Goal: Task Accomplishment & Management: Manage account settings

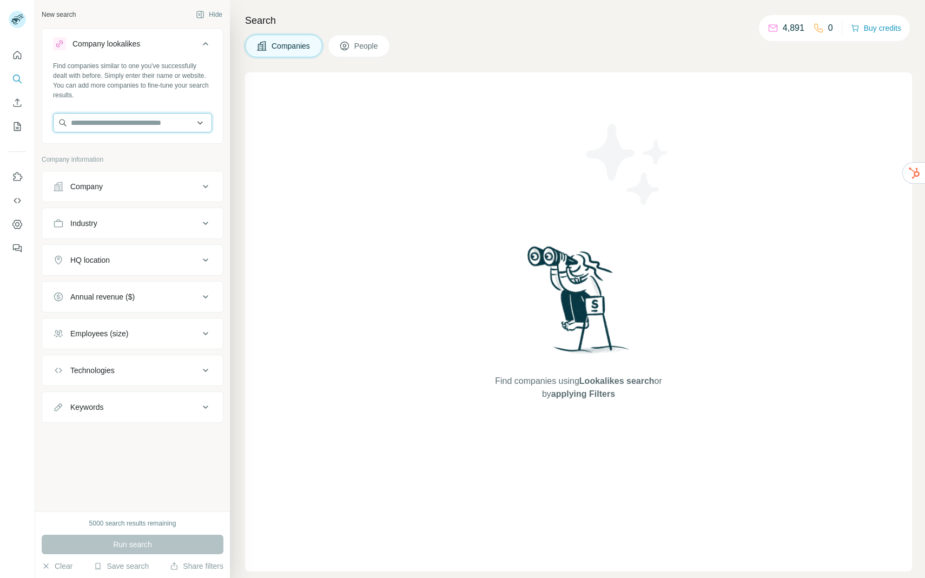
click at [156, 128] on input "text" at bounding box center [132, 122] width 159 height 19
type input "*"
type input "******"
click at [168, 105] on div "Find companies similar to one you've successfully dealt with before. Simply ent…" at bounding box center [132, 101] width 181 height 80
click at [184, 121] on input "text" at bounding box center [132, 122] width 159 height 19
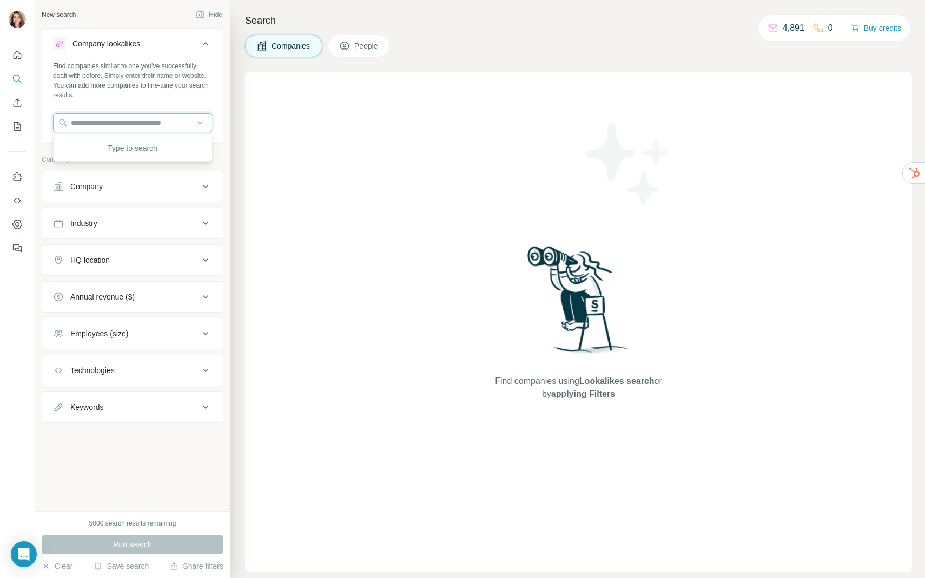
paste input "**********"
type input "**********"
click at [114, 158] on div "[PERSON_NAME][DOMAIN_NAME]" at bounding box center [133, 151] width 154 height 29
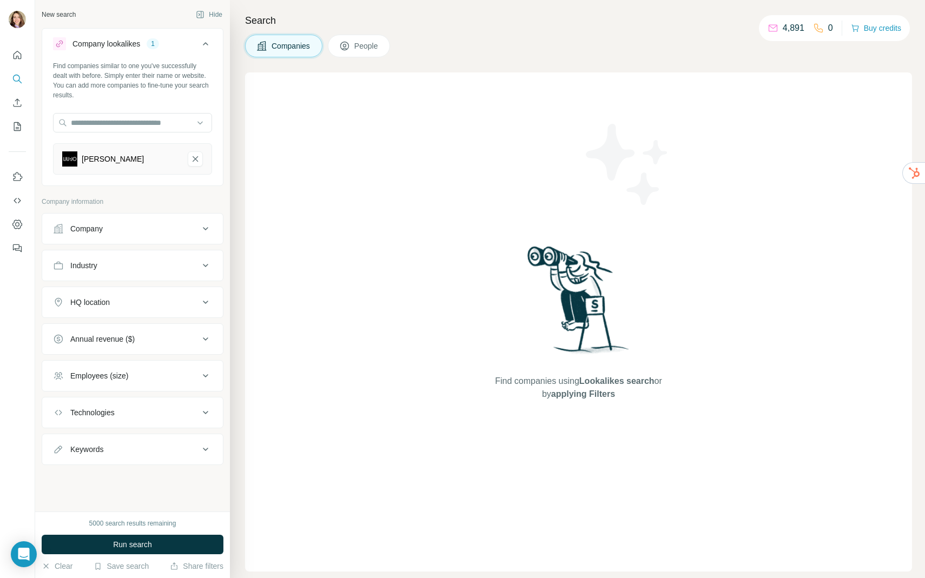
click at [136, 231] on div "Company" at bounding box center [126, 228] width 146 height 11
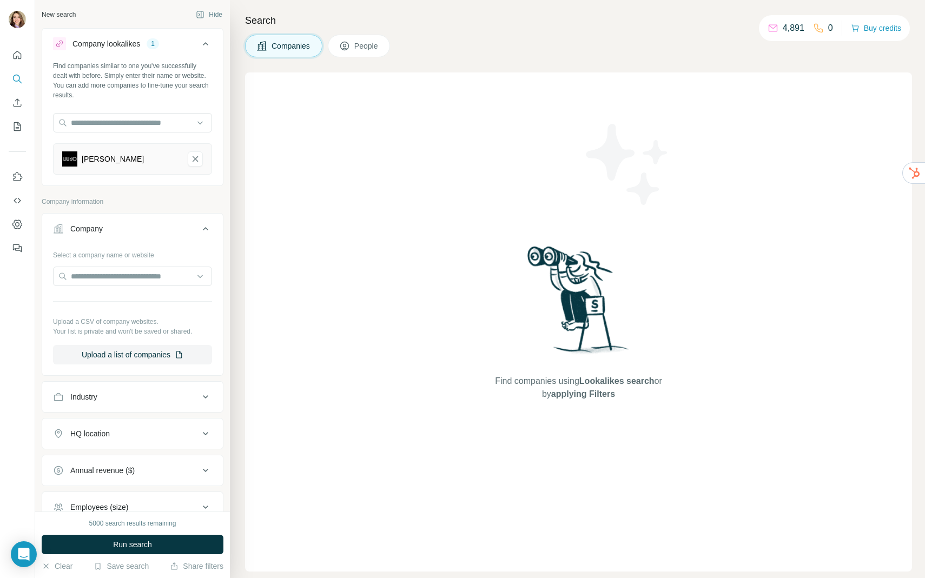
click at [136, 231] on div "Company" at bounding box center [126, 228] width 146 height 11
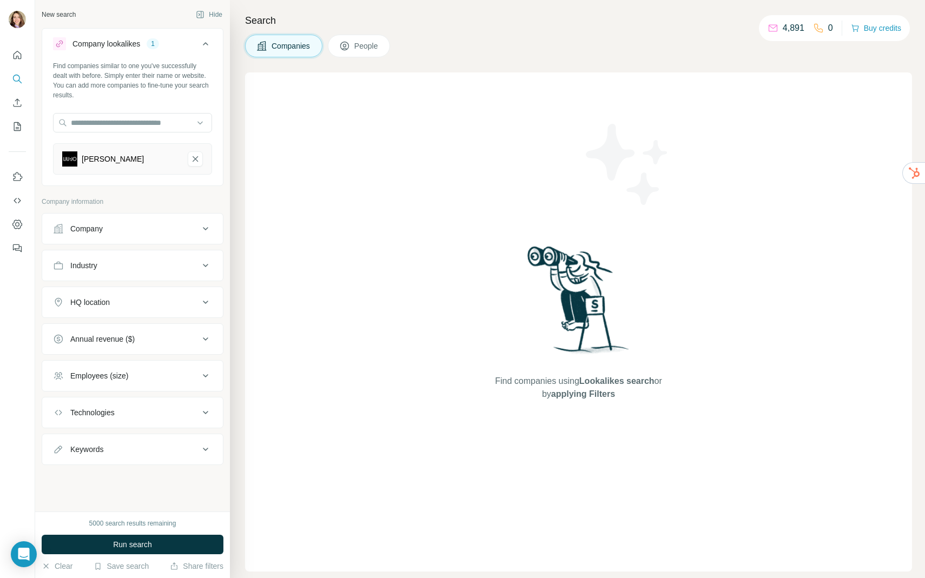
click at [122, 262] on div "Industry" at bounding box center [126, 265] width 146 height 11
click at [134, 290] on input at bounding box center [127, 293] width 134 height 12
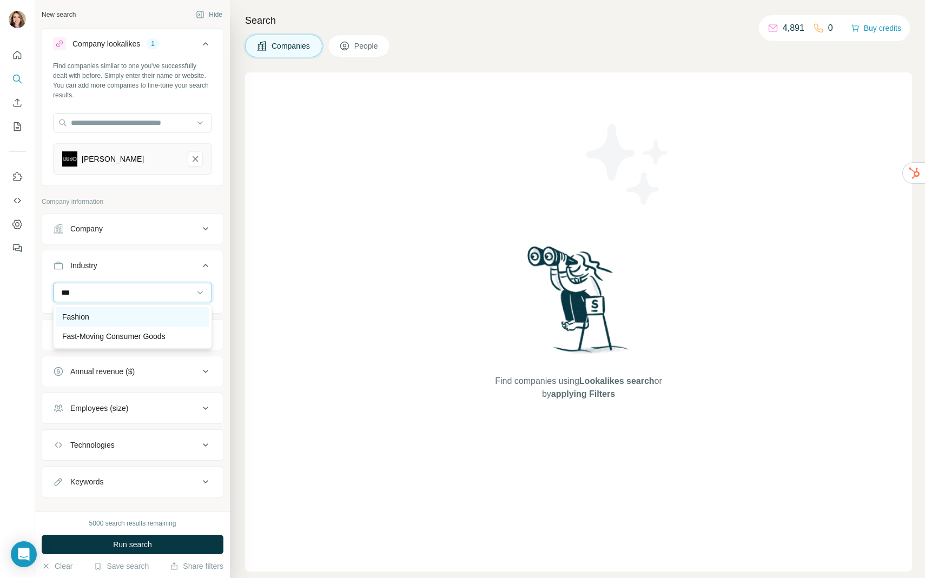
type input "***"
click at [127, 320] on div "Fashion" at bounding box center [132, 316] width 141 height 11
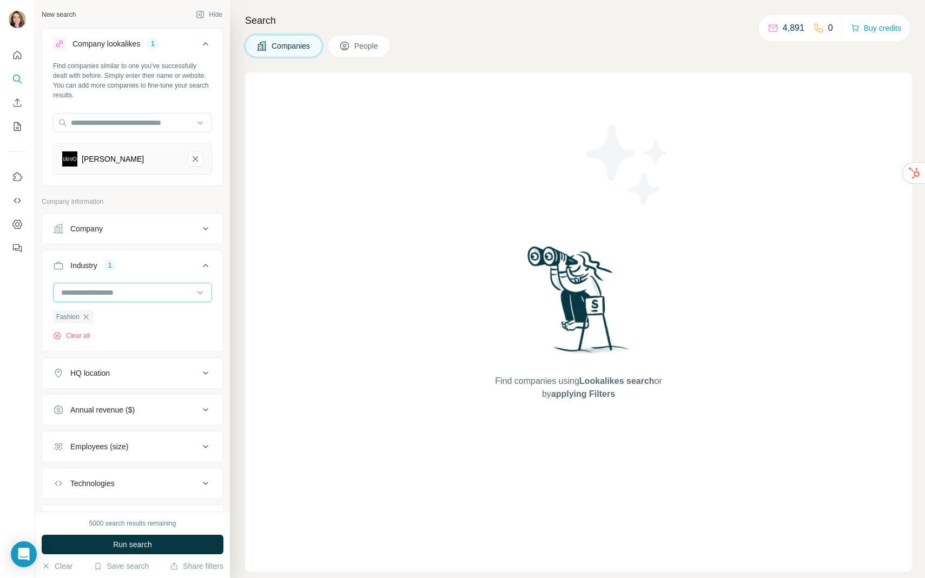
click at [108, 299] on div at bounding box center [127, 292] width 134 height 18
type input "***"
click at [104, 316] on div "Retail" at bounding box center [132, 316] width 141 height 11
click at [119, 370] on div "HQ location" at bounding box center [126, 373] width 146 height 11
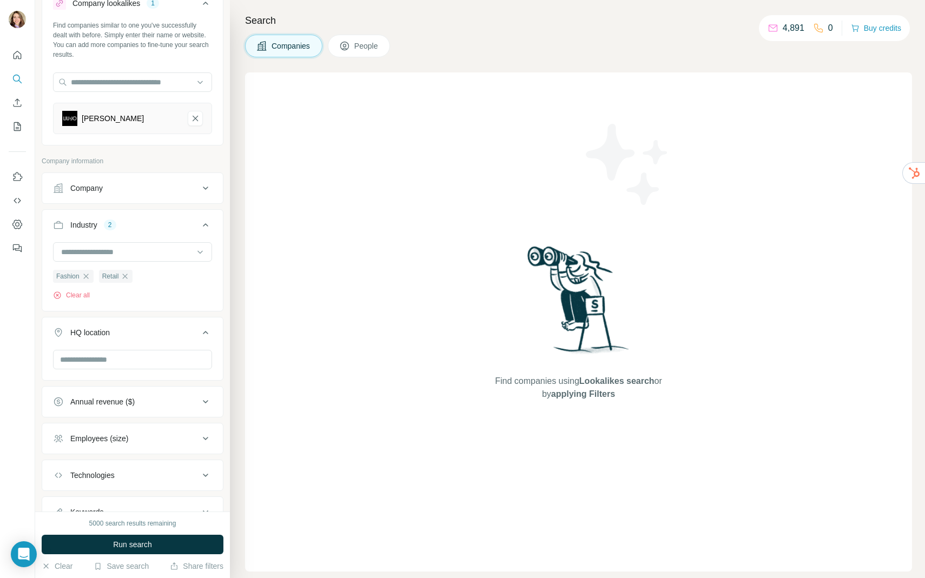
click at [119, 370] on div at bounding box center [132, 361] width 159 height 22
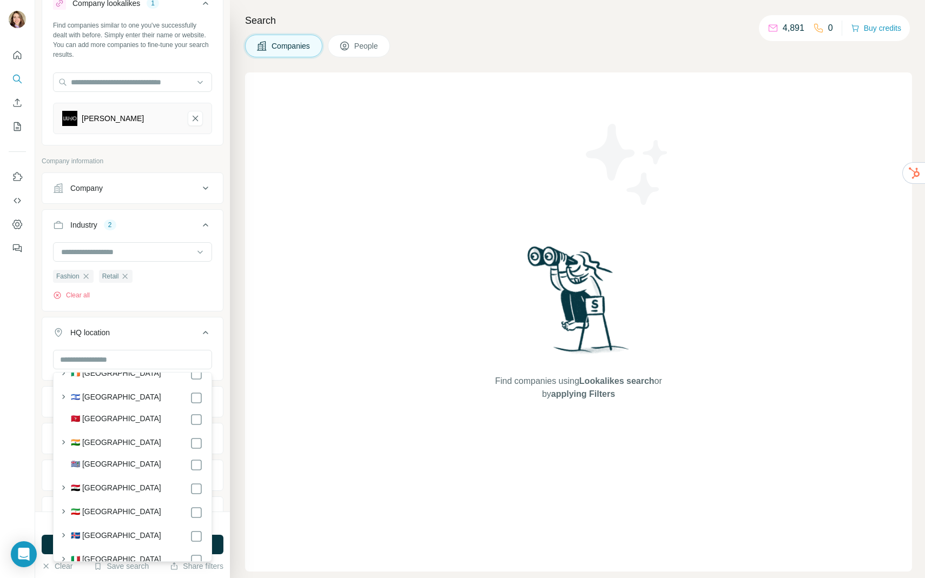
scroll to position [2438, 0]
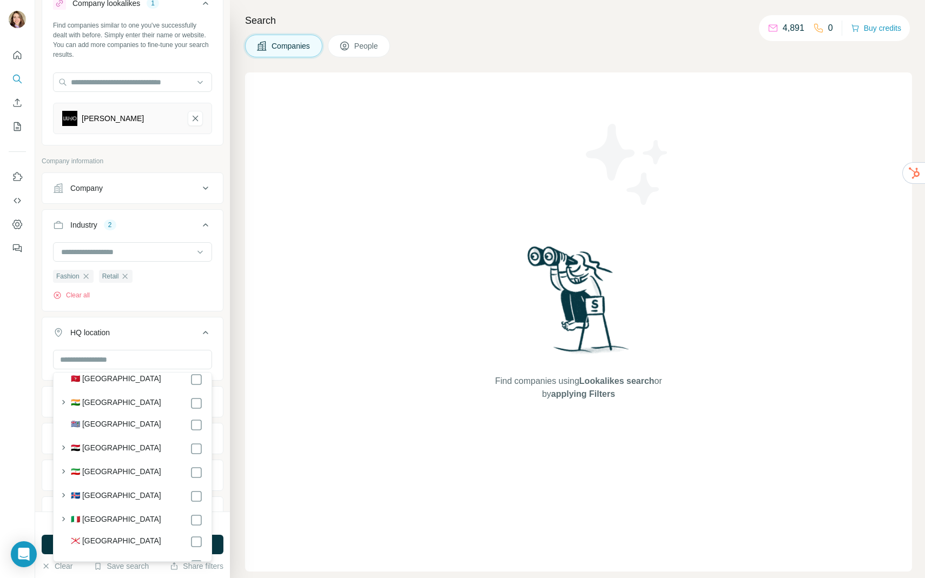
click at [112, 516] on div "🇮🇹 [GEOGRAPHIC_DATA]" at bounding box center [137, 520] width 132 height 13
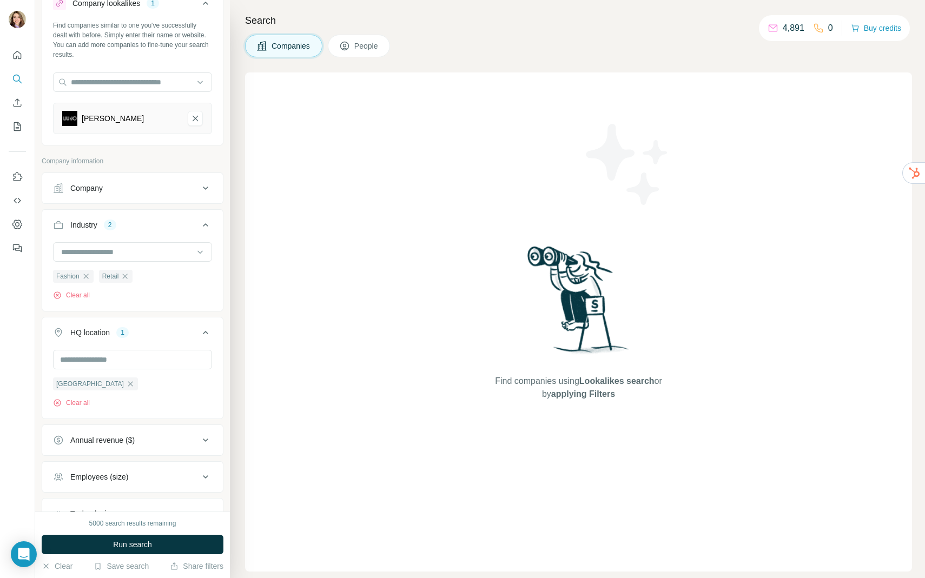
click at [251, 322] on div "Find companies using Lookalikes search or by applying Filters" at bounding box center [578, 321] width 667 height 499
click at [176, 446] on button "Annual revenue ($)" at bounding box center [132, 440] width 181 height 26
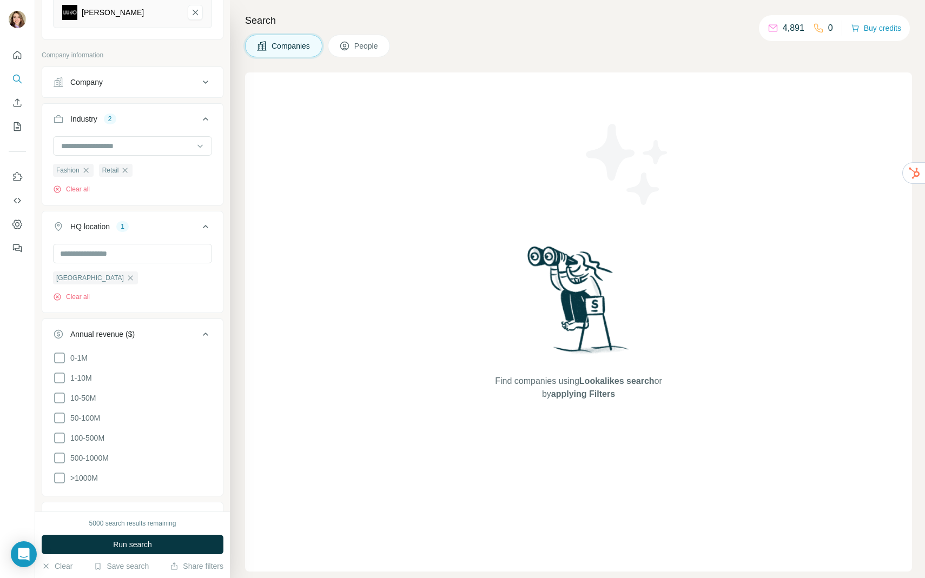
scroll to position [148, 0]
click at [65, 395] on icon at bounding box center [59, 396] width 13 height 13
click at [59, 416] on icon at bounding box center [59, 416] width 13 height 13
click at [58, 433] on icon at bounding box center [59, 436] width 13 height 13
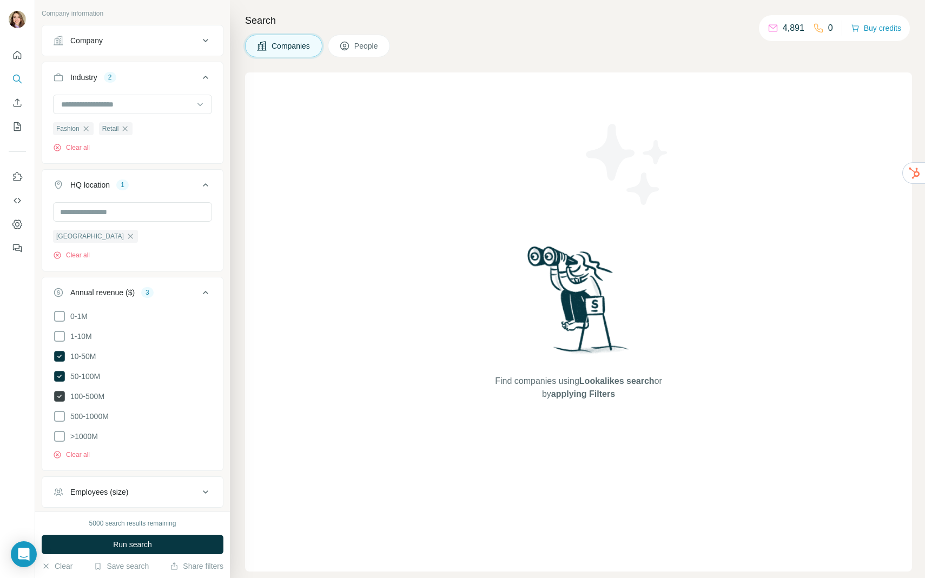
scroll to position [191, 0]
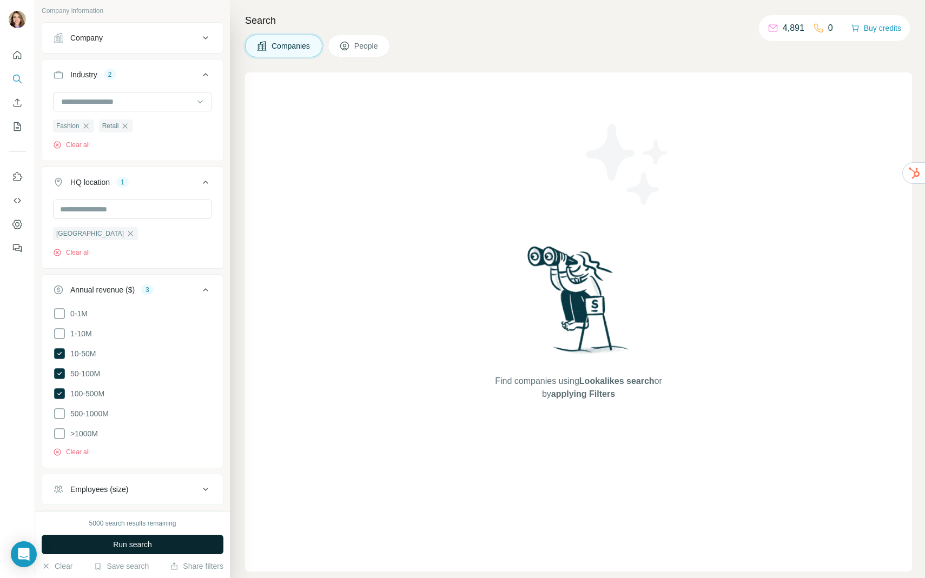
click at [91, 537] on button "Run search" at bounding box center [133, 544] width 182 height 19
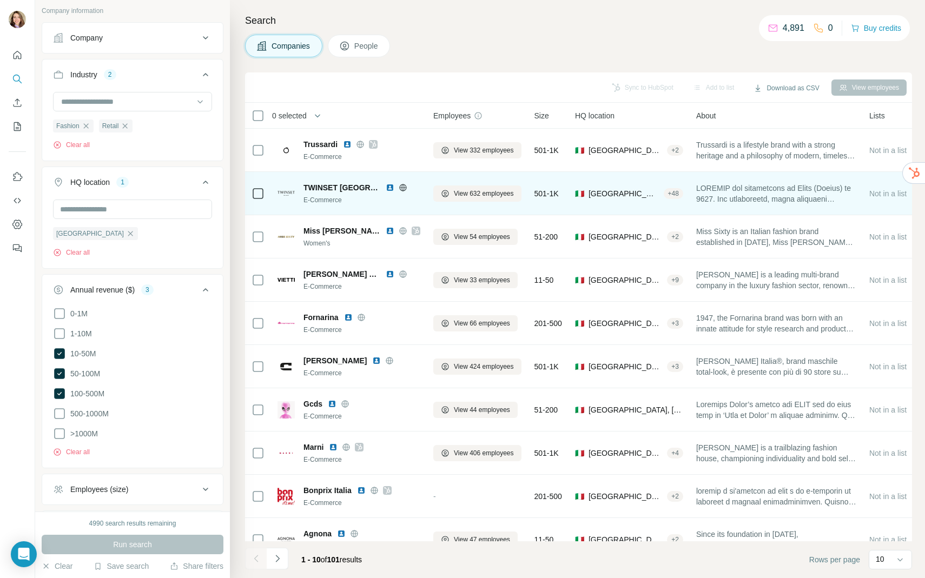
scroll to position [20, 0]
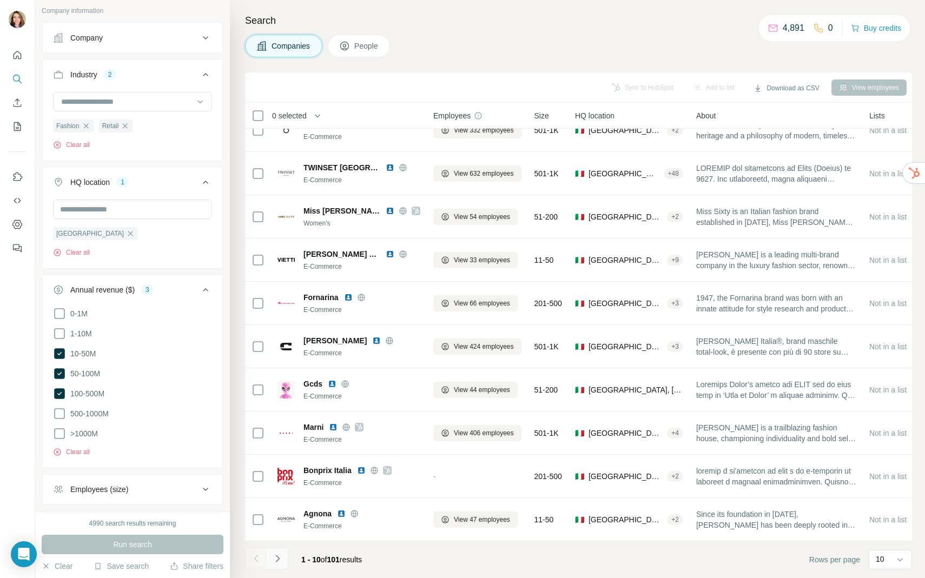
click at [283, 557] on button "Navigate to next page" at bounding box center [278, 559] width 22 height 22
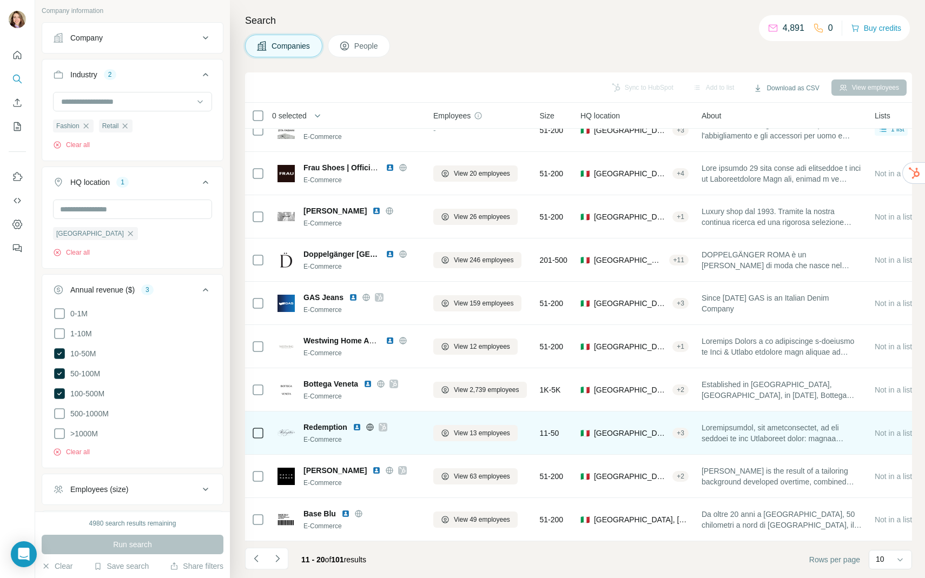
scroll to position [0, 0]
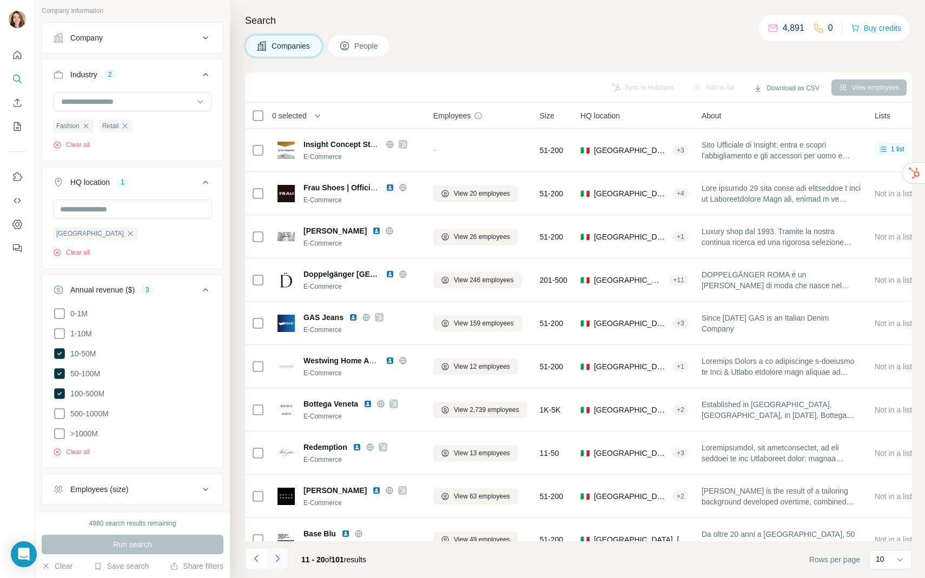
click at [276, 553] on icon "Navigate to next page" at bounding box center [277, 558] width 11 height 11
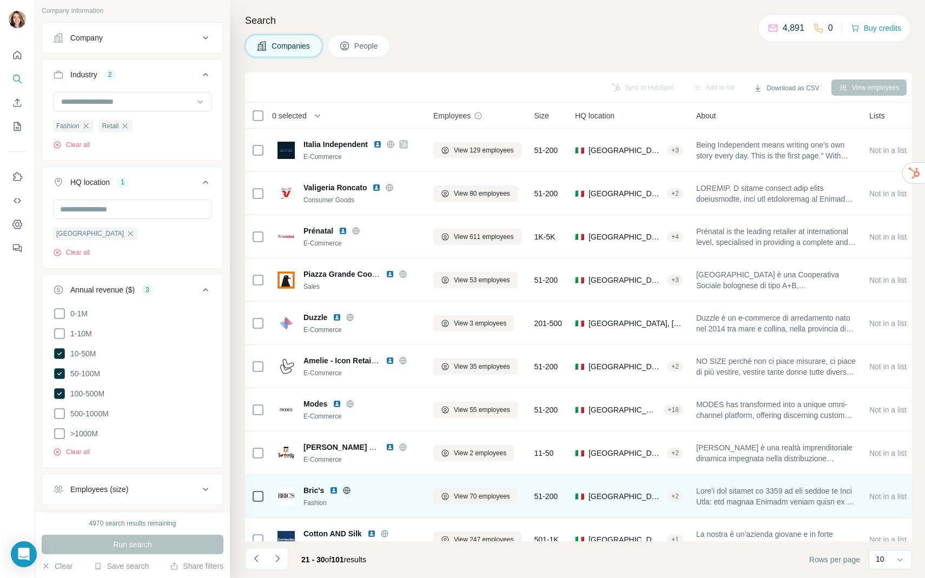
scroll to position [20, 0]
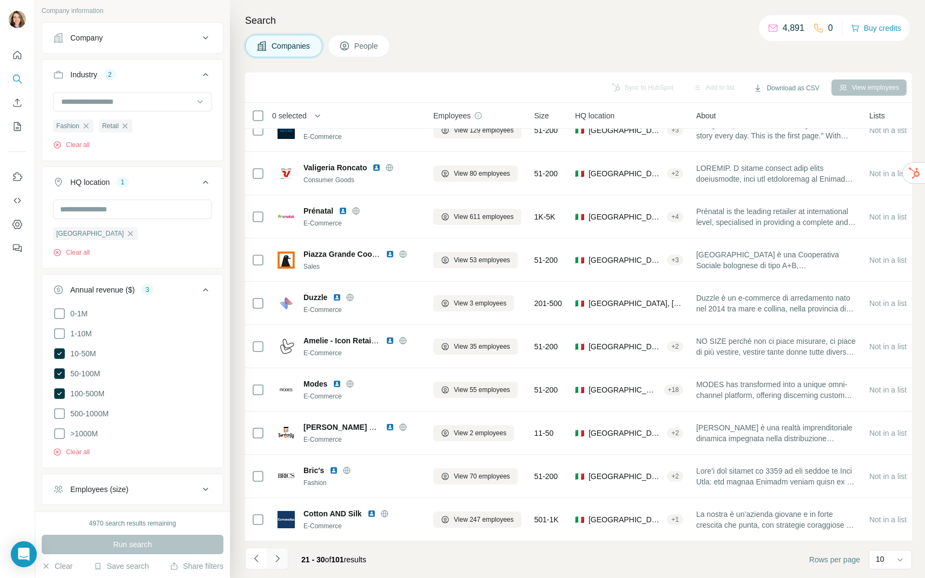
click at [281, 557] on icon "Navigate to next page" at bounding box center [277, 558] width 11 height 11
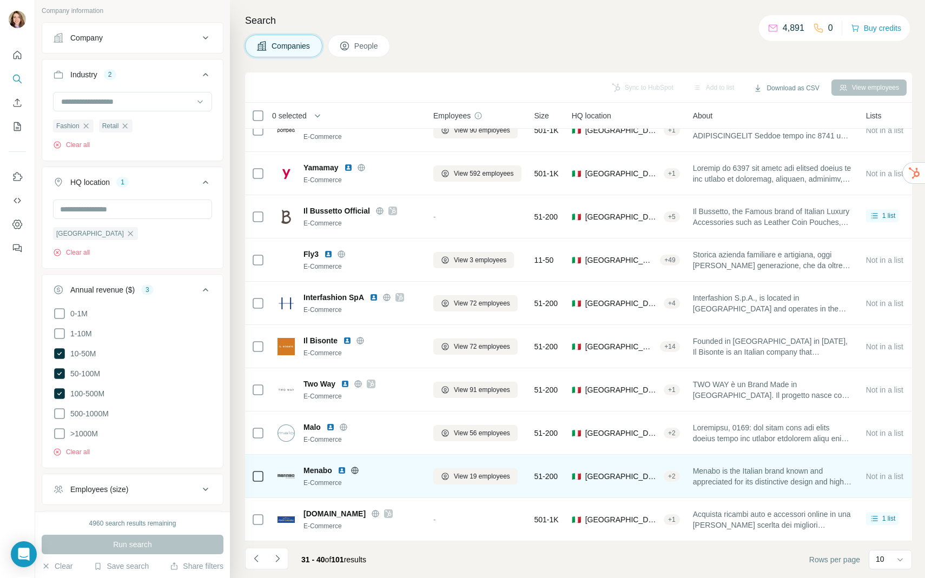
scroll to position [0, 0]
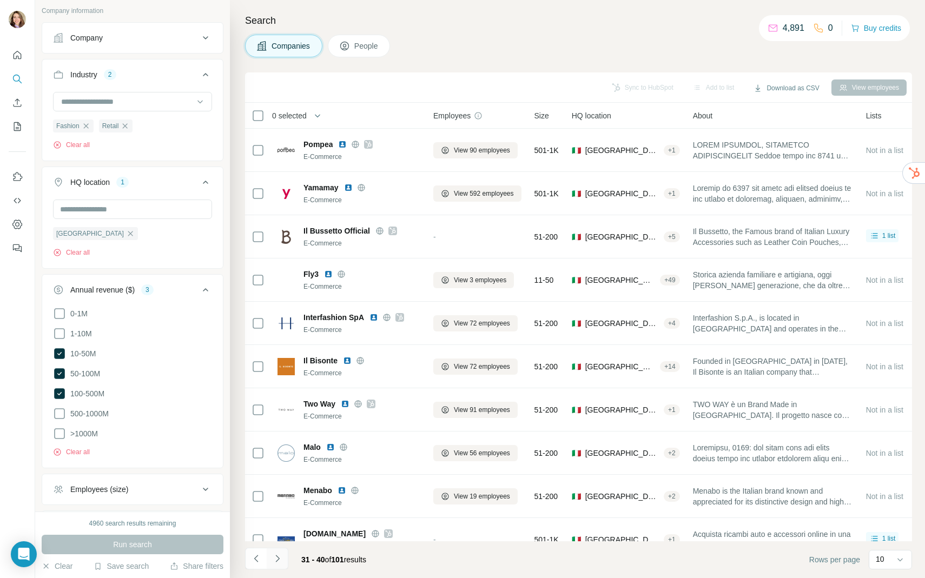
click at [276, 555] on icon "Navigate to next page" at bounding box center [277, 558] width 11 height 11
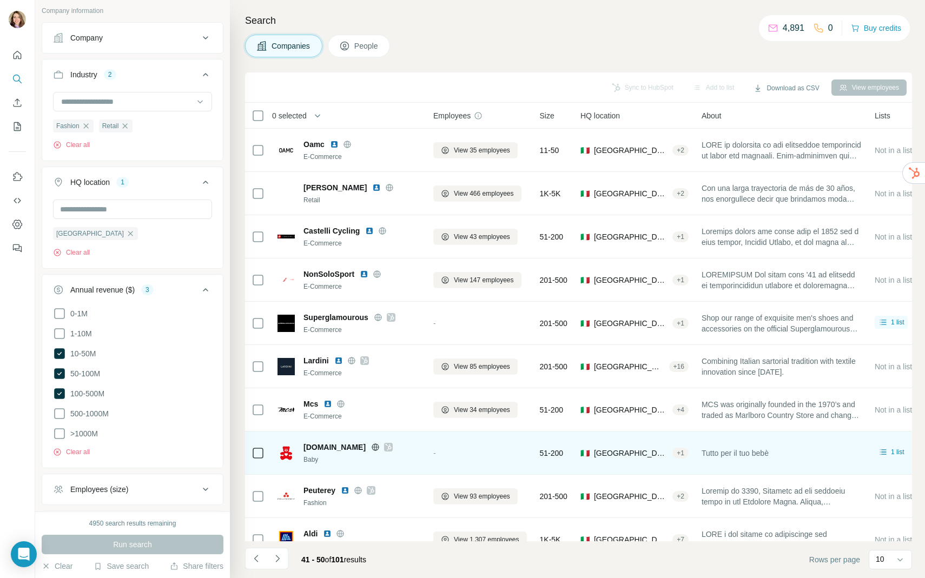
scroll to position [20, 0]
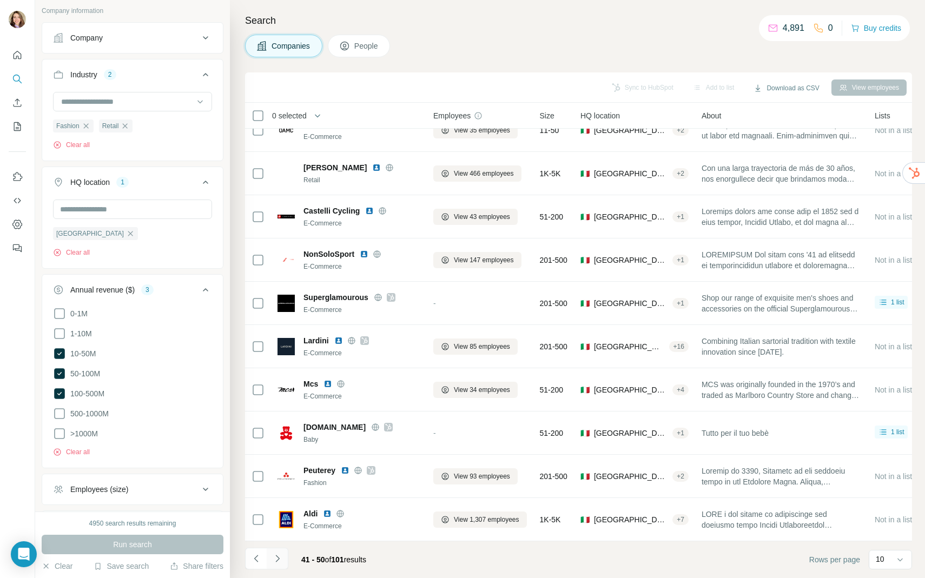
click at [284, 550] on button "Navigate to next page" at bounding box center [278, 559] width 22 height 22
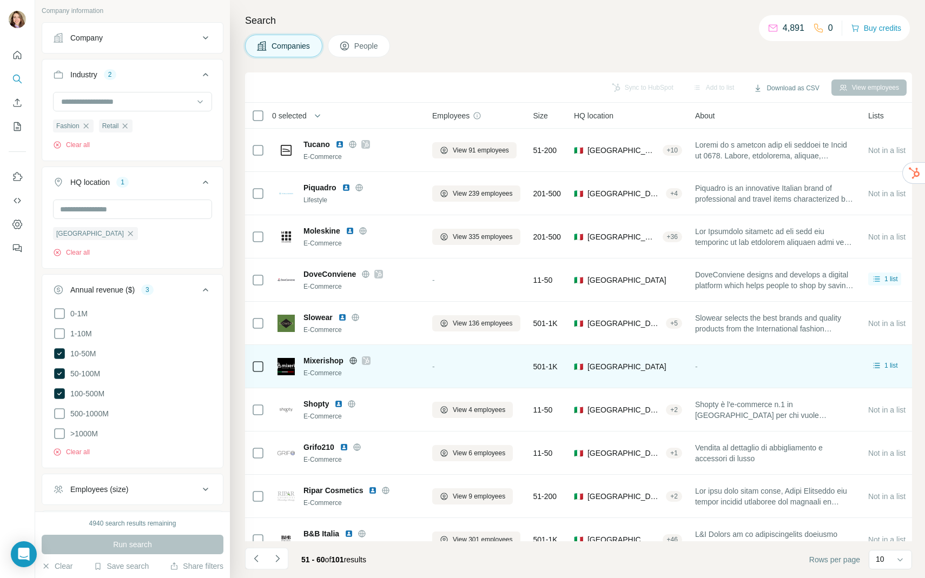
scroll to position [20, 1]
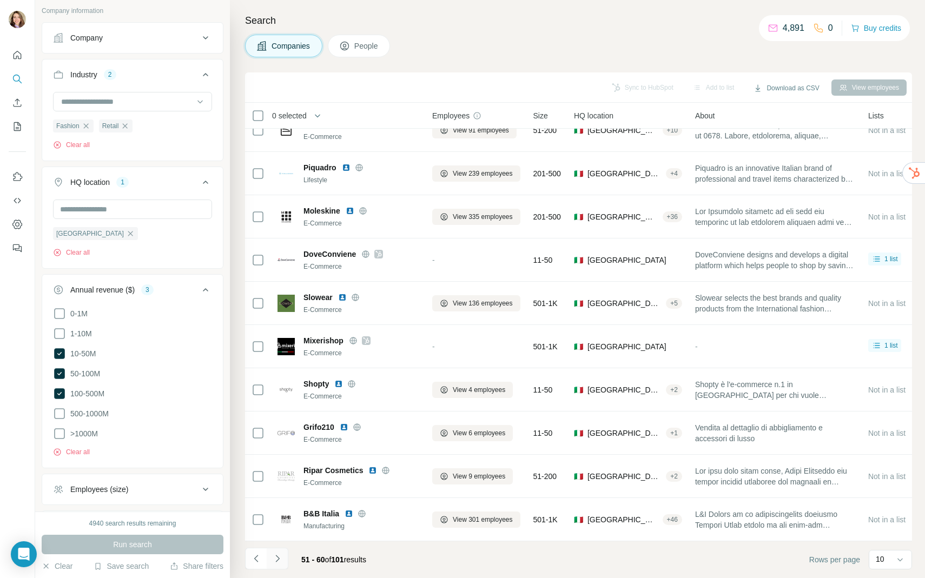
click at [275, 559] on icon "Navigate to next page" at bounding box center [277, 558] width 11 height 11
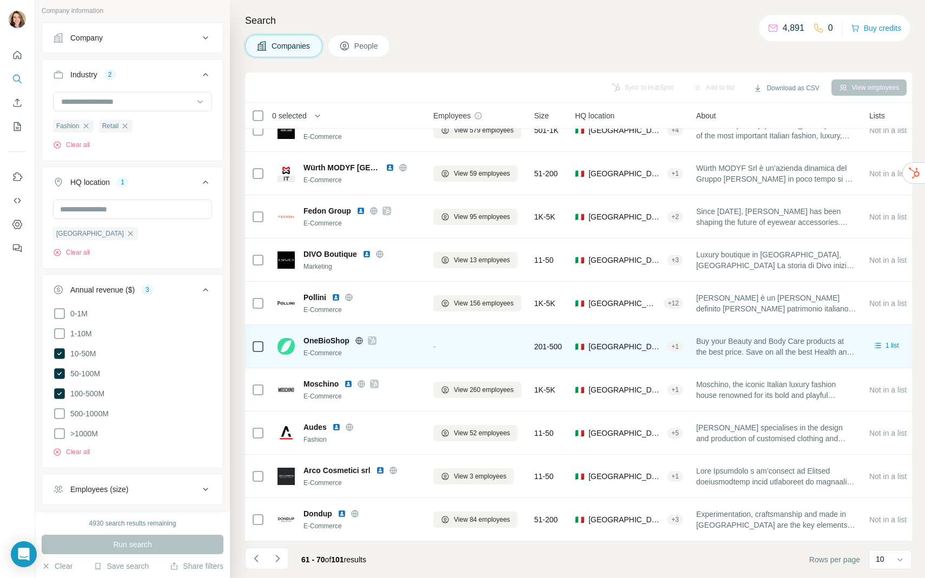
scroll to position [0, 0]
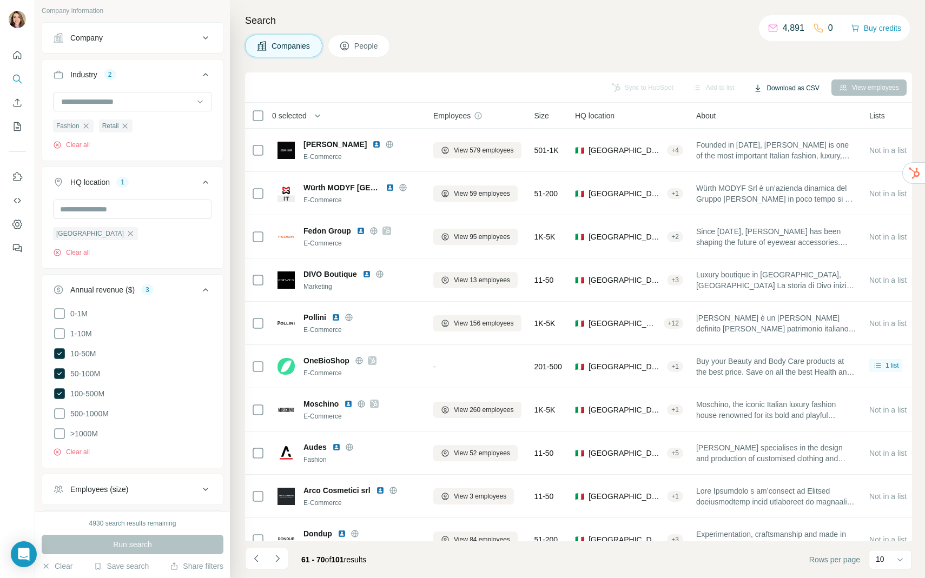
click at [779, 88] on button "Download as CSV" at bounding box center [786, 88] width 81 height 16
click at [790, 124] on div "All viewed companies (70)" at bounding box center [792, 130] width 101 height 19
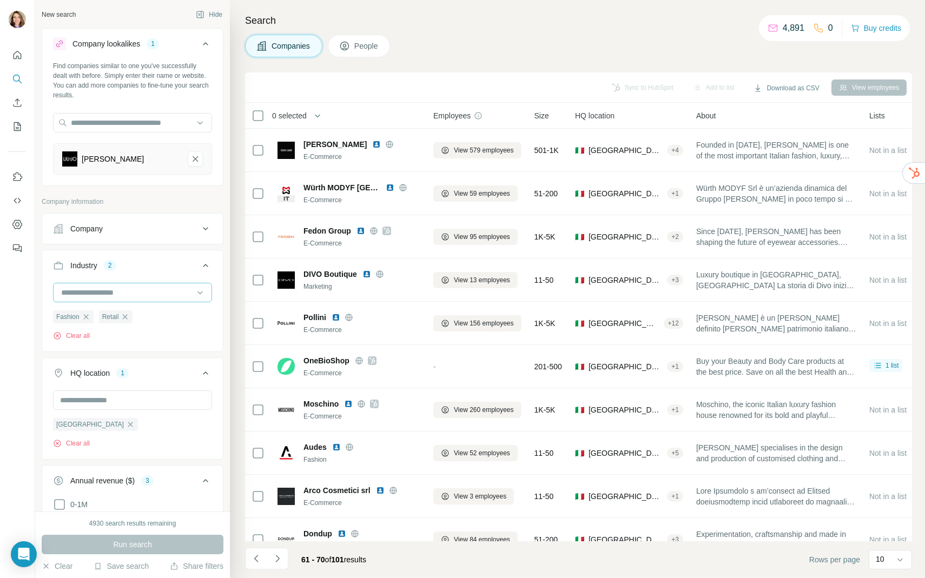
scroll to position [42, 0]
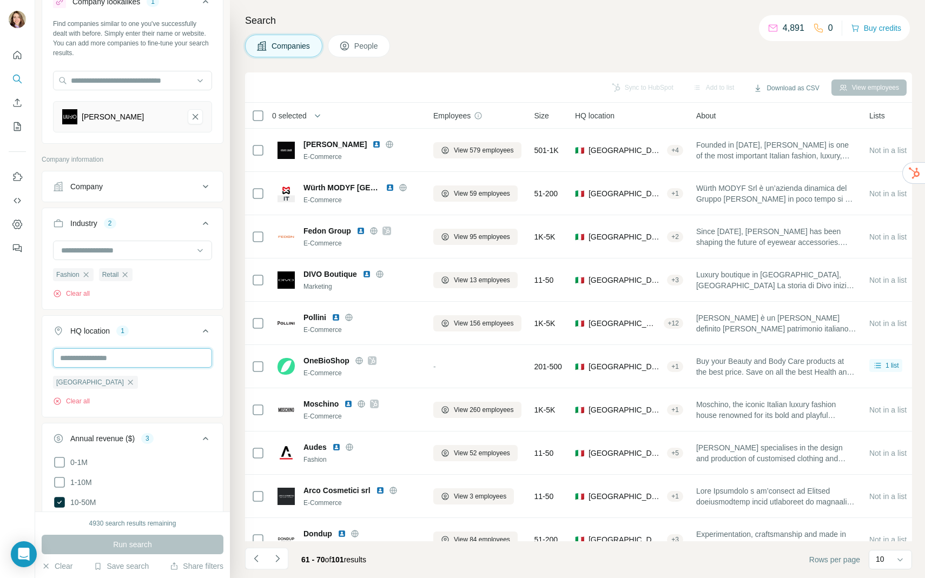
click at [169, 351] on input "text" at bounding box center [132, 357] width 159 height 19
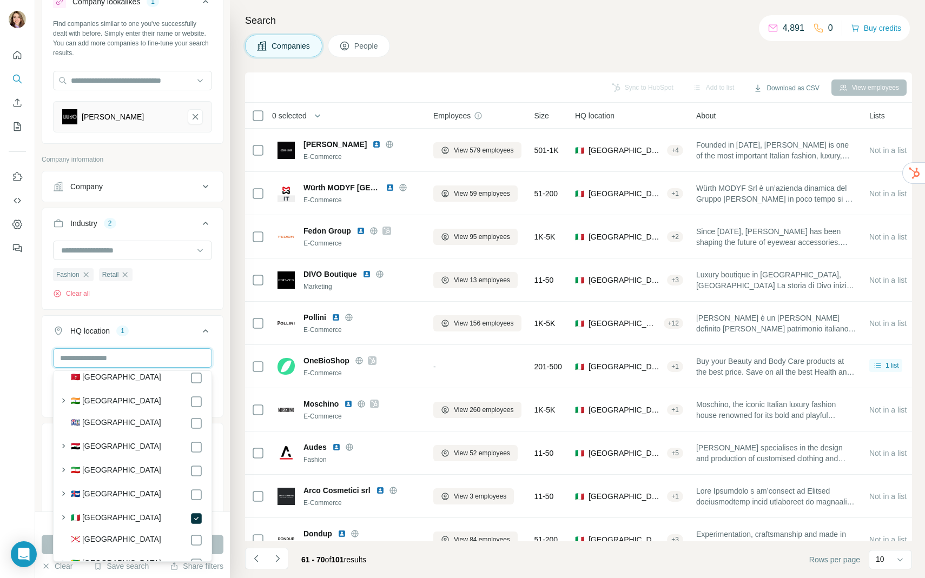
click at [157, 358] on input "text" at bounding box center [132, 357] width 159 height 19
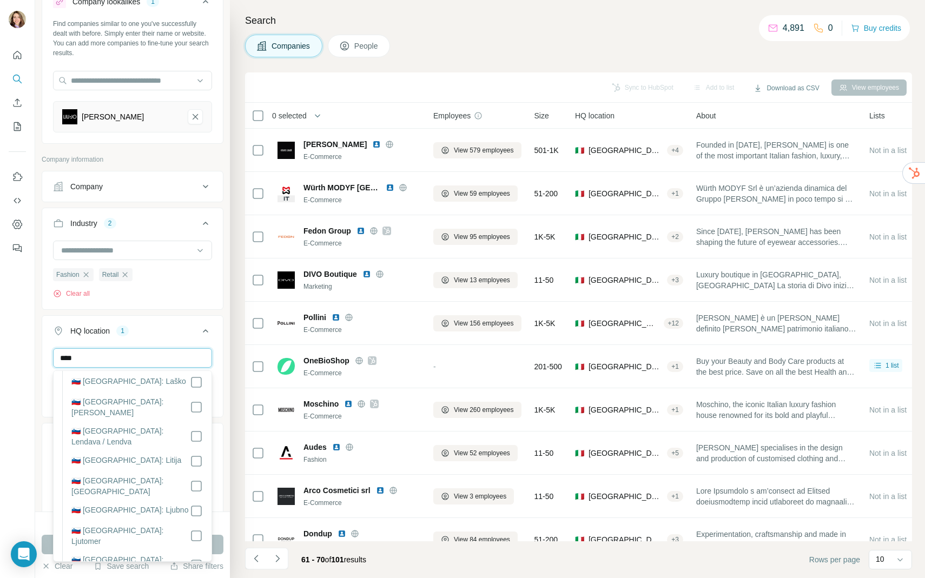
scroll to position [0, 0]
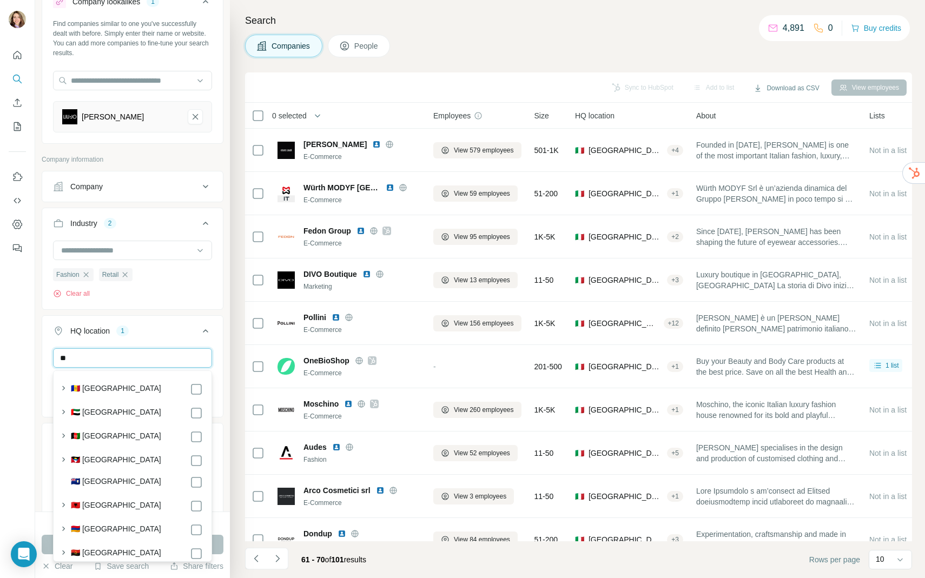
type input "*"
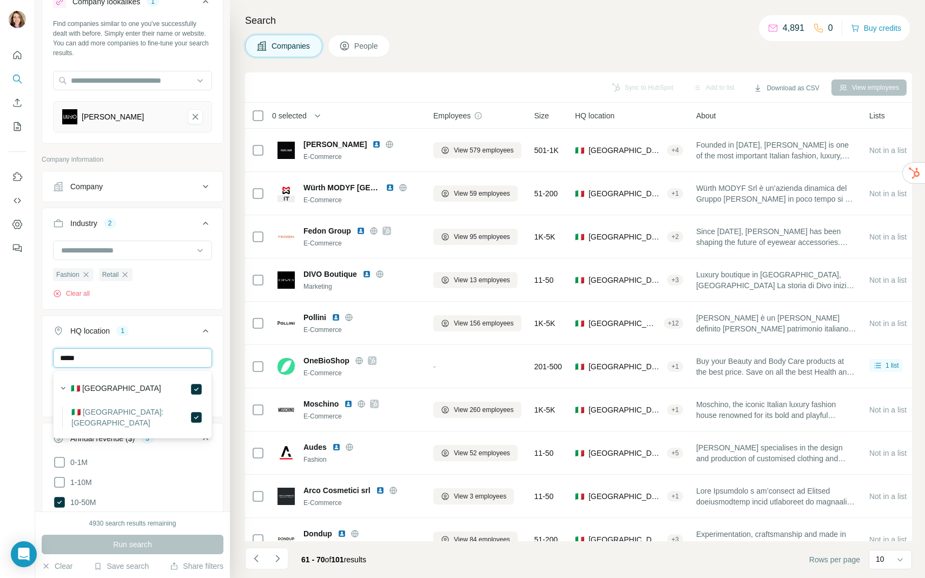
type input "*****"
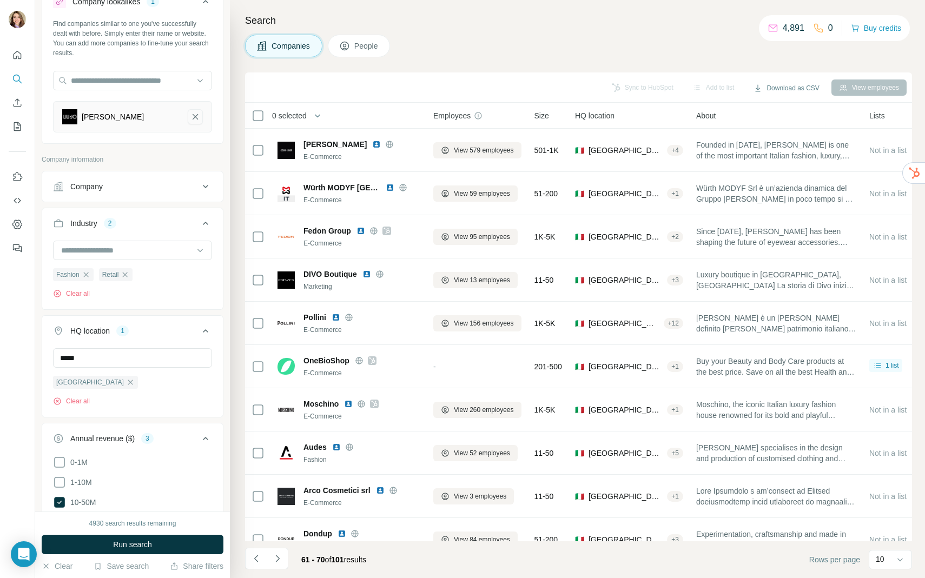
click at [201, 116] on button "Liu Jo-remove-button" at bounding box center [195, 116] width 15 height 15
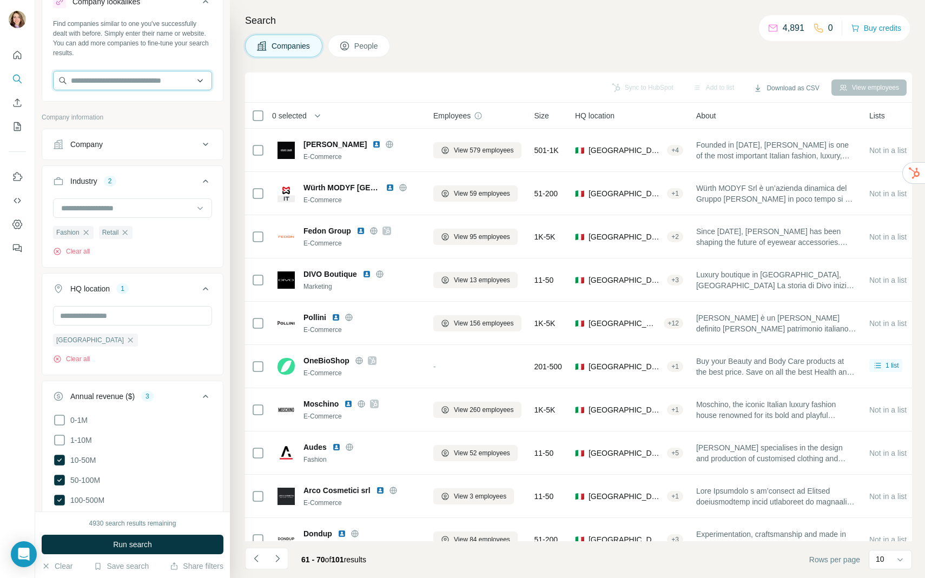
click at [171, 85] on input "text" at bounding box center [132, 80] width 159 height 19
type input "*"
click at [150, 79] on input "text" at bounding box center [132, 80] width 159 height 19
paste input "**********"
type input "**********"
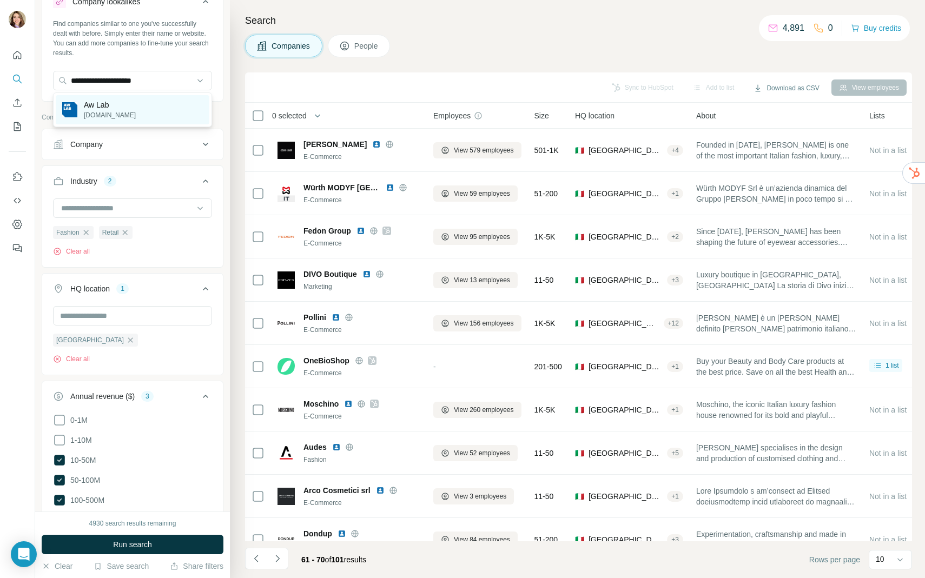
click at [151, 102] on div "Aw Lab [DOMAIN_NAME]" at bounding box center [133, 109] width 154 height 29
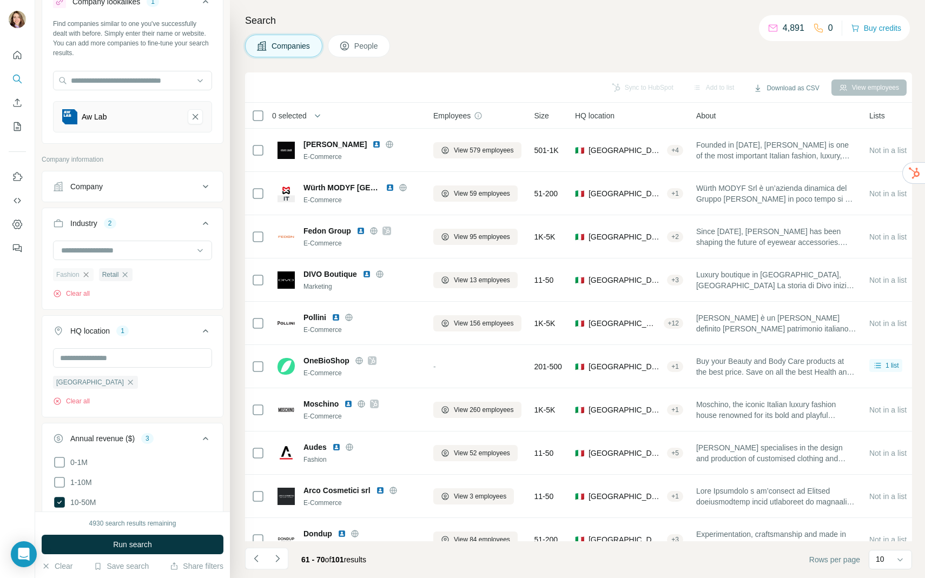
click at [89, 276] on icon "button" at bounding box center [86, 274] width 9 height 9
click at [81, 274] on icon "button" at bounding box center [79, 274] width 5 height 5
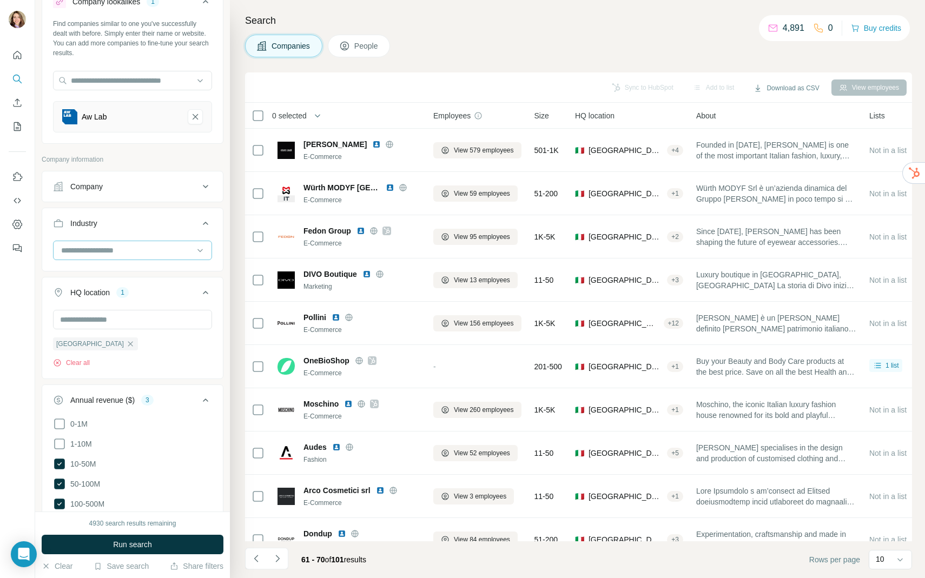
click at [82, 257] on div at bounding box center [127, 250] width 134 height 18
type input "*"
type input "***"
click at [77, 274] on p "Shoes" at bounding box center [73, 274] width 22 height 11
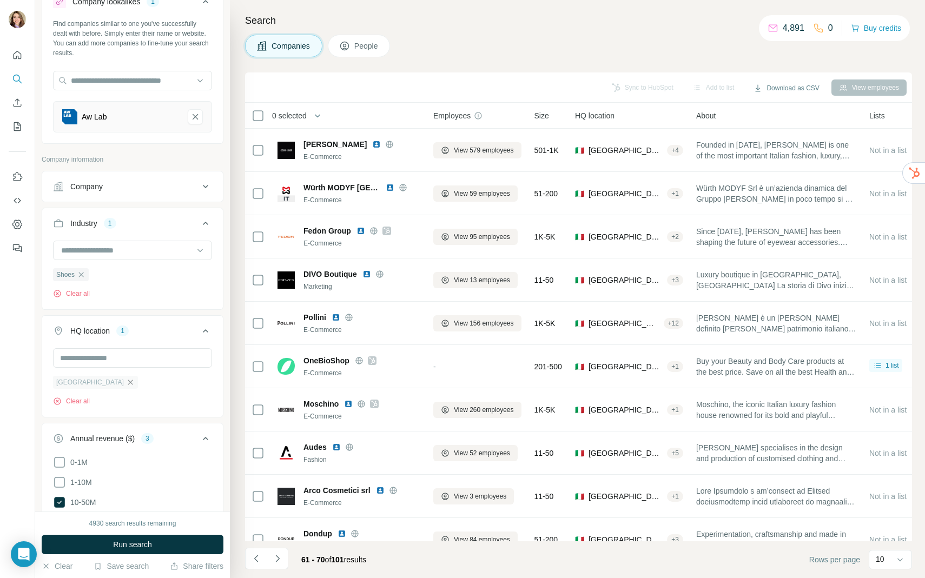
click at [126, 384] on icon "button" at bounding box center [130, 382] width 9 height 9
click at [85, 367] on input "text" at bounding box center [132, 357] width 159 height 19
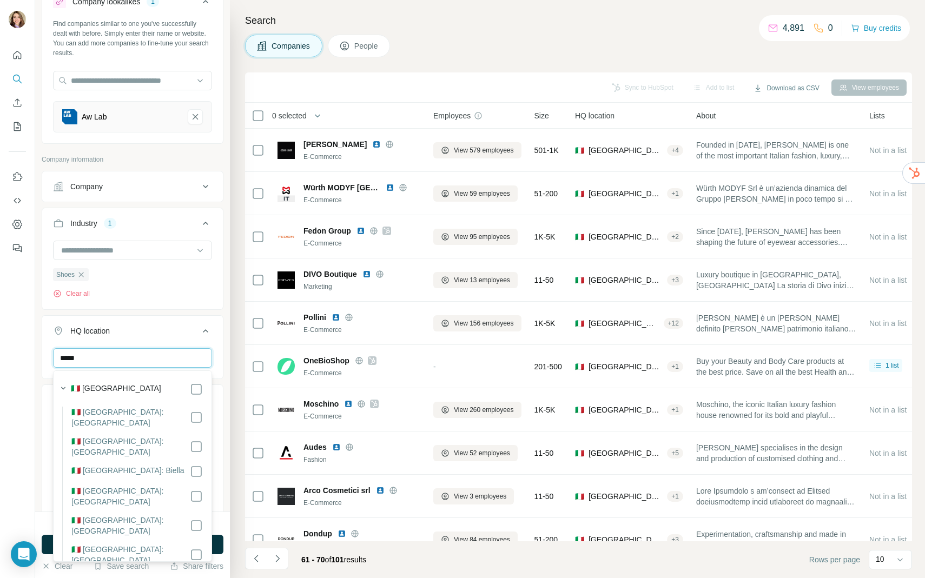
type input "*****"
click at [116, 389] on div "🇮🇹 [GEOGRAPHIC_DATA]" at bounding box center [137, 389] width 132 height 13
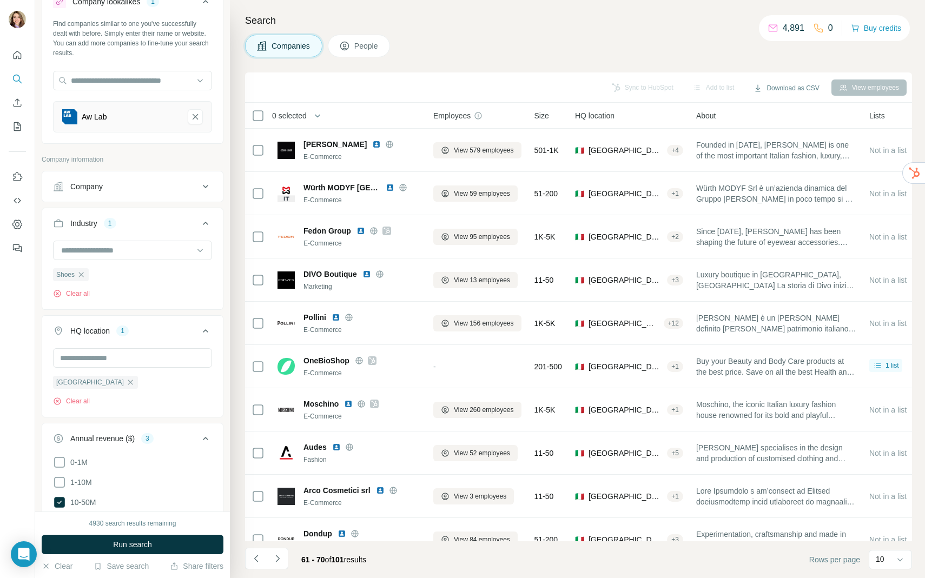
click at [172, 314] on ul "Company Industry 1 Shoes Clear all HQ location 1 Italy Clear all Annual revenue…" at bounding box center [133, 449] width 182 height 556
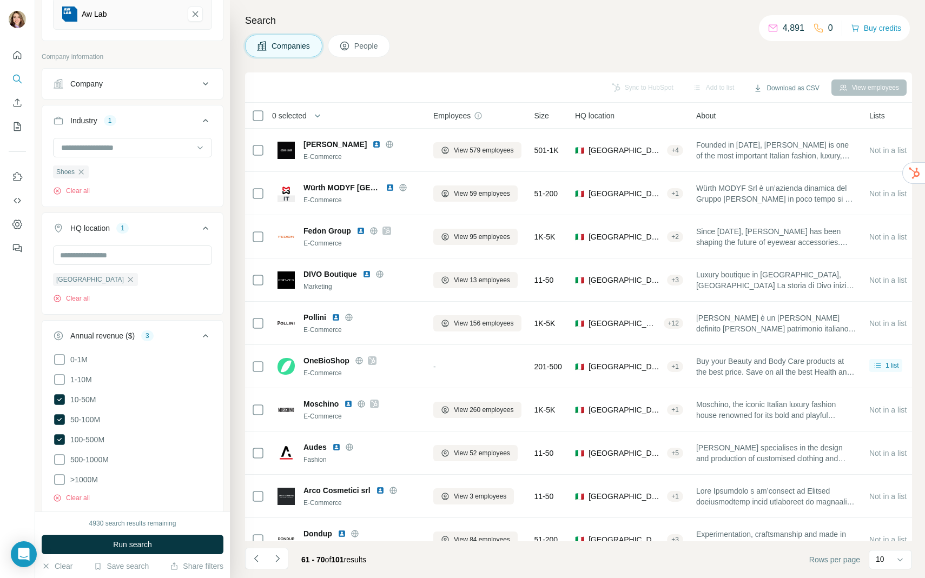
scroll to position [148, 0]
click at [62, 383] on li "1-10M" at bounding box center [132, 377] width 159 height 14
click at [61, 382] on icon at bounding box center [59, 376] width 11 height 11
click at [59, 381] on icon at bounding box center [59, 376] width 11 height 11
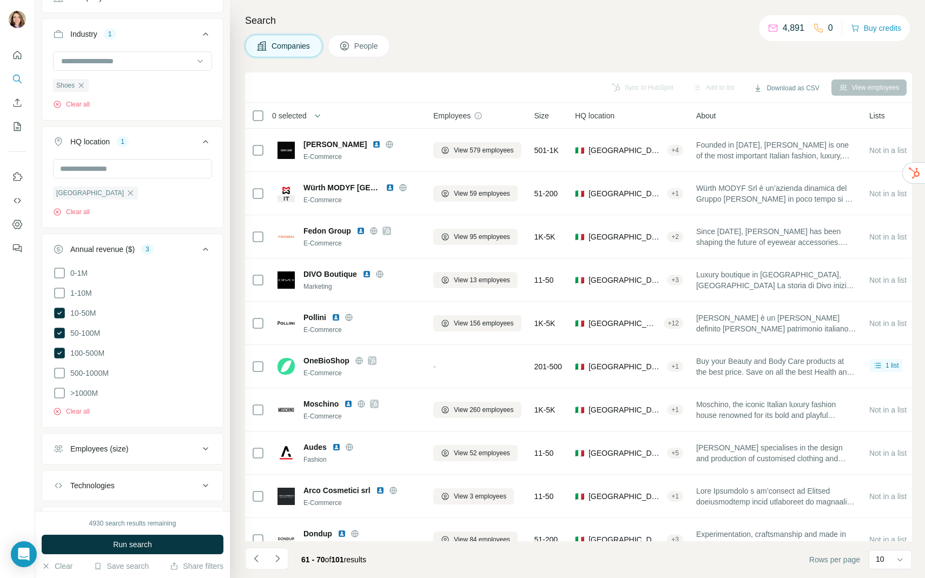
scroll to position [287, 0]
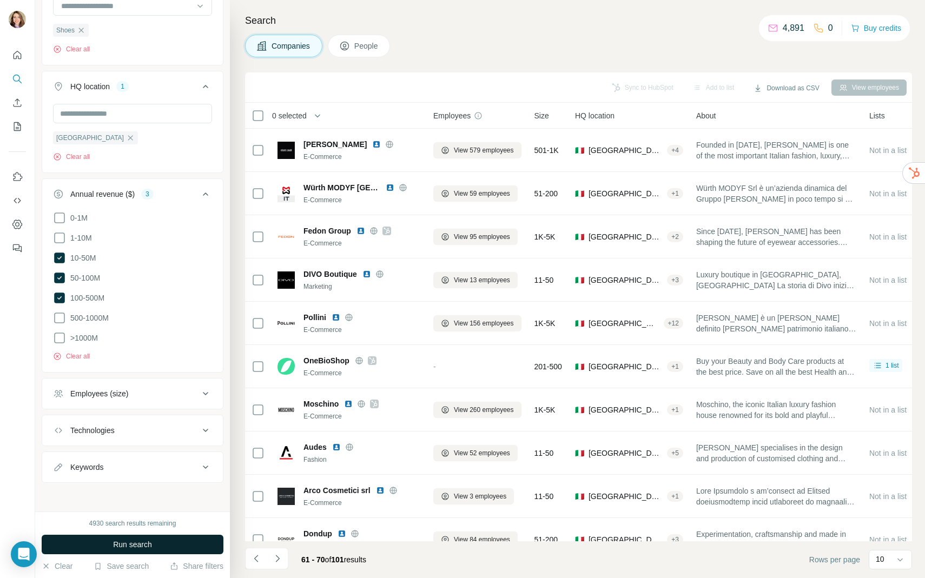
click at [92, 537] on button "Run search" at bounding box center [133, 544] width 182 height 19
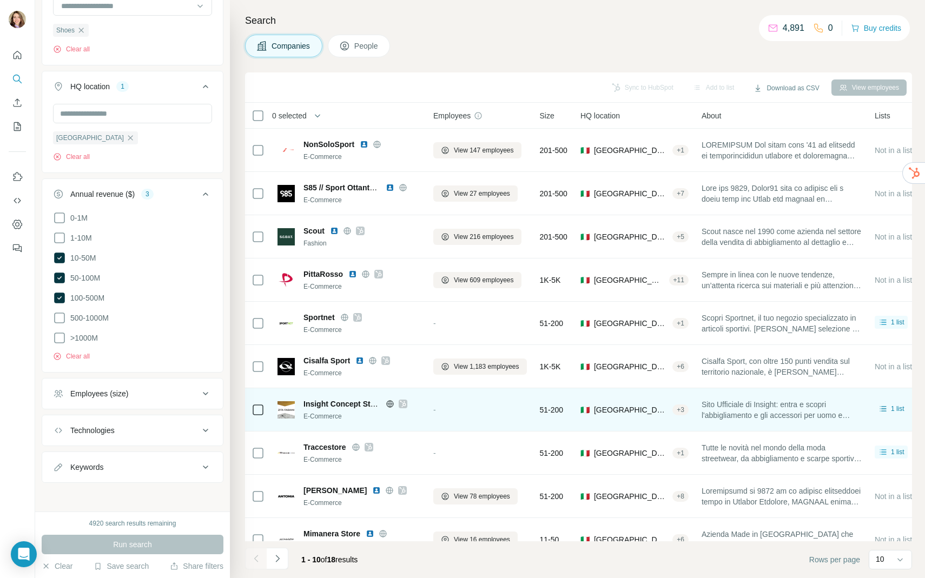
scroll to position [20, 0]
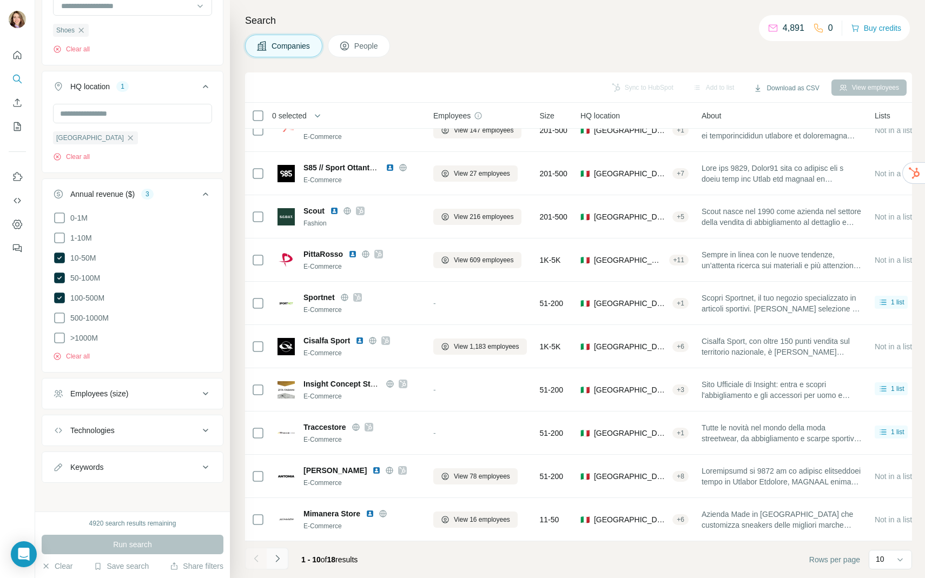
click at [278, 556] on icon "Navigate to next page" at bounding box center [277, 558] width 11 height 11
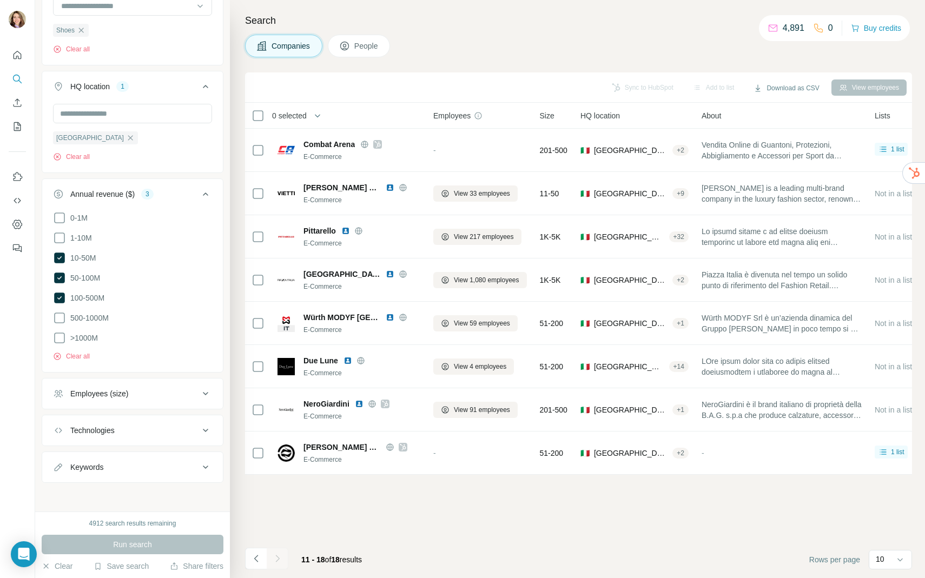
scroll to position [280, 0]
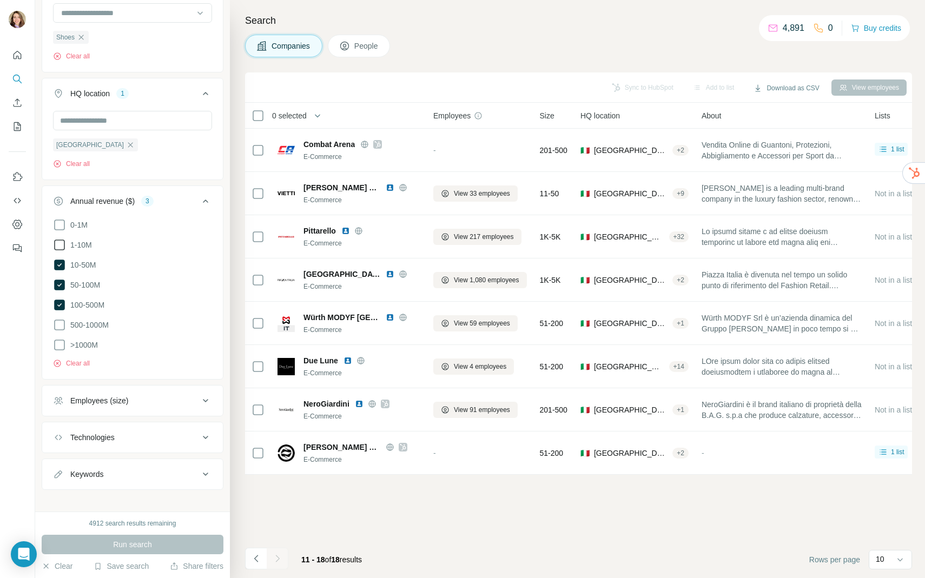
click at [65, 247] on icon at bounding box center [59, 244] width 13 height 13
click at [62, 320] on icon at bounding box center [59, 325] width 11 height 11
click at [62, 340] on icon at bounding box center [59, 345] width 11 height 11
click at [89, 548] on button "Run search" at bounding box center [133, 544] width 182 height 19
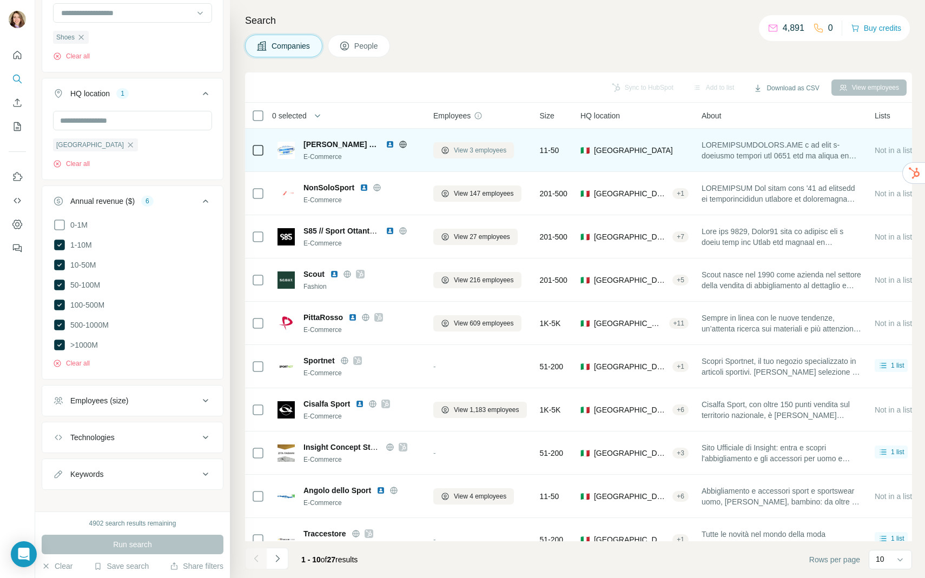
click at [450, 146] on button "View 3 employees" at bounding box center [473, 150] width 81 height 16
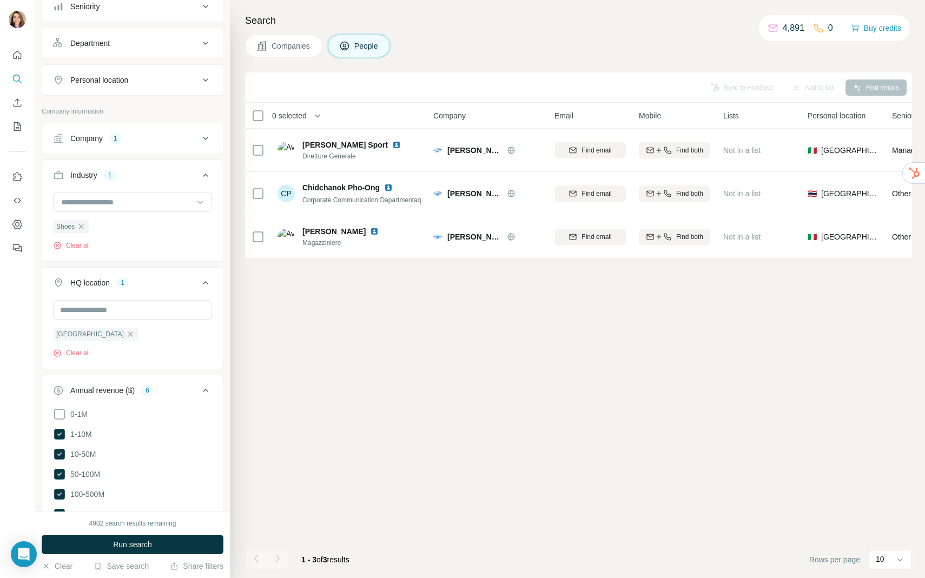
scroll to position [469, 0]
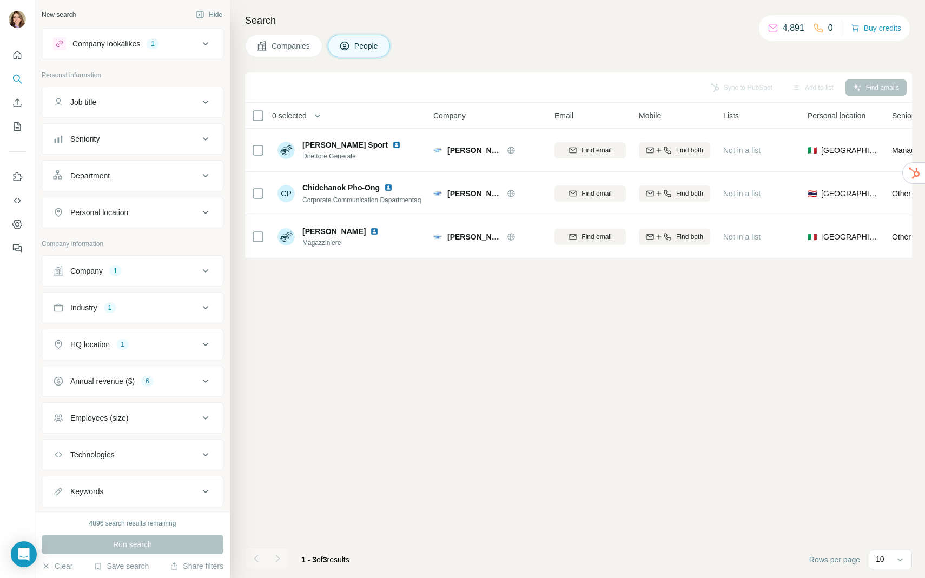
click at [293, 49] on span "Companies" at bounding box center [290, 46] width 39 height 11
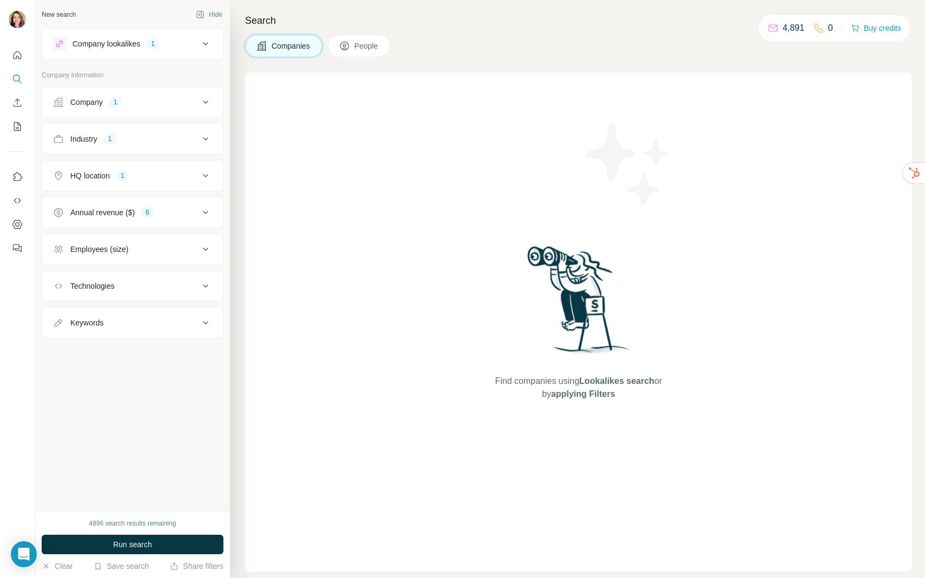
click at [350, 49] on icon at bounding box center [344, 46] width 11 height 11
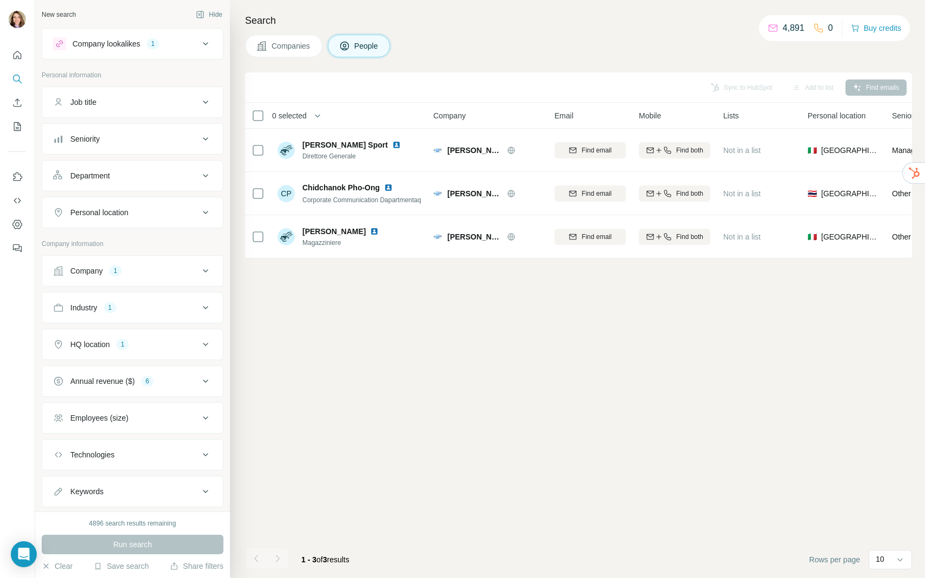
click at [172, 274] on div "Company 1" at bounding box center [126, 270] width 146 height 11
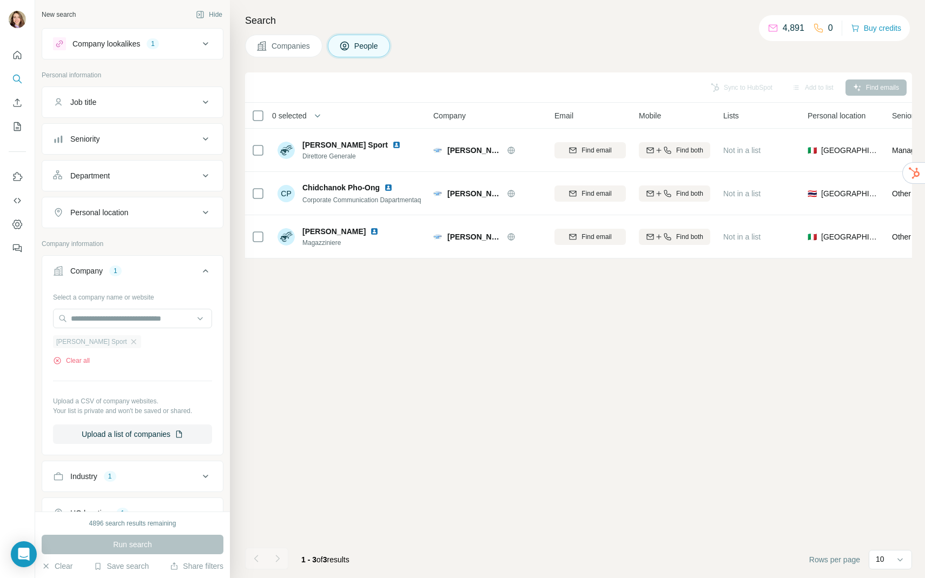
click at [113, 347] on div "[PERSON_NAME] Sport" at bounding box center [97, 341] width 88 height 13
click at [131, 342] on icon "button" at bounding box center [133, 341] width 5 height 5
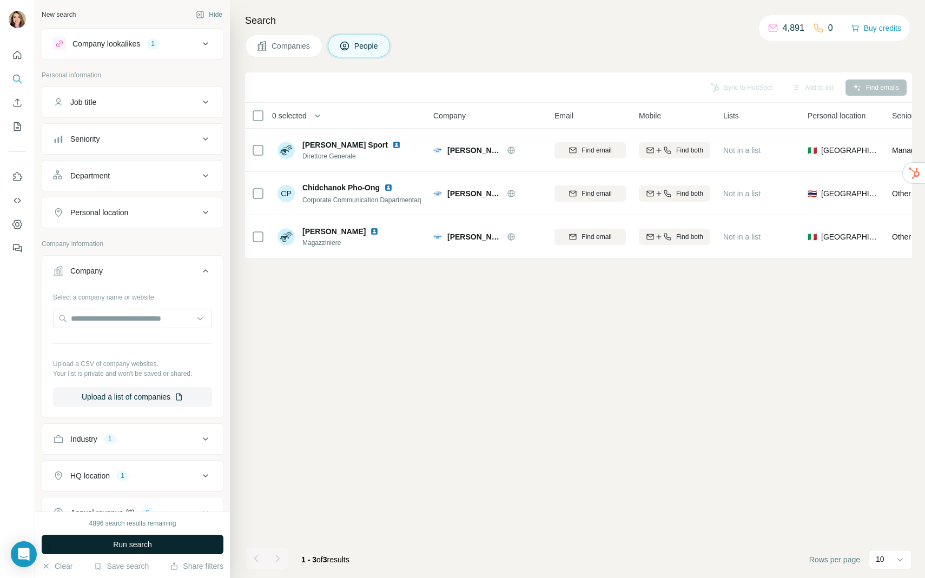
click at [151, 542] on span "Run search" at bounding box center [132, 544] width 39 height 11
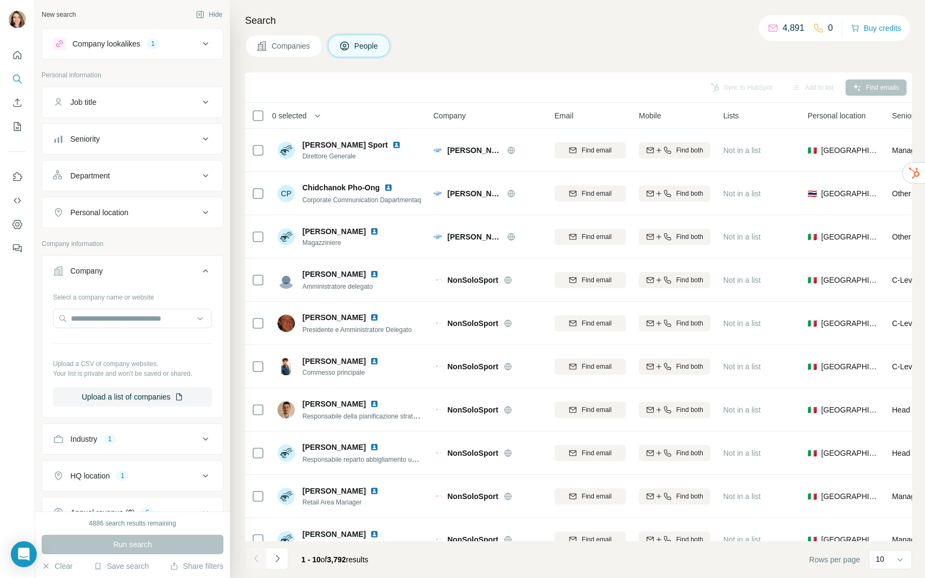
click at [269, 57] on button "Companies" at bounding box center [283, 46] width 77 height 23
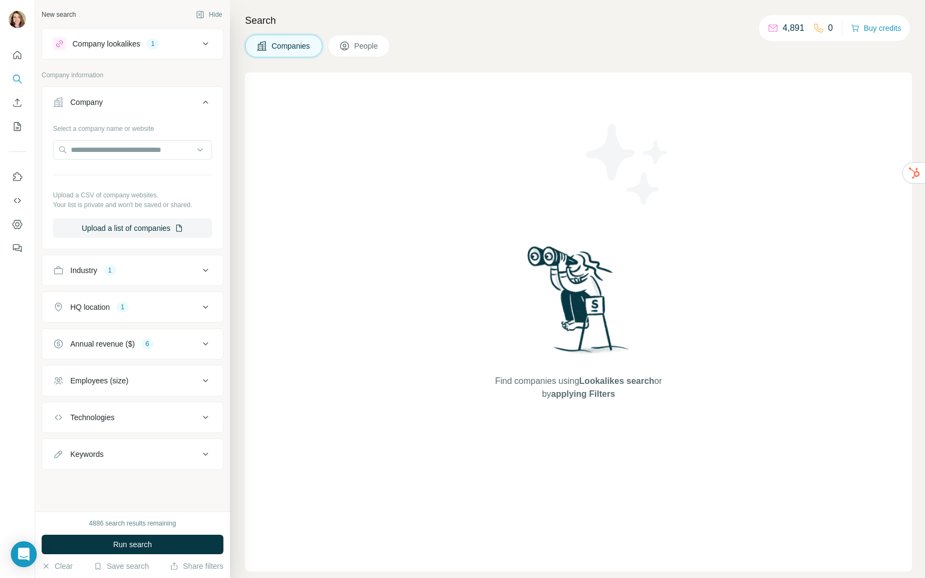
click at [138, 270] on div "Industry 1" at bounding box center [126, 270] width 146 height 11
click at [151, 549] on span "Run search" at bounding box center [132, 544] width 39 height 11
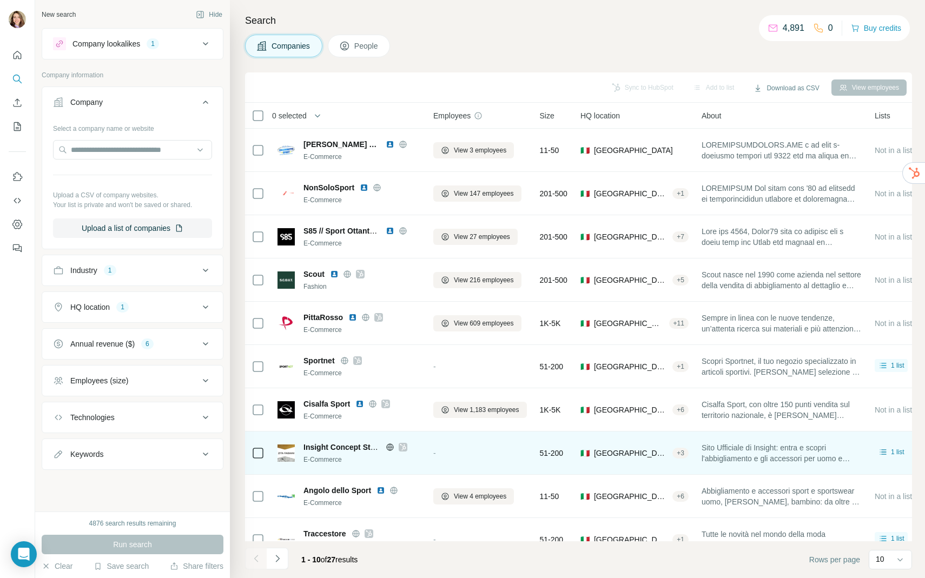
scroll to position [20, 0]
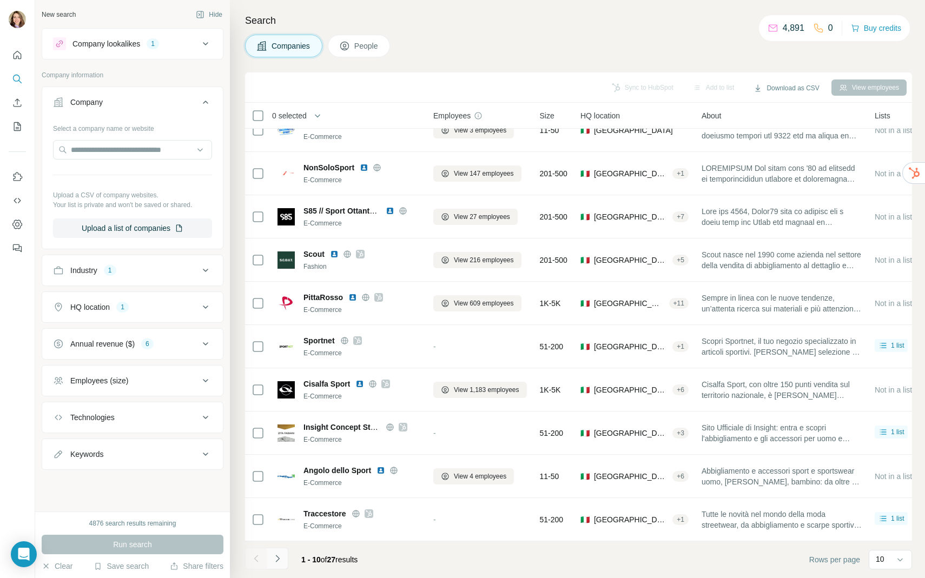
click at [276, 562] on icon "Navigate to next page" at bounding box center [277, 558] width 11 height 11
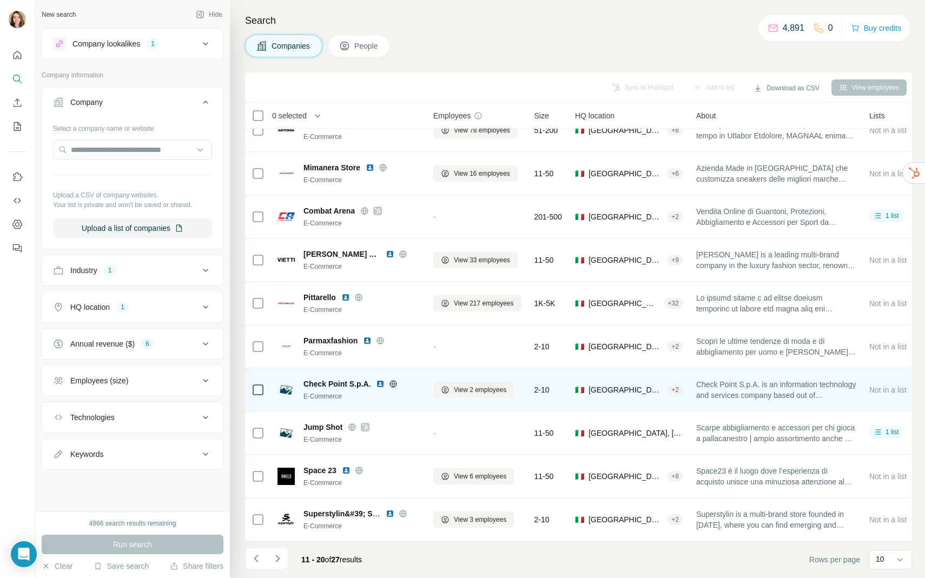
scroll to position [0, 0]
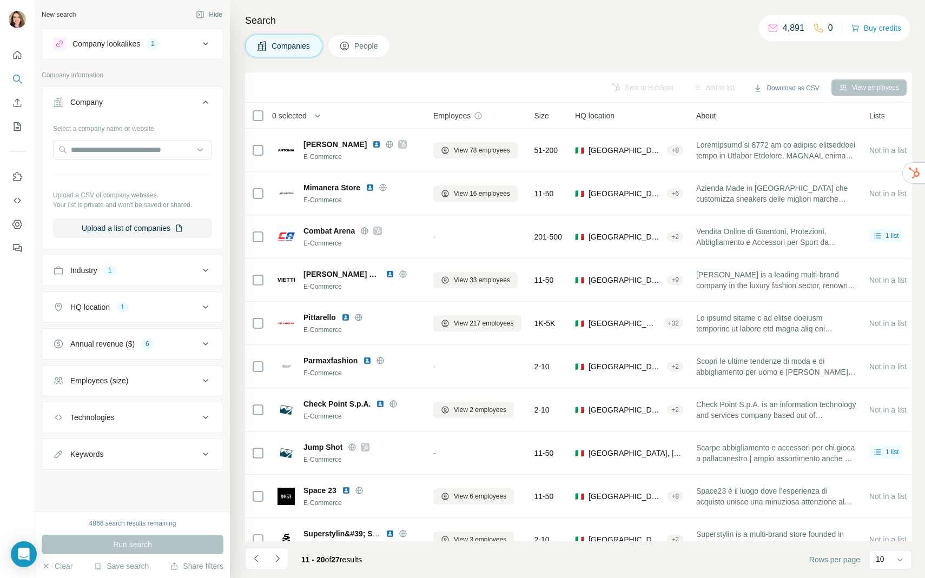
click at [275, 559] on icon "Navigate to next page" at bounding box center [277, 558] width 11 height 11
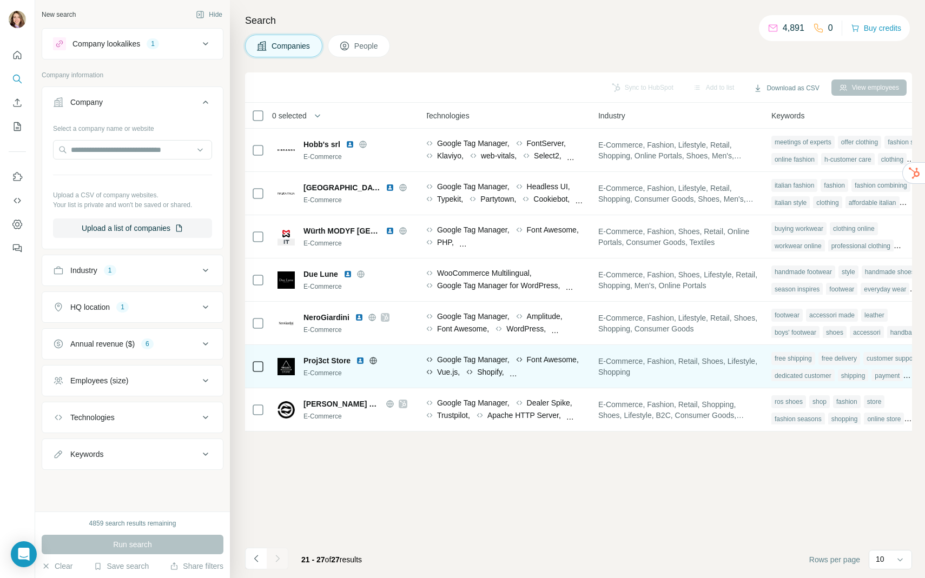
scroll to position [0, 649]
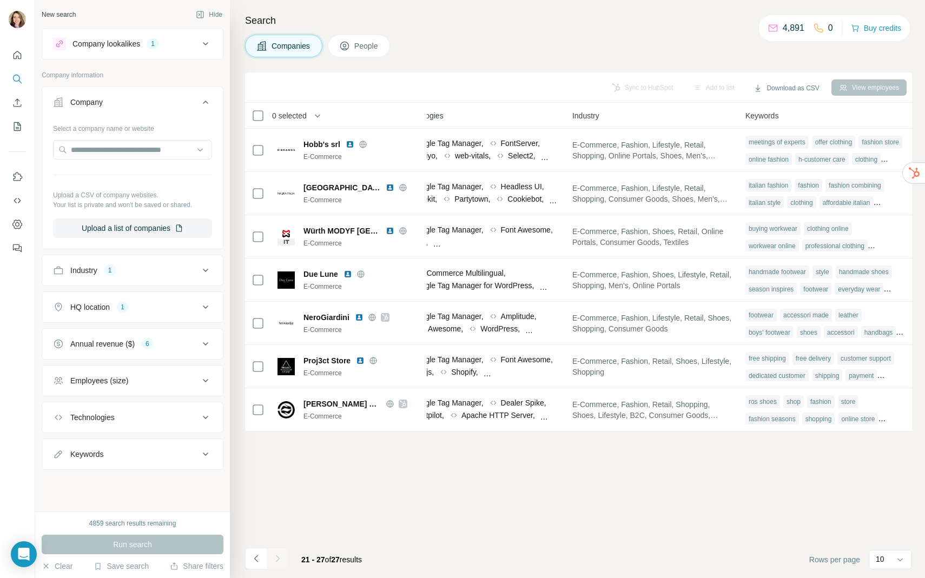
click at [708, 89] on div "Add to list" at bounding box center [713, 87] width 57 height 16
click at [257, 556] on icon "Navigate to previous page" at bounding box center [256, 558] width 4 height 7
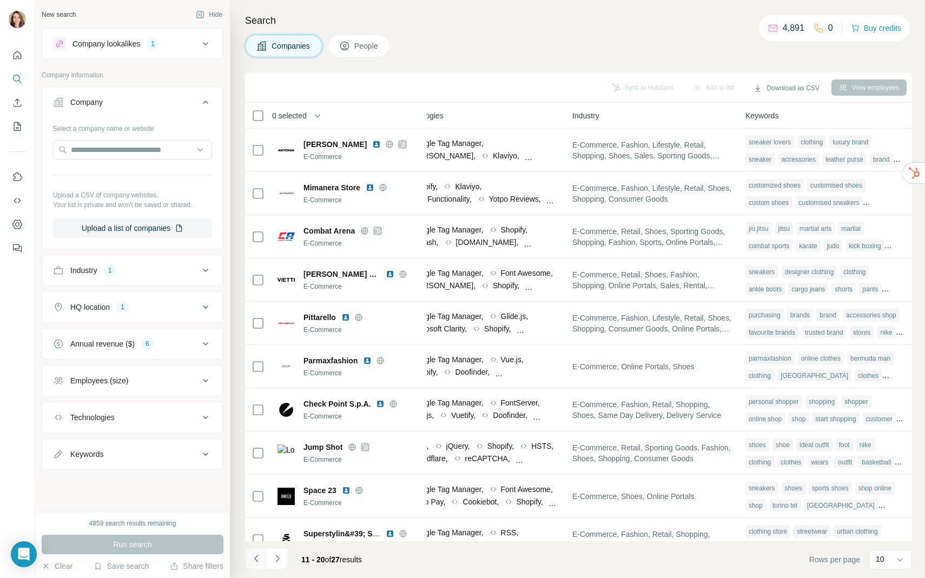
scroll to position [0, 643]
click at [257, 556] on icon "Navigate to previous page" at bounding box center [256, 558] width 4 height 7
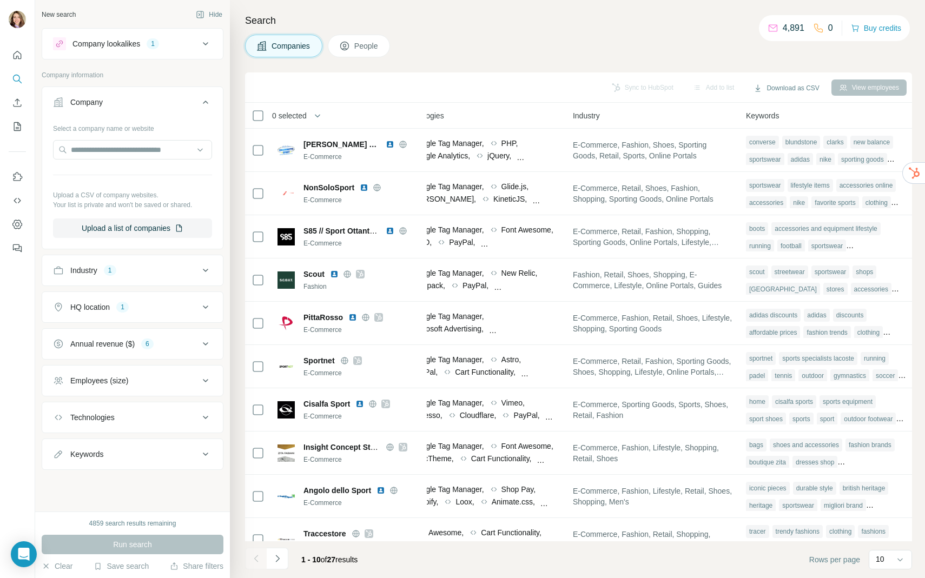
click at [257, 556] on div at bounding box center [256, 559] width 22 height 22
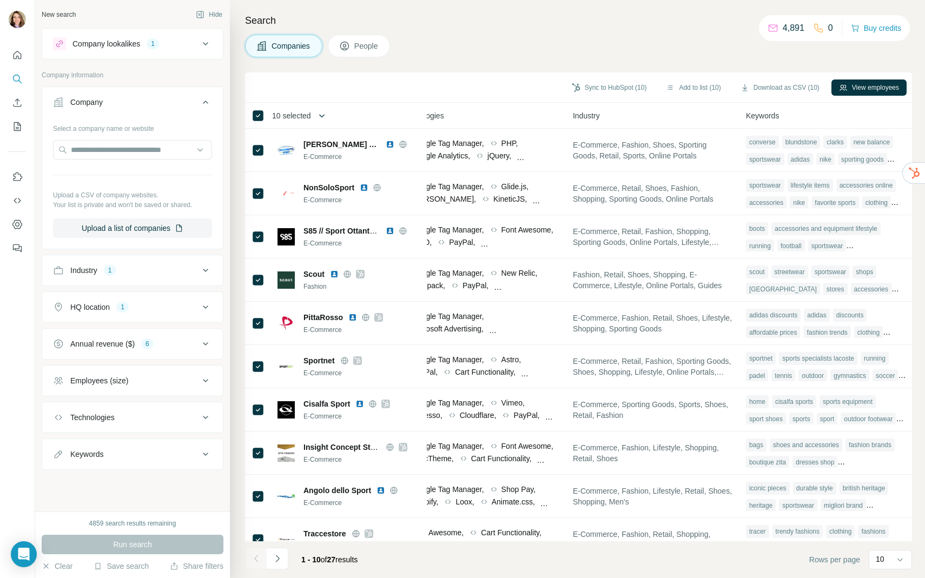
click at [325, 117] on icon "button" at bounding box center [321, 115] width 11 height 11
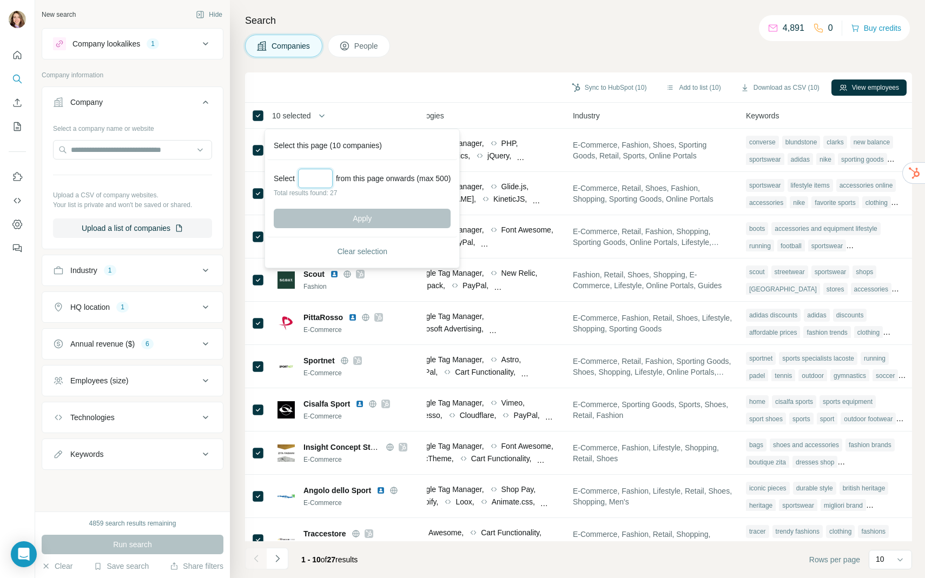
click at [316, 180] on input "Select a number (up to 500)" at bounding box center [315, 178] width 35 height 19
type input "**"
click at [358, 211] on button "Apply" at bounding box center [362, 218] width 177 height 19
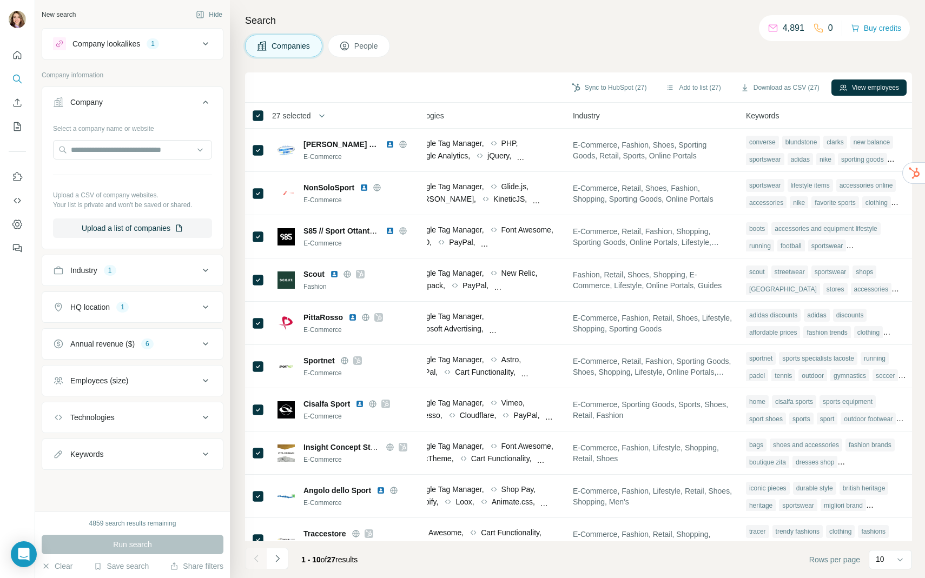
click at [666, 96] on div "Sync to HubSpot (27) Add to list (27) Download as CSV (27) View employees" at bounding box center [578, 87] width 656 height 19
click at [663, 89] on button "Add to list (27)" at bounding box center [693, 87] width 70 height 16
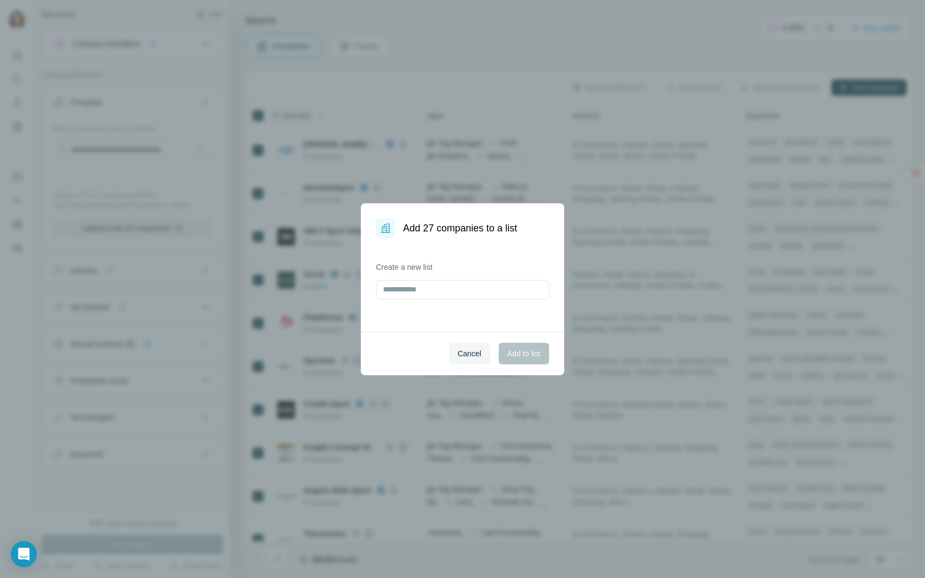
click at [689, 86] on div "Add 27 companies to a list Create a new list Cancel Add to list" at bounding box center [462, 289] width 925 height 578
click at [501, 293] on input "text" at bounding box center [462, 289] width 173 height 19
type input "********"
click at [464, 362] on button "Cancel" at bounding box center [469, 354] width 41 height 22
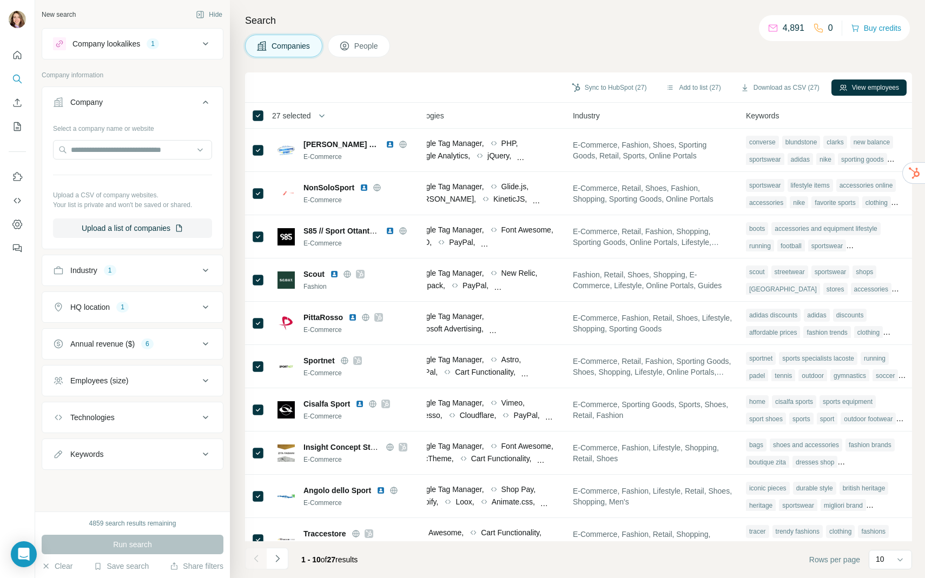
click at [195, 52] on button "Company lookalikes 1" at bounding box center [132, 44] width 181 height 26
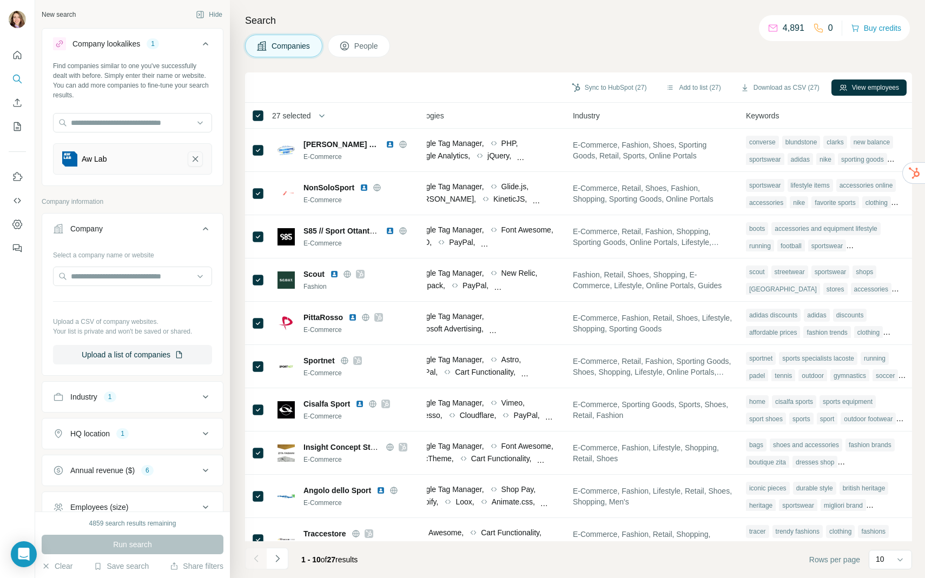
click at [192, 157] on icon "Aw Lab-remove-button" at bounding box center [195, 159] width 10 height 11
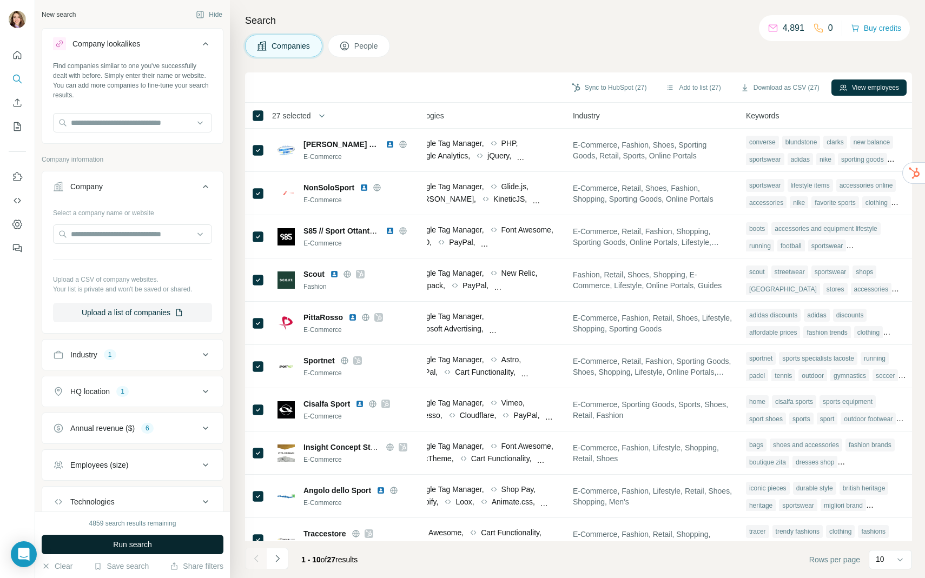
click at [144, 540] on span "Run search" at bounding box center [132, 544] width 39 height 11
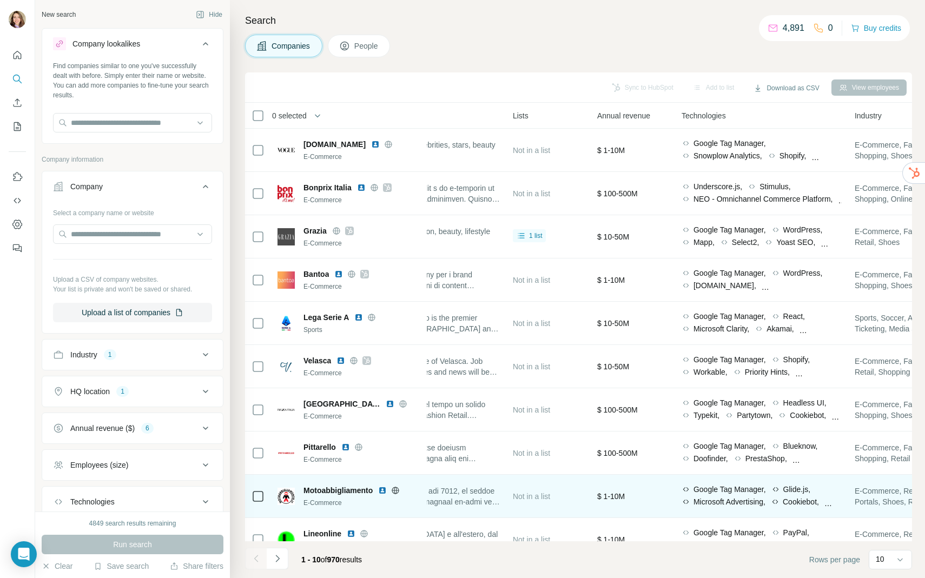
scroll to position [20, 362]
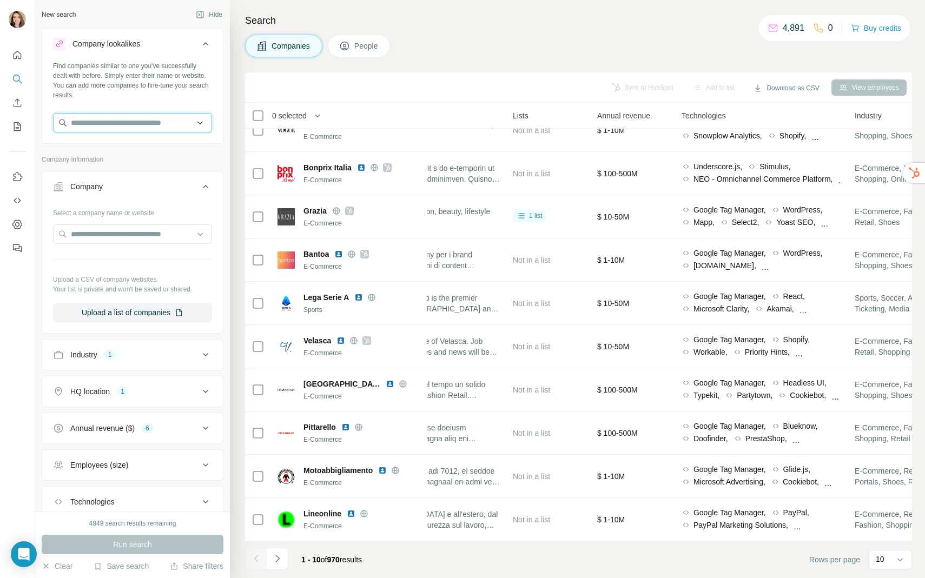
click at [161, 118] on input "text" at bounding box center [132, 122] width 159 height 19
paste input "**********"
type input "**********"
click at [150, 157] on div "Aw Lab [DOMAIN_NAME]" at bounding box center [133, 151] width 154 height 29
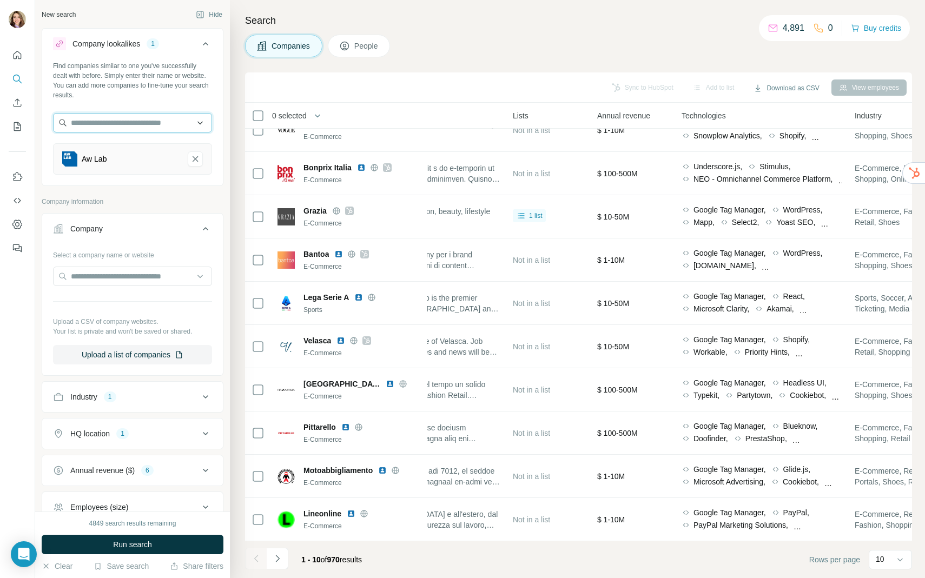
click at [141, 126] on input "text" at bounding box center [132, 122] width 159 height 19
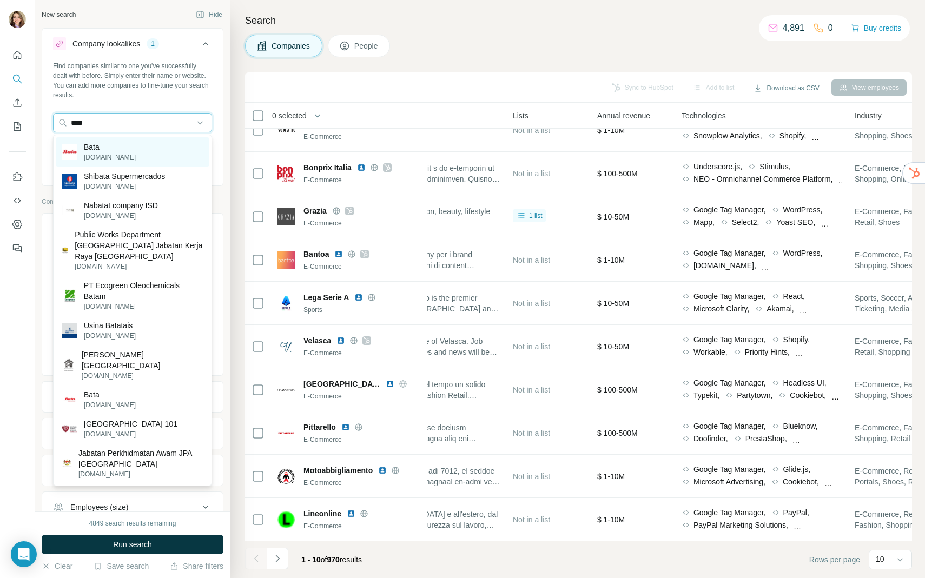
type input "****"
click at [142, 153] on div "Bata [DOMAIN_NAME]" at bounding box center [133, 151] width 154 height 29
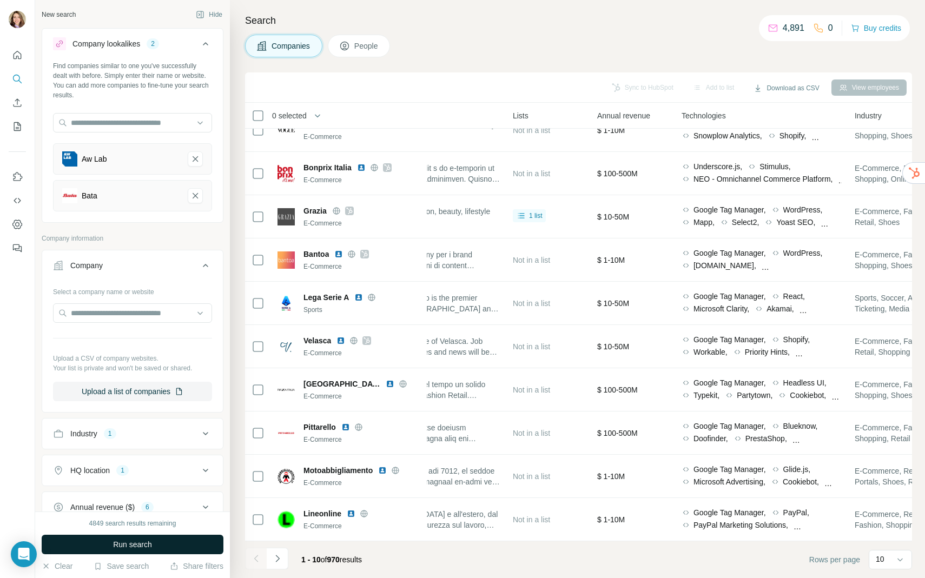
click at [127, 546] on span "Run search" at bounding box center [132, 544] width 39 height 11
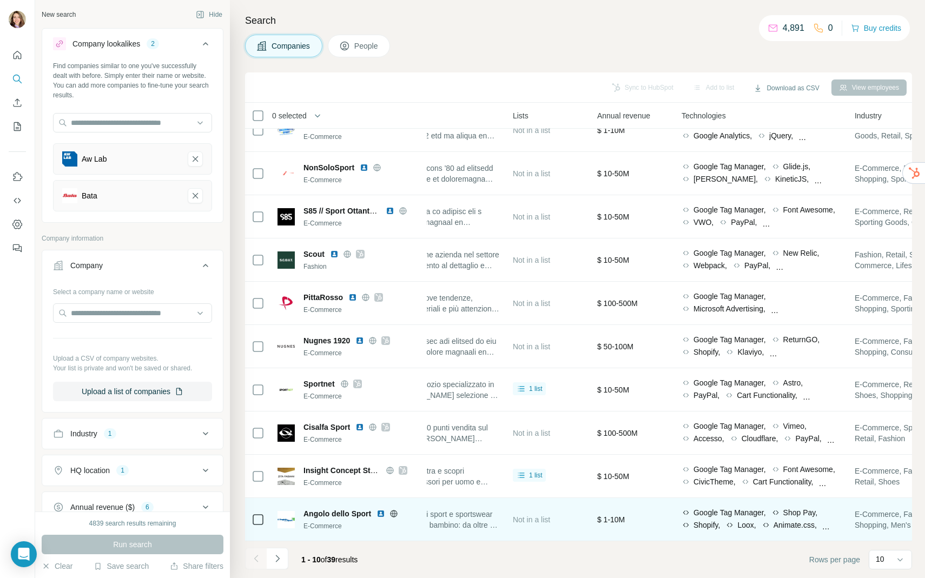
scroll to position [0, 362]
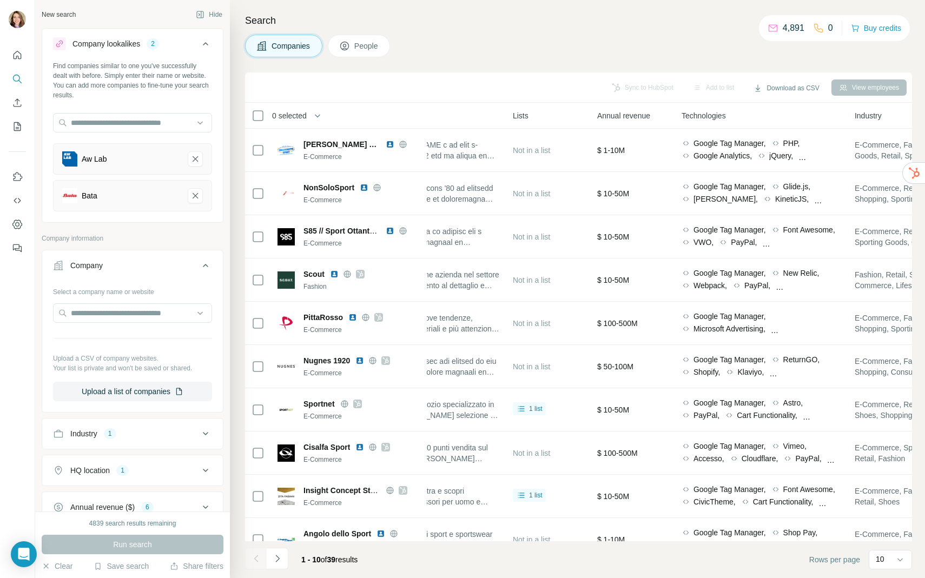
click at [277, 572] on footer "1 - 10 of 39 results Rows per page 10" at bounding box center [578, 559] width 667 height 37
click at [277, 562] on icon "Navigate to next page" at bounding box center [277, 558] width 11 height 11
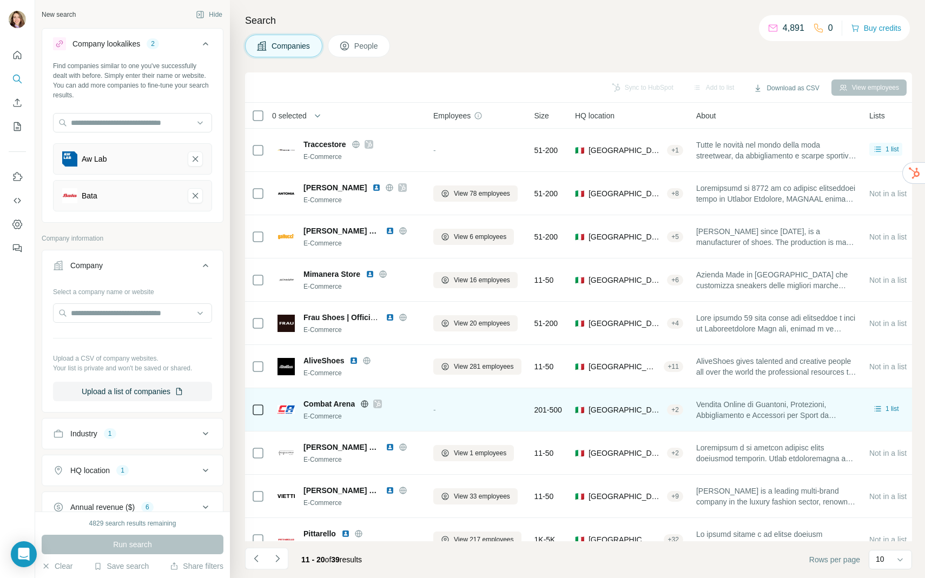
scroll to position [20, 0]
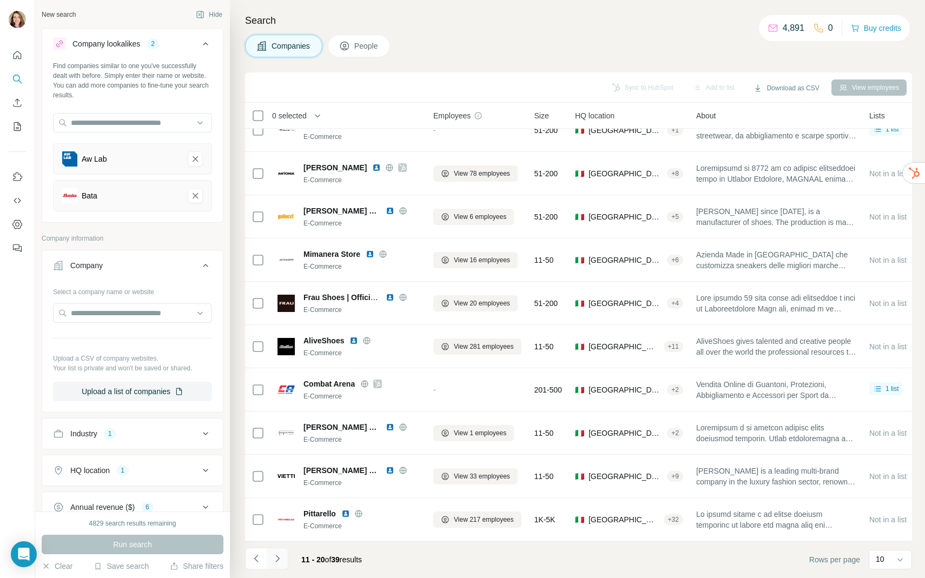
click at [281, 559] on icon "Navigate to next page" at bounding box center [277, 558] width 11 height 11
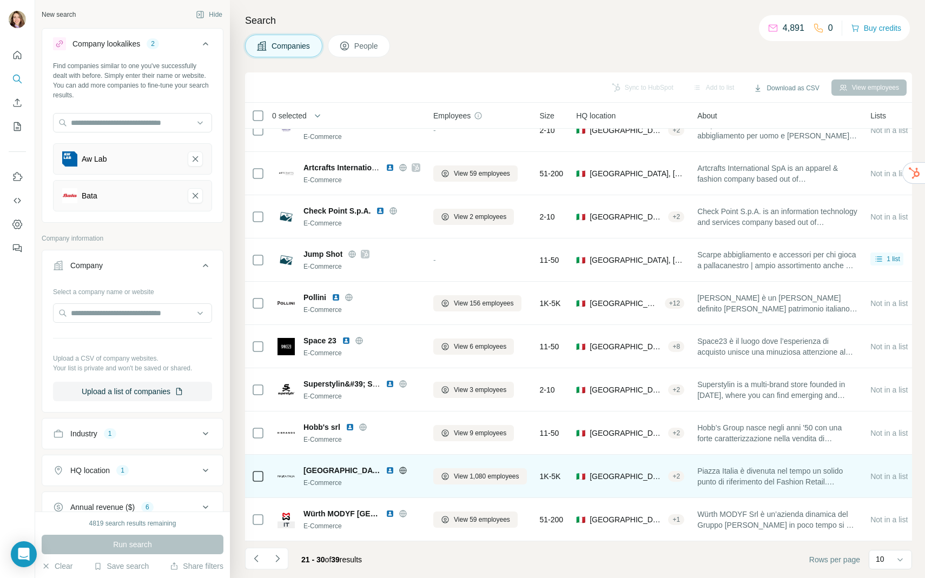
scroll to position [0, 0]
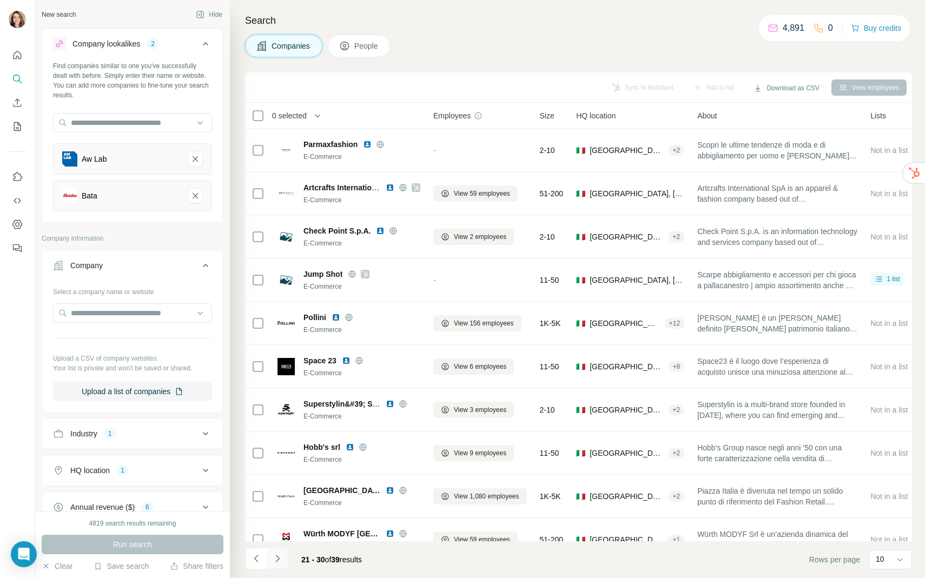
click at [277, 564] on button "Navigate to next page" at bounding box center [278, 559] width 22 height 22
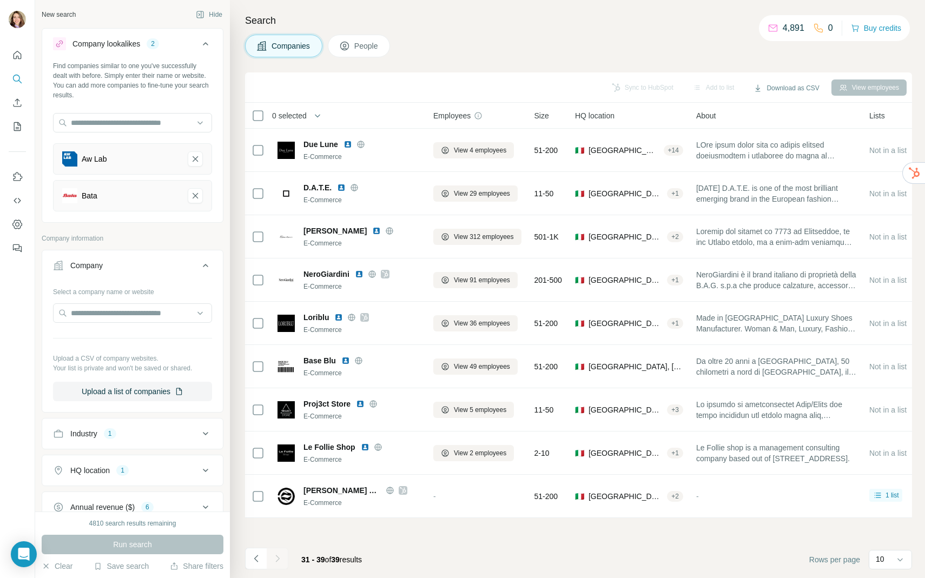
click at [288, 119] on span "0 selected" at bounding box center [289, 115] width 35 height 11
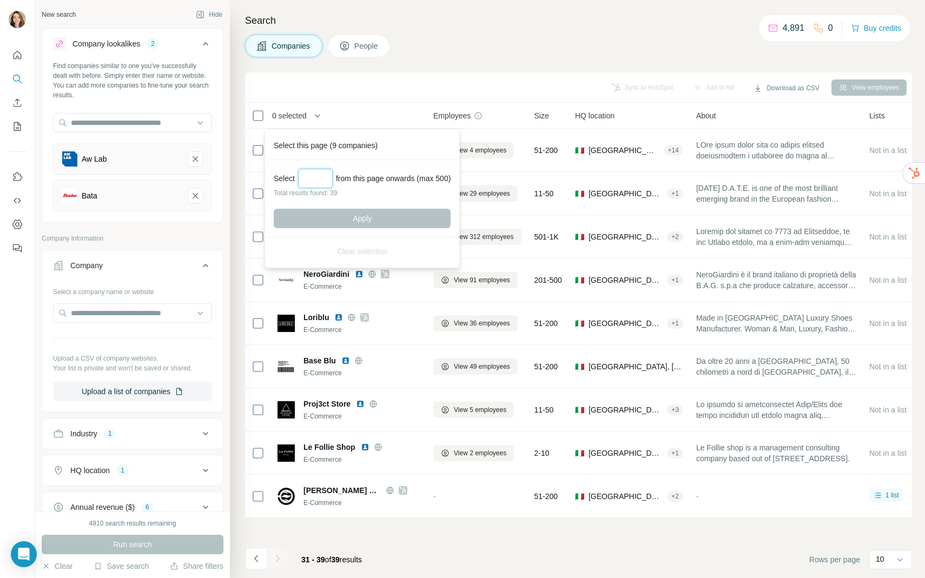
click at [326, 172] on input "Select a number (up to 500)" at bounding box center [315, 178] width 35 height 19
type input "**"
click at [411, 225] on button "Apply" at bounding box center [362, 218] width 177 height 19
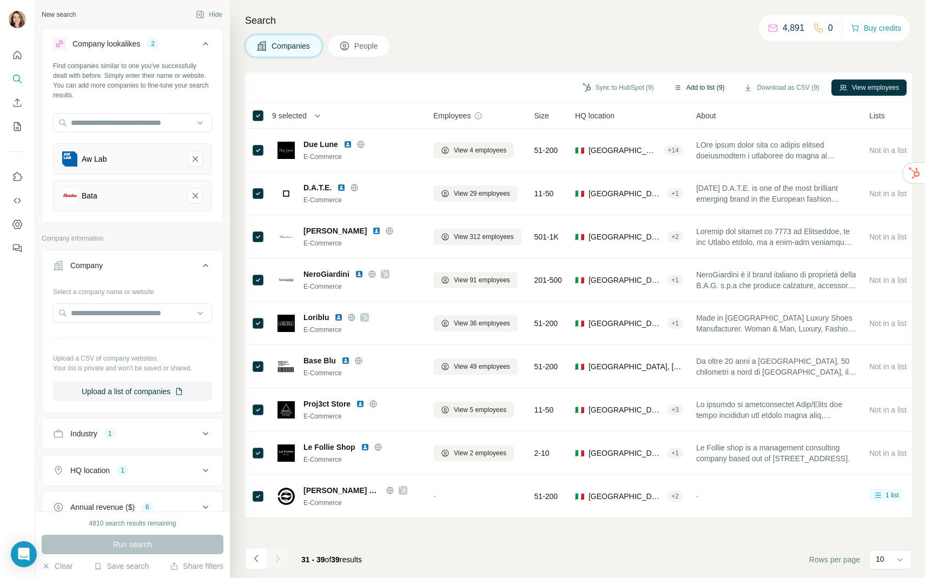
click at [695, 83] on button "Add to list (9)" at bounding box center [699, 87] width 67 height 16
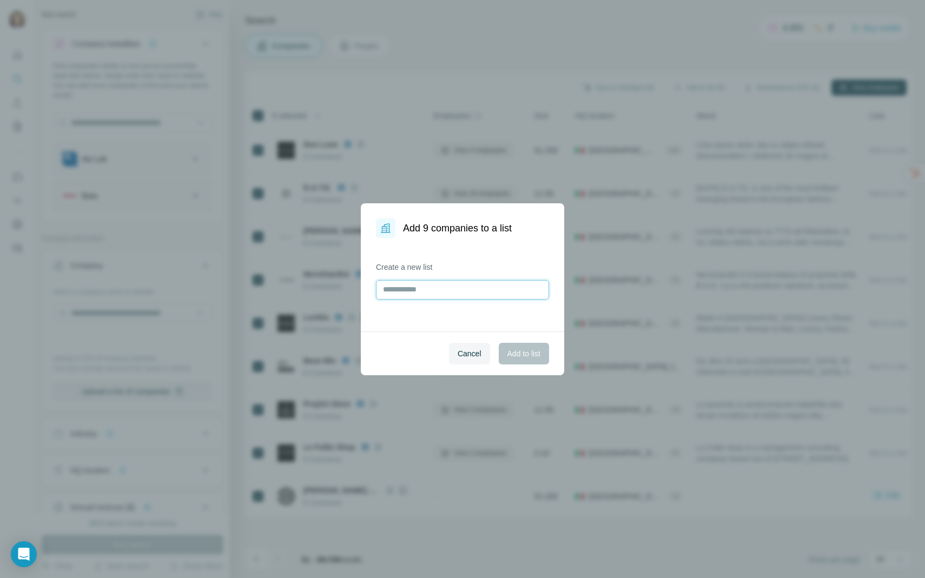
click at [414, 297] on input "text" at bounding box center [462, 289] width 173 height 19
type input "**********"
click at [534, 344] on button "Add to list" at bounding box center [524, 354] width 50 height 22
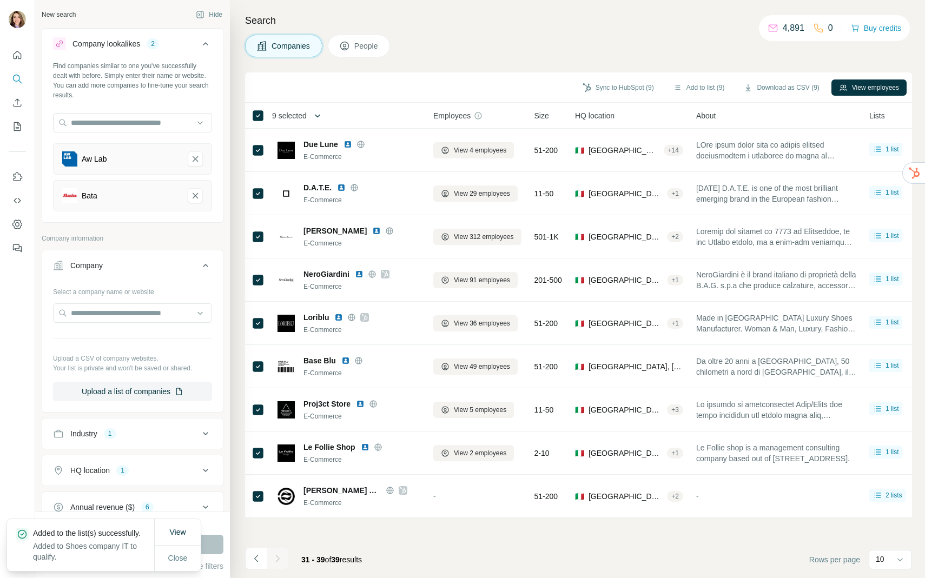
click at [316, 118] on icon "button" at bounding box center [317, 115] width 11 height 11
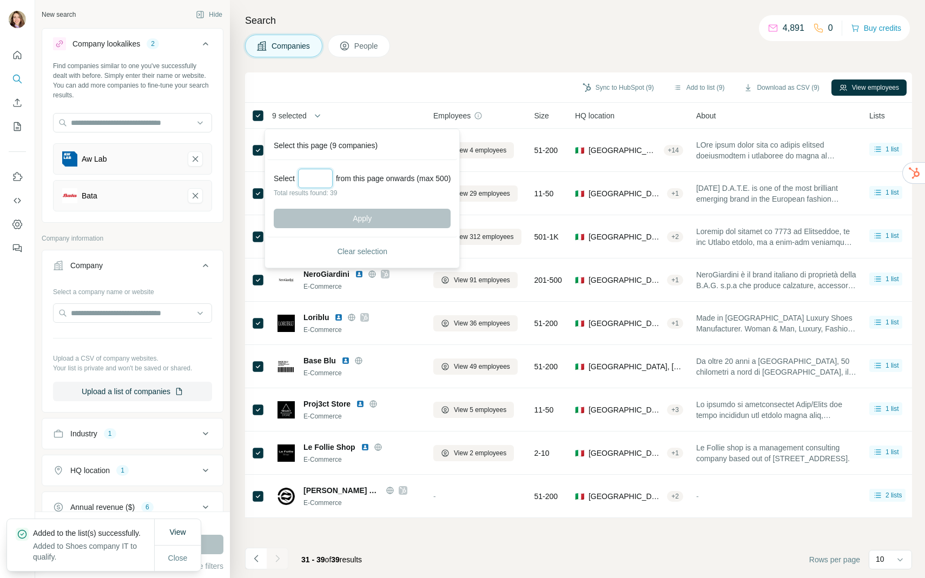
click at [320, 175] on input "Select a number (up to 500)" at bounding box center [315, 178] width 35 height 19
type input "**"
click at [353, 209] on button "Apply" at bounding box center [362, 218] width 177 height 19
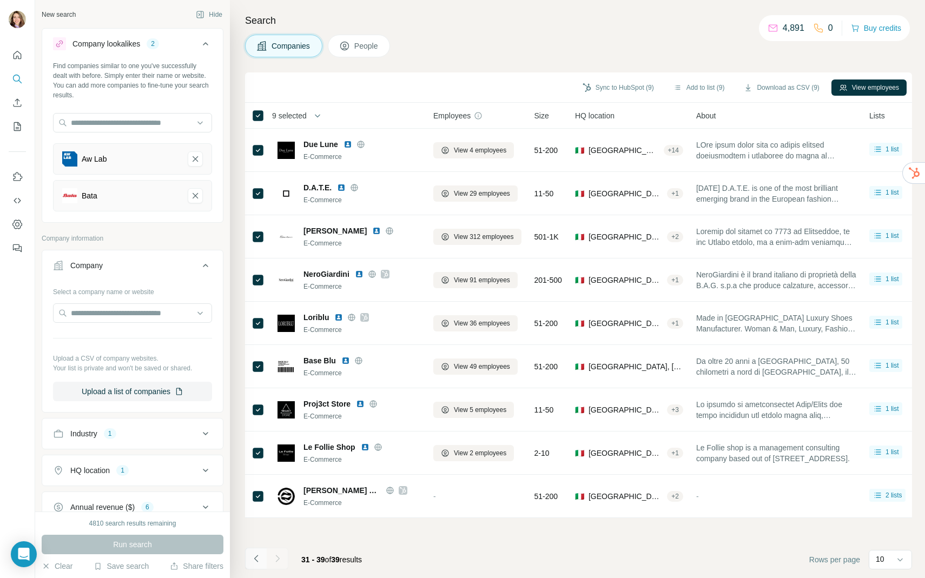
click at [259, 561] on icon "Navigate to previous page" at bounding box center [256, 558] width 11 height 11
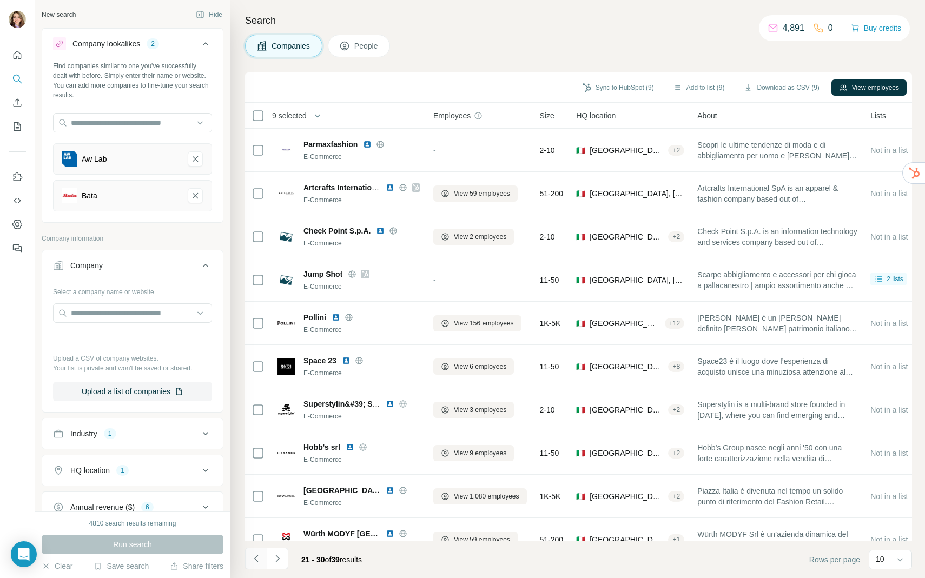
click at [259, 561] on icon "Navigate to previous page" at bounding box center [256, 558] width 11 height 11
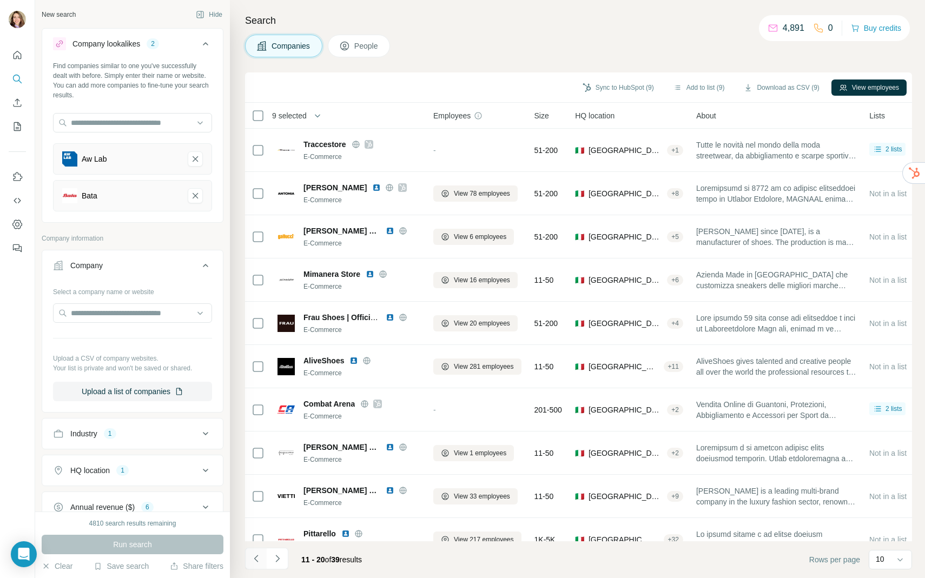
click at [259, 561] on icon "Navigate to previous page" at bounding box center [256, 558] width 11 height 11
click at [259, 561] on div at bounding box center [256, 559] width 22 height 22
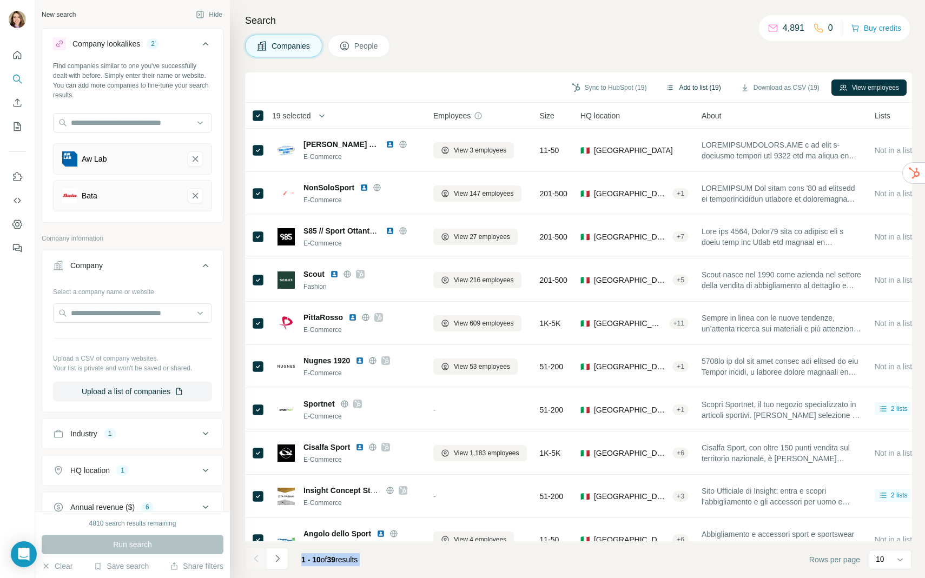
click at [711, 83] on button "Add to list (19)" at bounding box center [693, 87] width 70 height 16
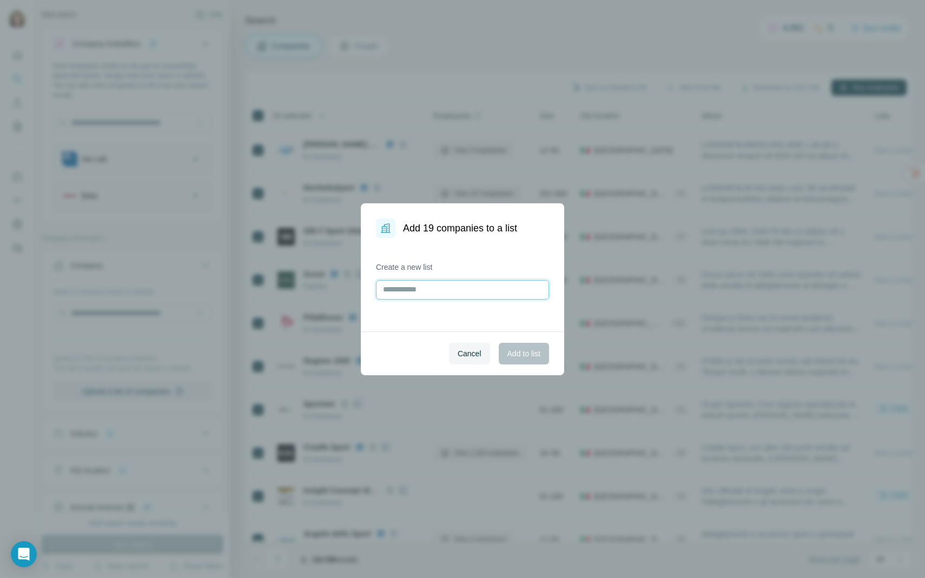
click at [466, 295] on input "text" at bounding box center [462, 289] width 173 height 19
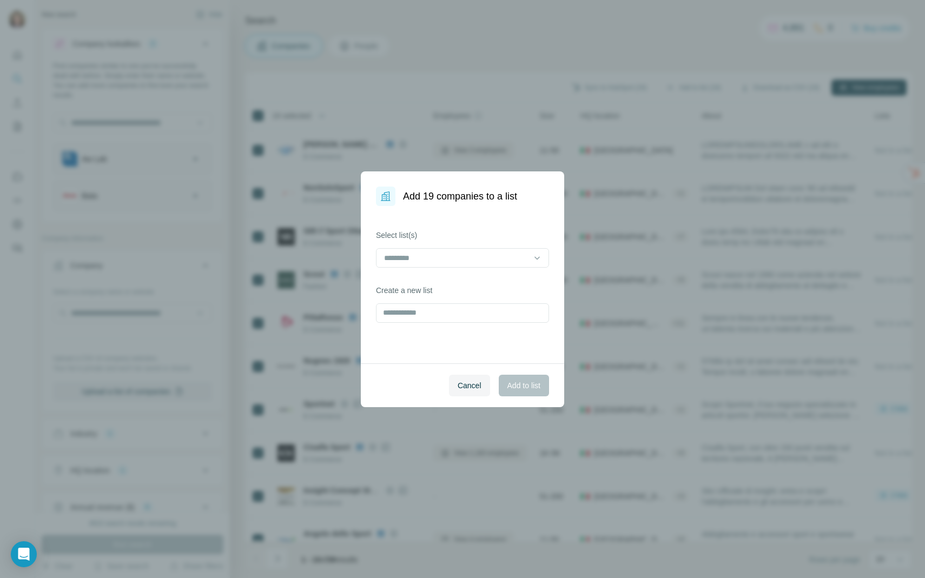
click at [468, 352] on div "Select list(s) Create a new list" at bounding box center [462, 284] width 203 height 157
click at [473, 255] on input at bounding box center [456, 258] width 146 height 12
click at [473, 277] on p "Shoes company IT to qualify" at bounding box center [432, 282] width 95 height 11
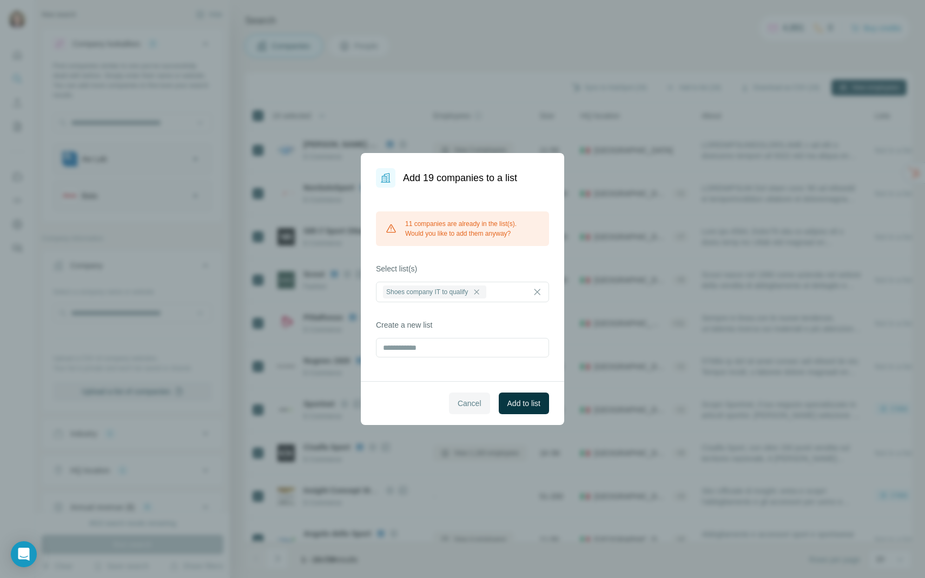
click at [467, 397] on button "Cancel" at bounding box center [469, 404] width 41 height 22
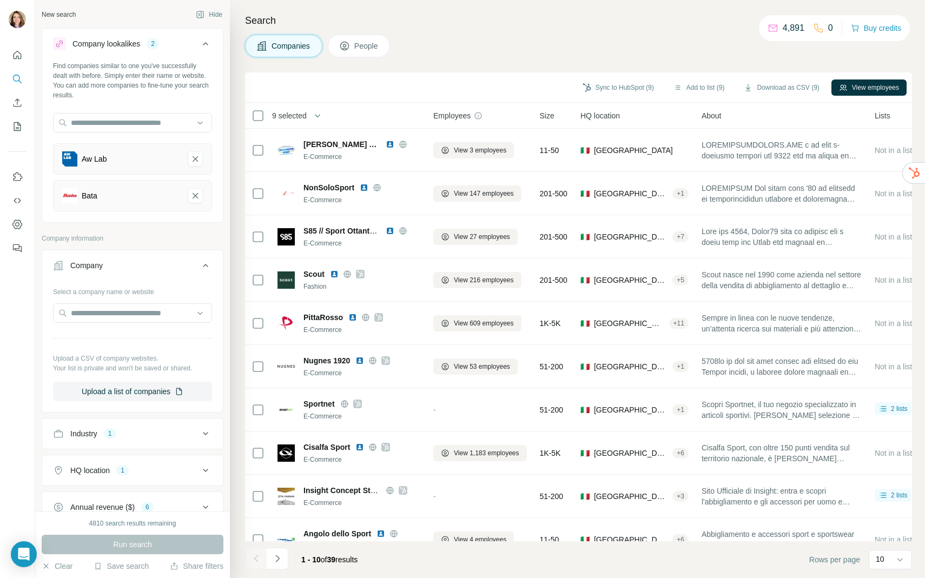
click at [307, 115] on span "9 selected" at bounding box center [289, 115] width 35 height 11
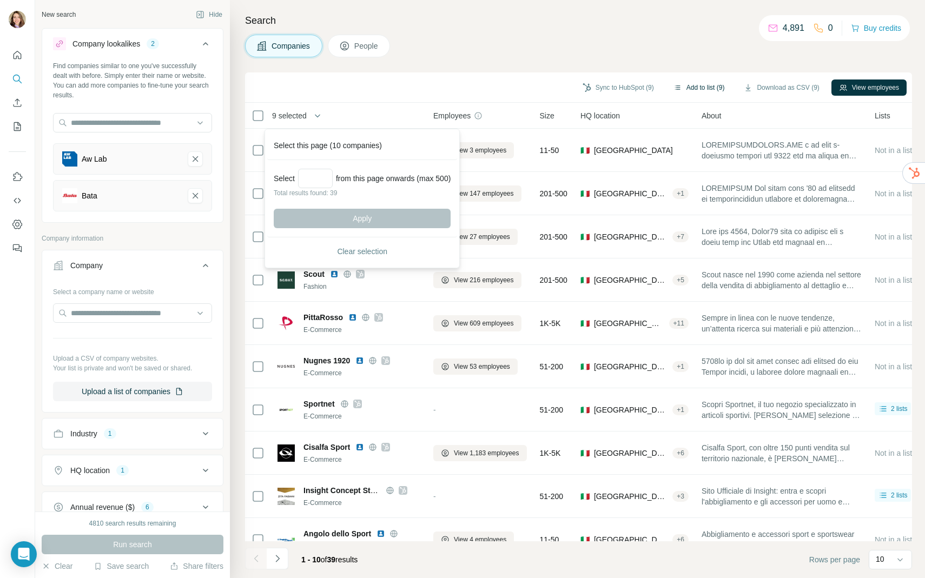
click at [677, 85] on button "Add to list (9)" at bounding box center [699, 87] width 67 height 16
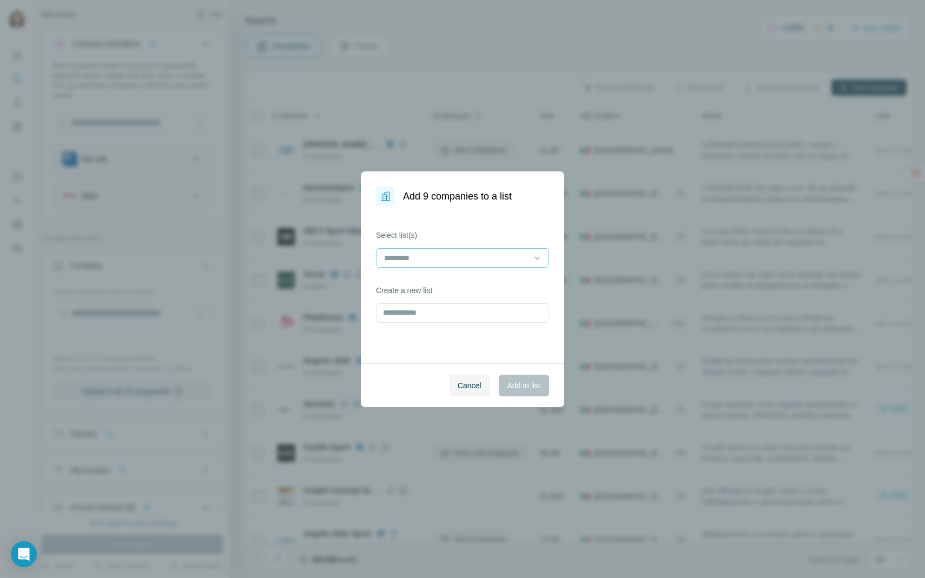
click at [513, 255] on input at bounding box center [456, 258] width 146 height 12
click at [351, 77] on div "Add 9 companies to a list Select list(s) Create a new list Cancel Add to list" at bounding box center [462, 289] width 925 height 578
click at [460, 382] on span "Cancel" at bounding box center [469, 385] width 24 height 11
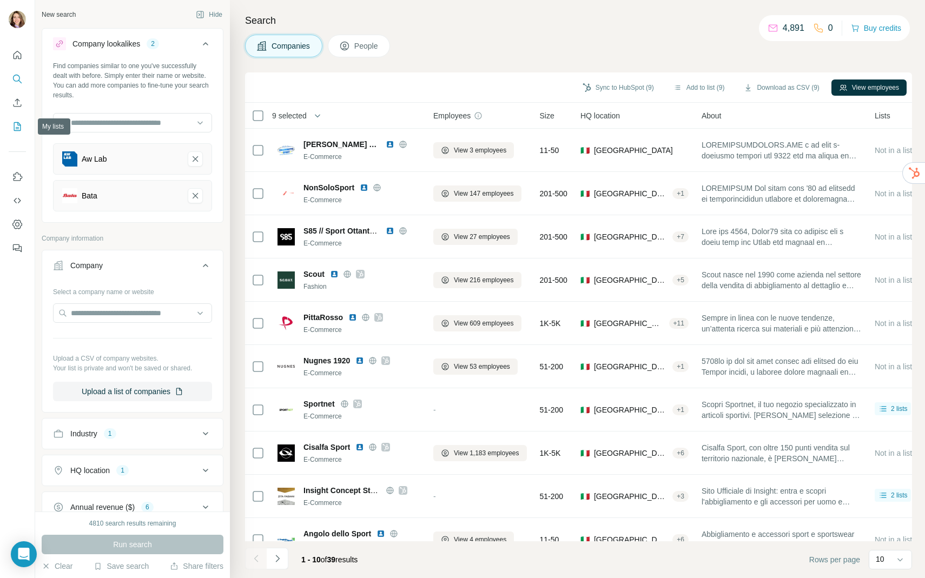
click at [11, 121] on button "My lists" at bounding box center [17, 126] width 17 height 19
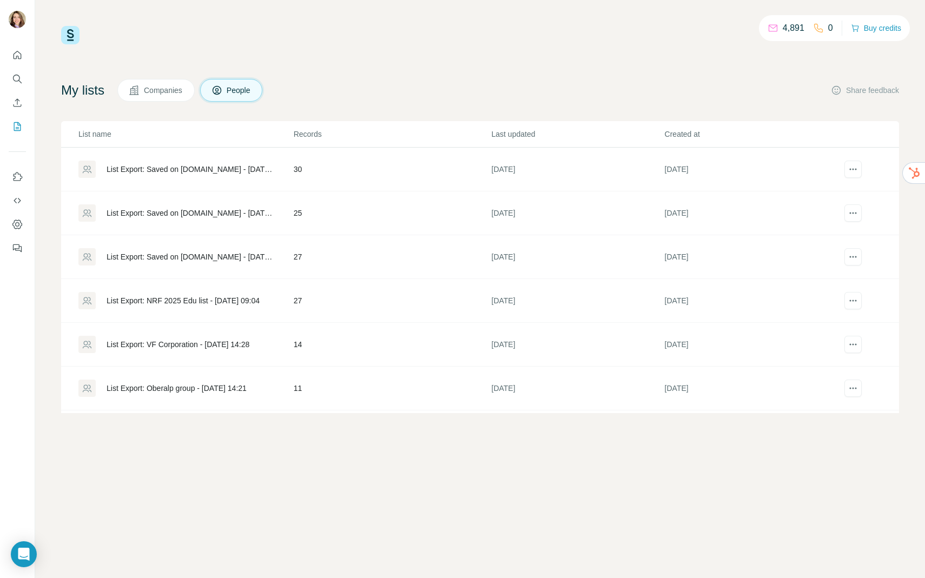
click at [163, 95] on span "Companies" at bounding box center [163, 90] width 39 height 11
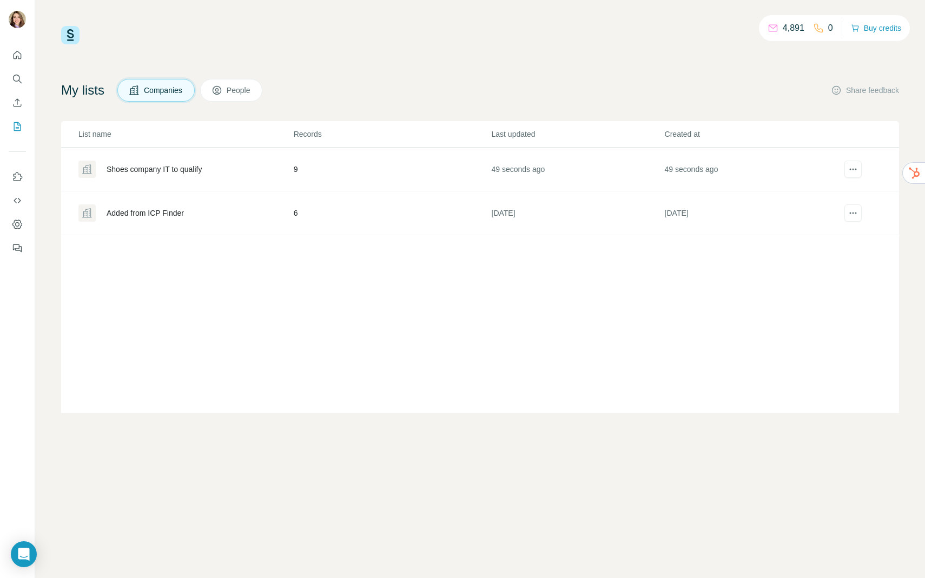
click at [167, 167] on div "Shoes company IT to qualify" at bounding box center [154, 169] width 95 height 11
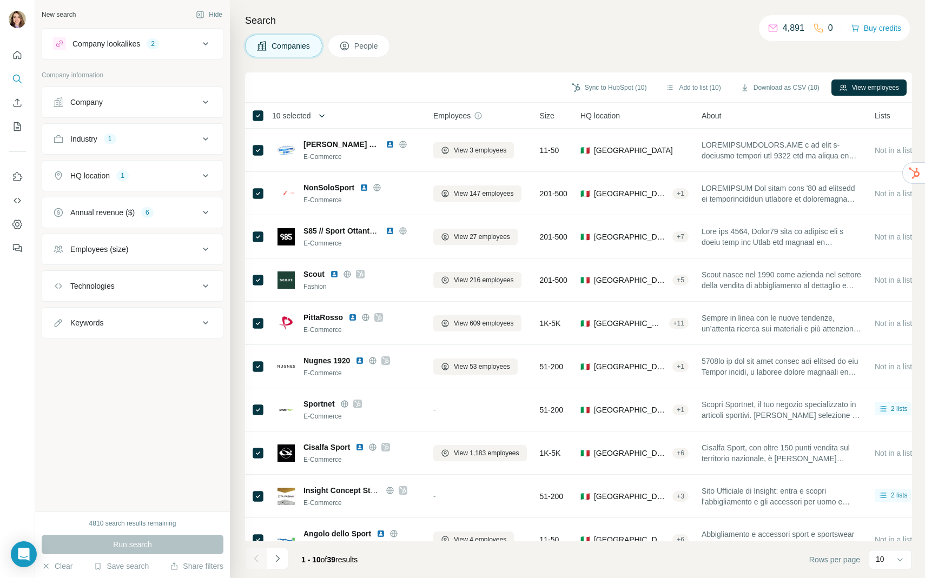
click at [331, 112] on button "button" at bounding box center [322, 116] width 22 height 22
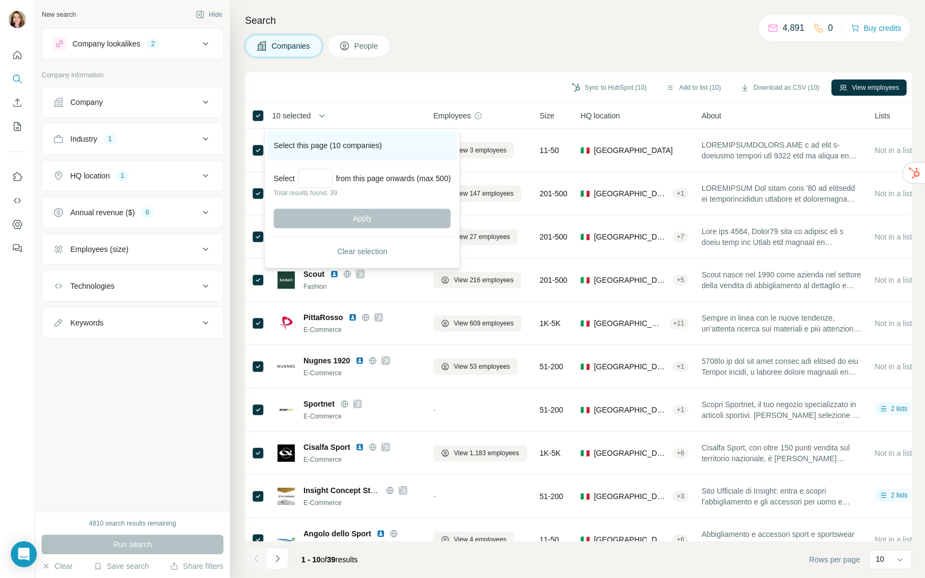
click at [338, 137] on div "Select this page (10 companies)" at bounding box center [362, 145] width 190 height 29
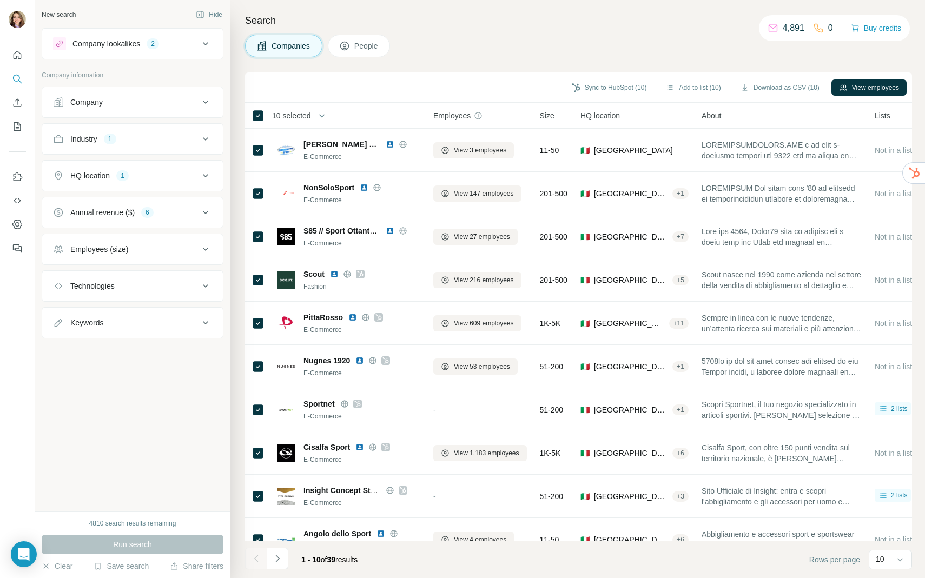
click at [311, 120] on span "10 selected" at bounding box center [291, 115] width 39 height 11
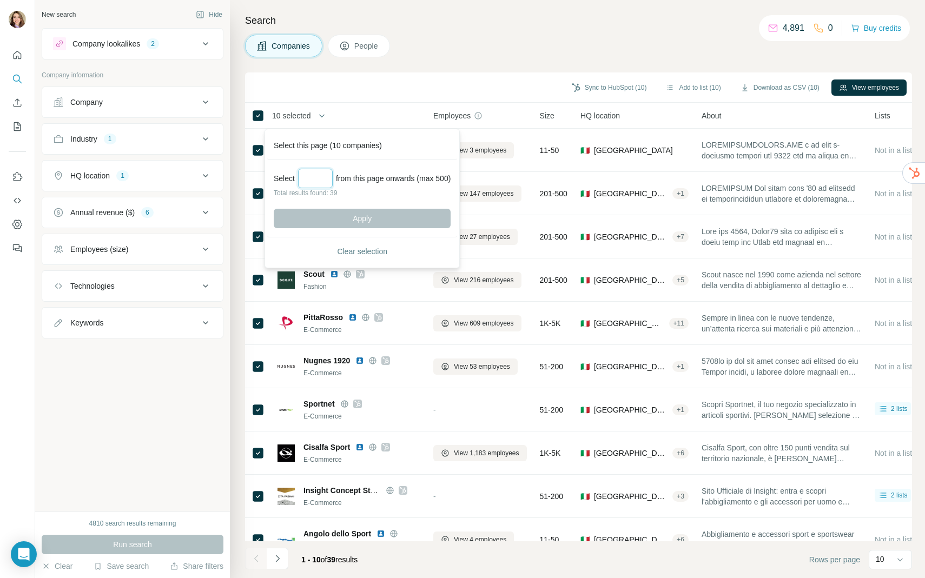
click at [315, 176] on input "Select a number (up to 500)" at bounding box center [315, 178] width 35 height 19
type input "**"
click at [340, 211] on button "Apply" at bounding box center [362, 218] width 177 height 19
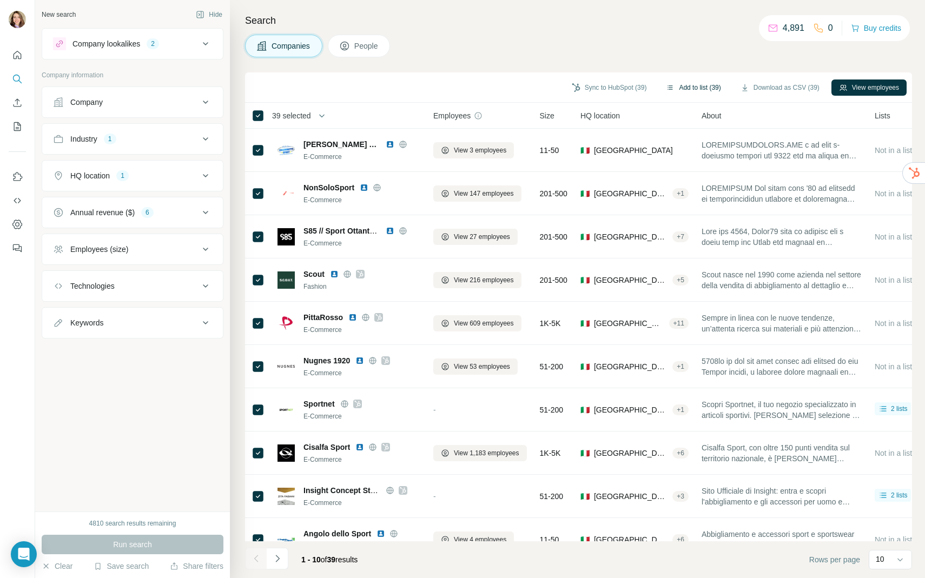
click at [696, 85] on button "Add to list (39)" at bounding box center [693, 87] width 70 height 16
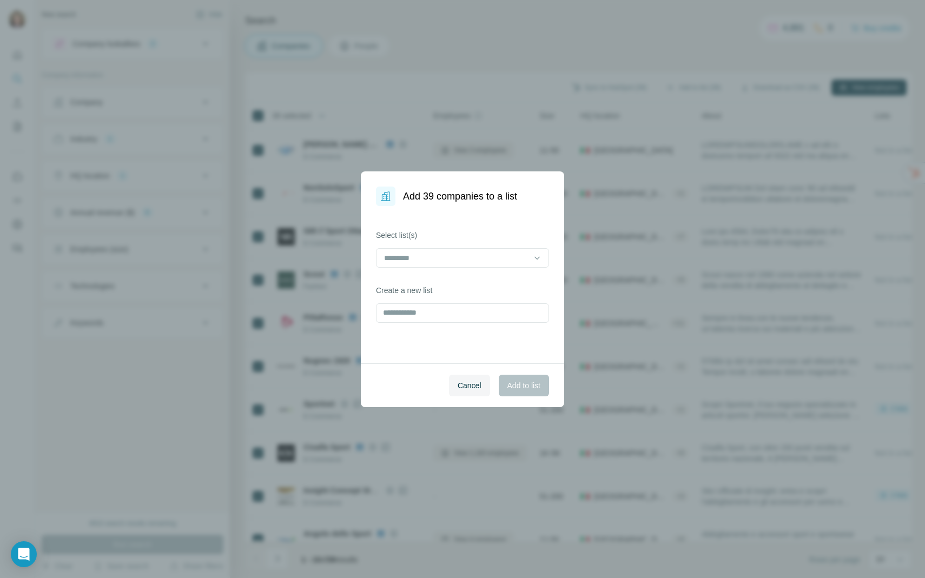
click at [499, 241] on div "Select list(s)" at bounding box center [462, 249] width 173 height 38
click at [500, 252] on input at bounding box center [456, 258] width 146 height 12
click at [497, 282] on div "Shoes company IT to qualify" at bounding box center [462, 282] width 155 height 11
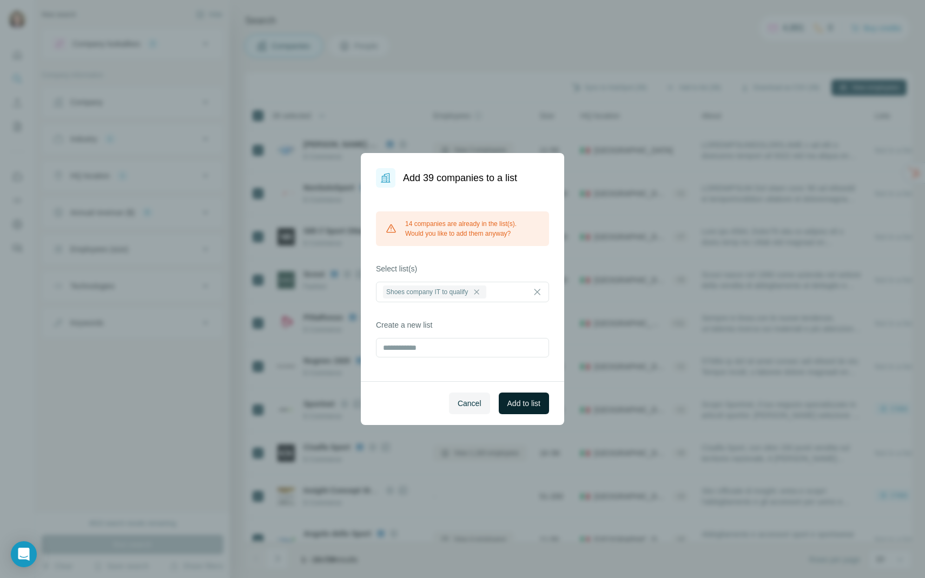
click at [524, 404] on span "Add to list" at bounding box center [523, 403] width 33 height 11
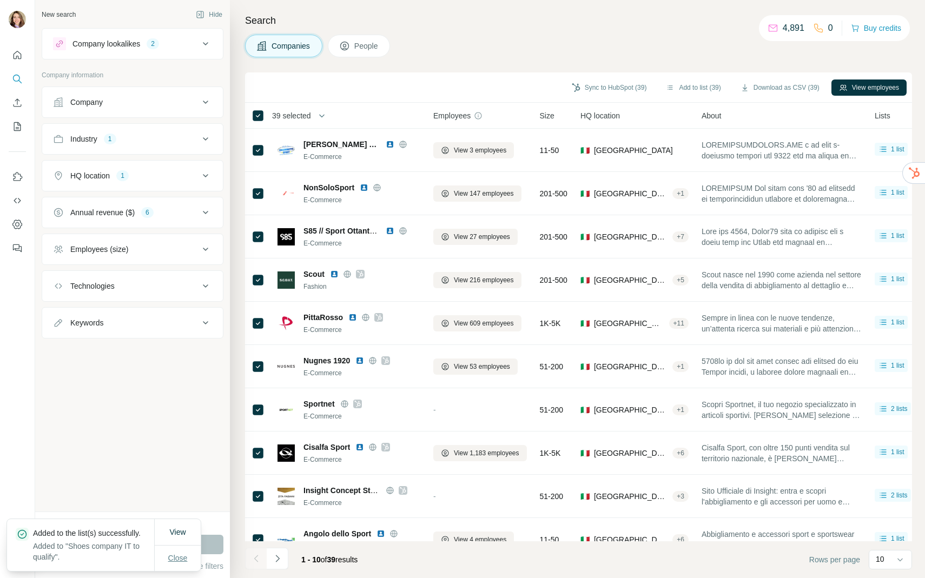
click at [183, 556] on span "Close" at bounding box center [177, 558] width 19 height 11
click at [198, 57] on div "Company lookalikes 2" at bounding box center [133, 43] width 182 height 31
click at [195, 41] on div "Company lookalikes 2" at bounding box center [126, 43] width 146 height 13
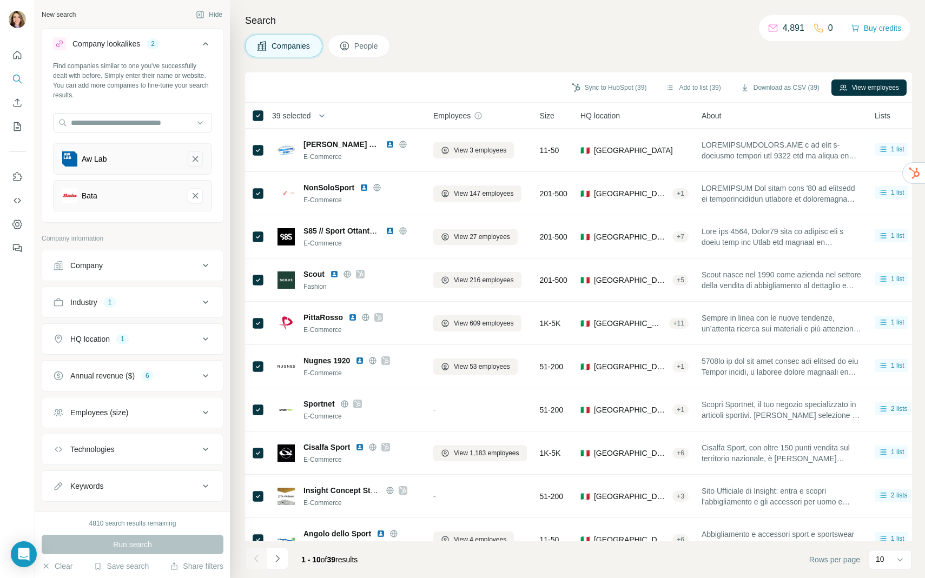
click at [194, 160] on icon "Aw Lab-remove-button" at bounding box center [195, 159] width 10 height 11
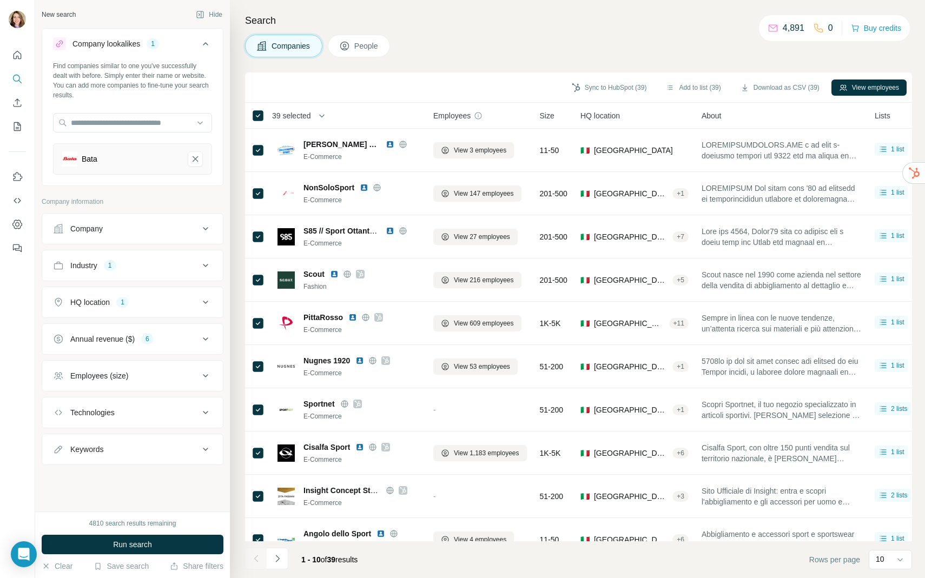
click at [194, 160] on icon "Bata-remove-button" at bounding box center [195, 159] width 10 height 11
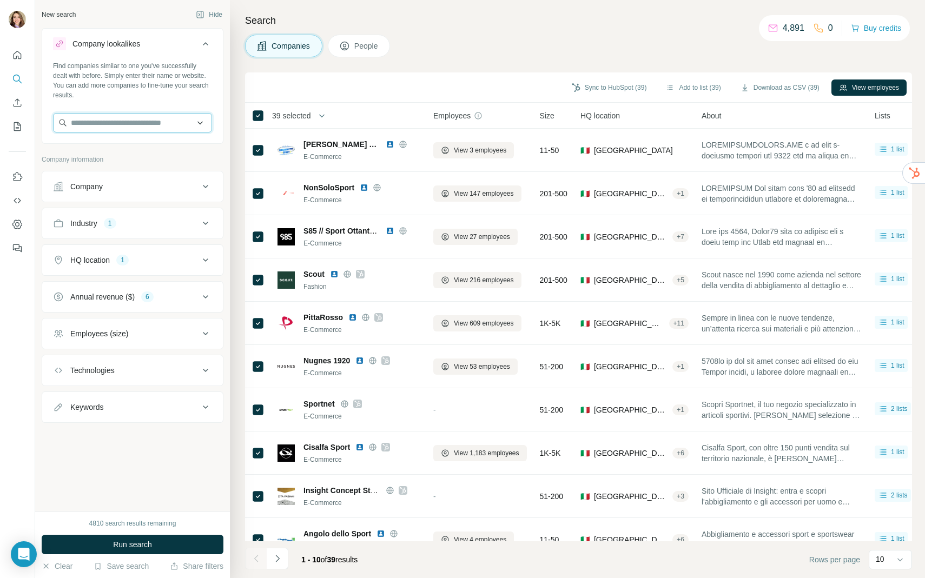
click at [152, 121] on input "text" at bounding box center [132, 122] width 159 height 19
paste input "**********"
type input "**********"
click at [150, 148] on div "[PERSON_NAME][DOMAIN_NAME]" at bounding box center [133, 151] width 154 height 29
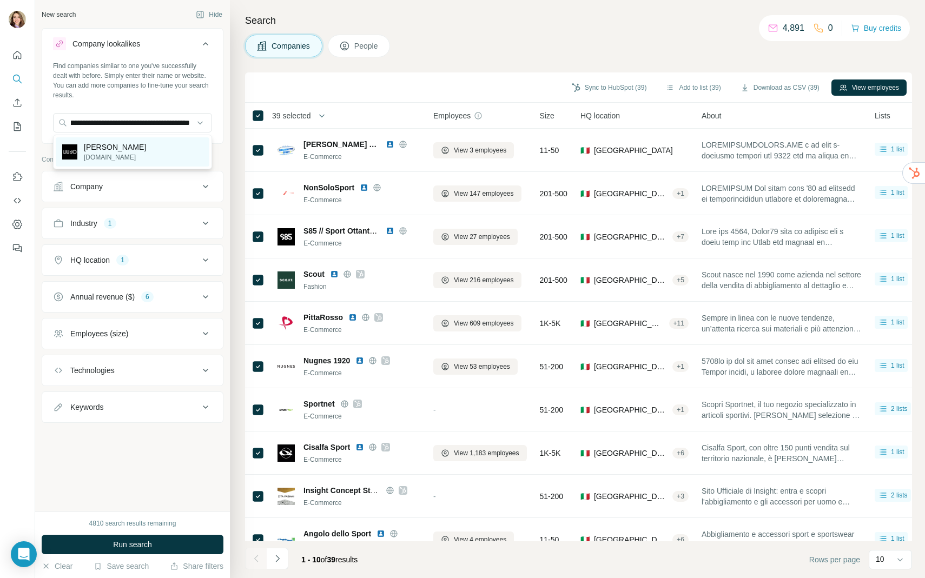
scroll to position [0, 0]
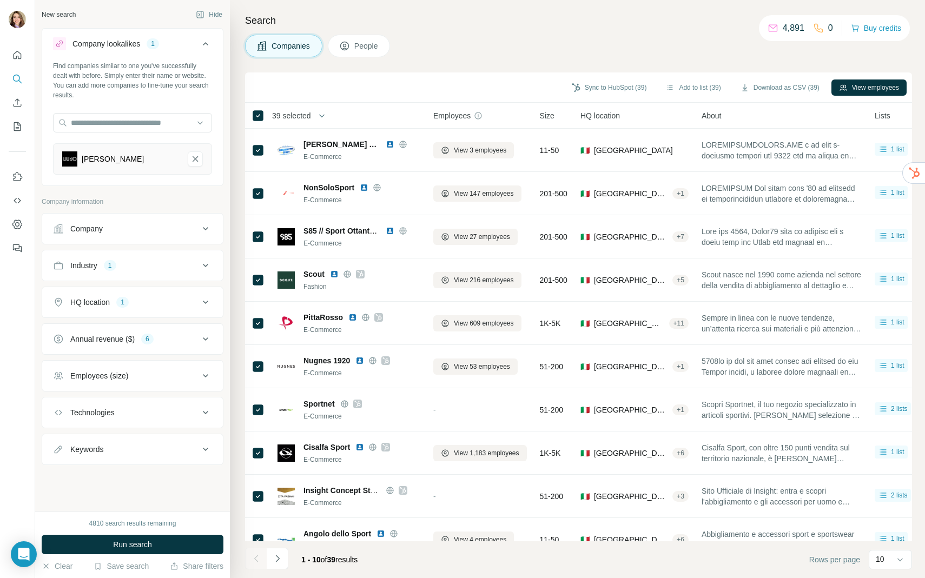
click at [151, 233] on div "Company" at bounding box center [126, 228] width 146 height 11
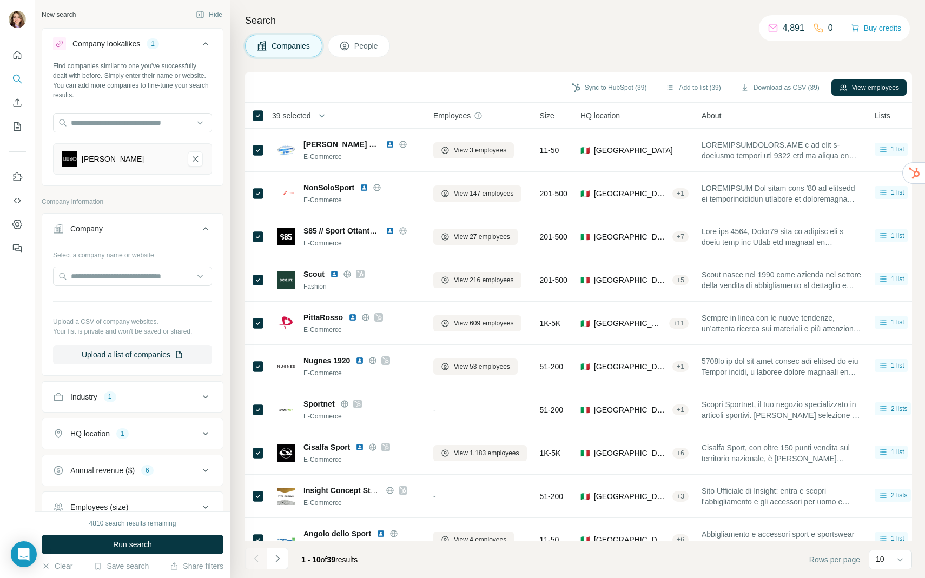
click at [151, 233] on div "Company" at bounding box center [126, 228] width 146 height 11
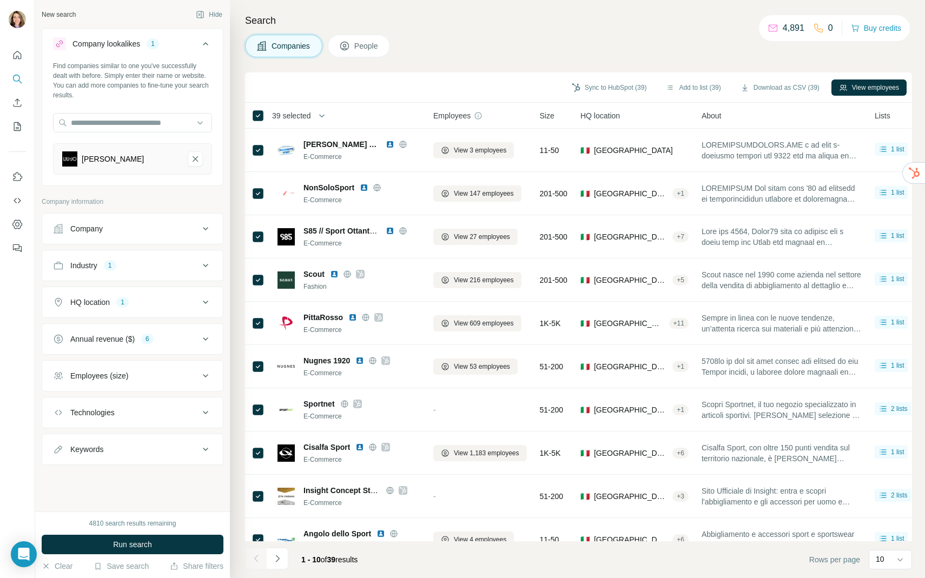
click at [151, 341] on div "6" at bounding box center [147, 339] width 12 height 10
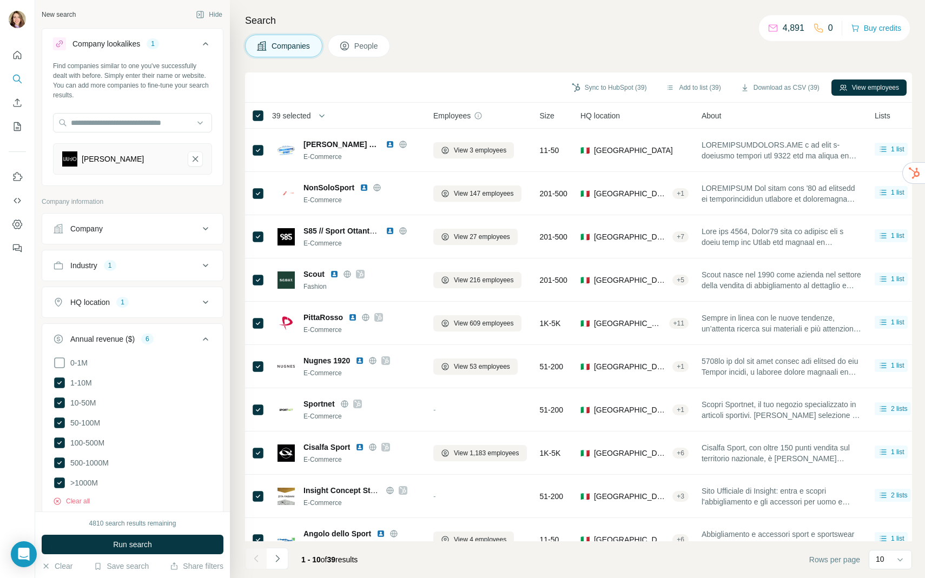
click at [151, 341] on div "6" at bounding box center [147, 339] width 12 height 10
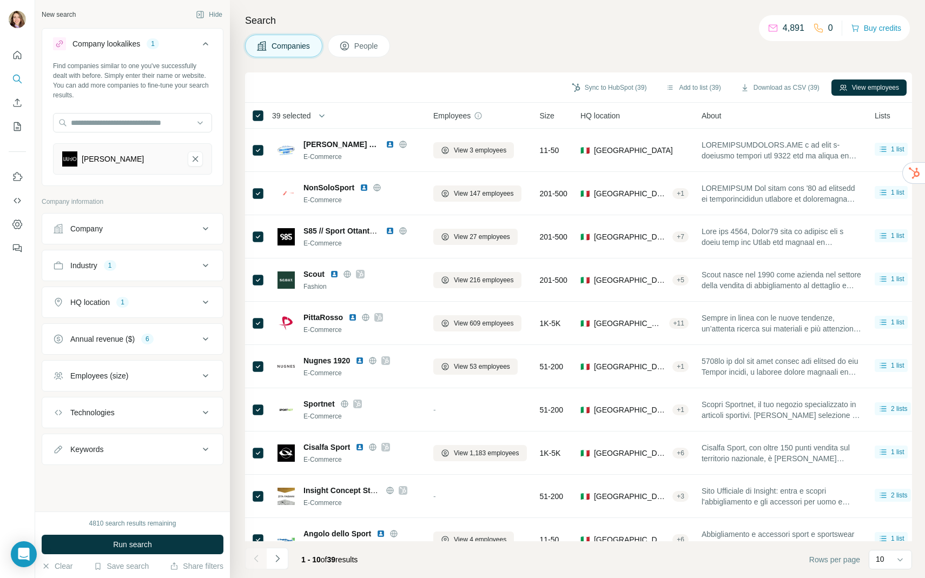
click at [154, 338] on div "6" at bounding box center [147, 339] width 12 height 10
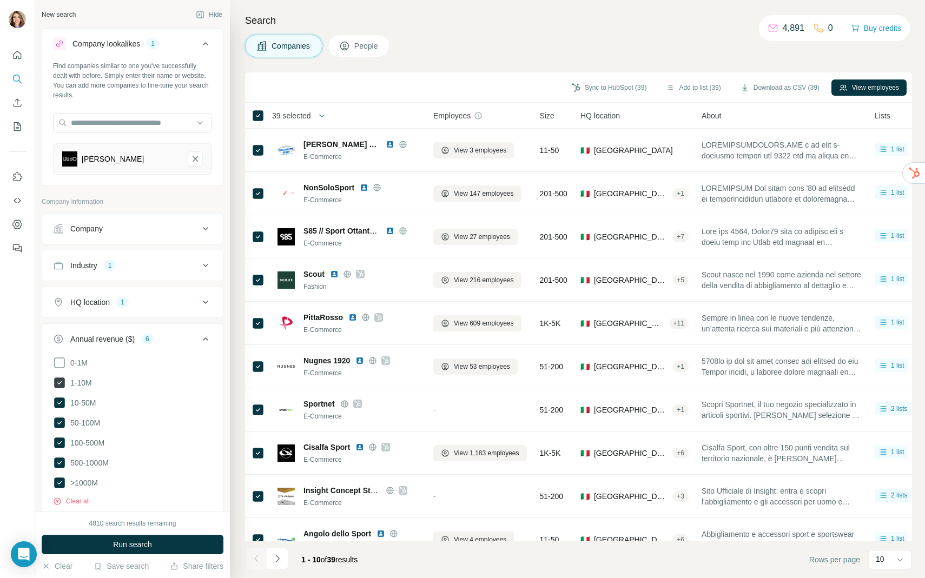
click at [84, 385] on span "1-10M" at bounding box center [79, 382] width 26 height 11
click at [155, 305] on div "HQ location 1" at bounding box center [126, 302] width 146 height 11
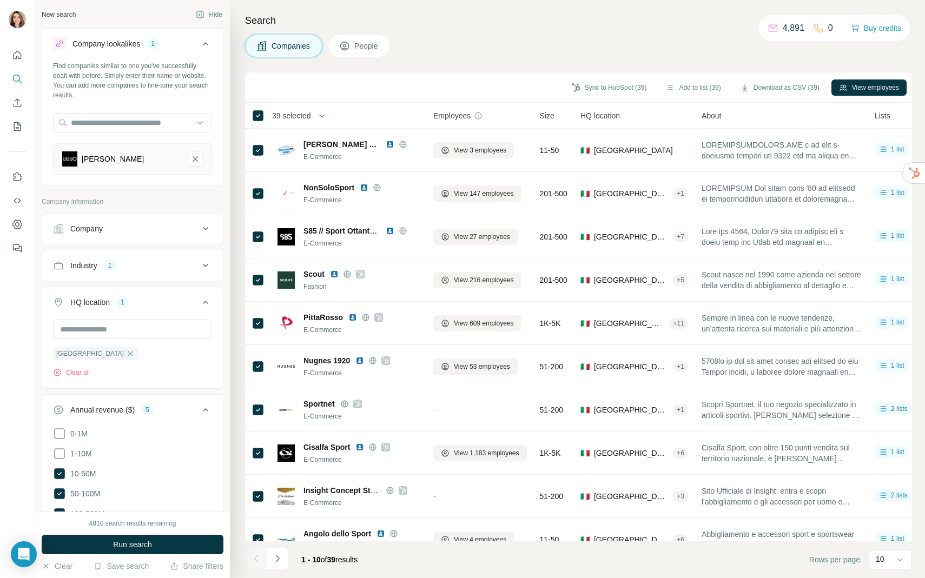
click at [155, 305] on div "HQ location 1" at bounding box center [126, 302] width 146 height 11
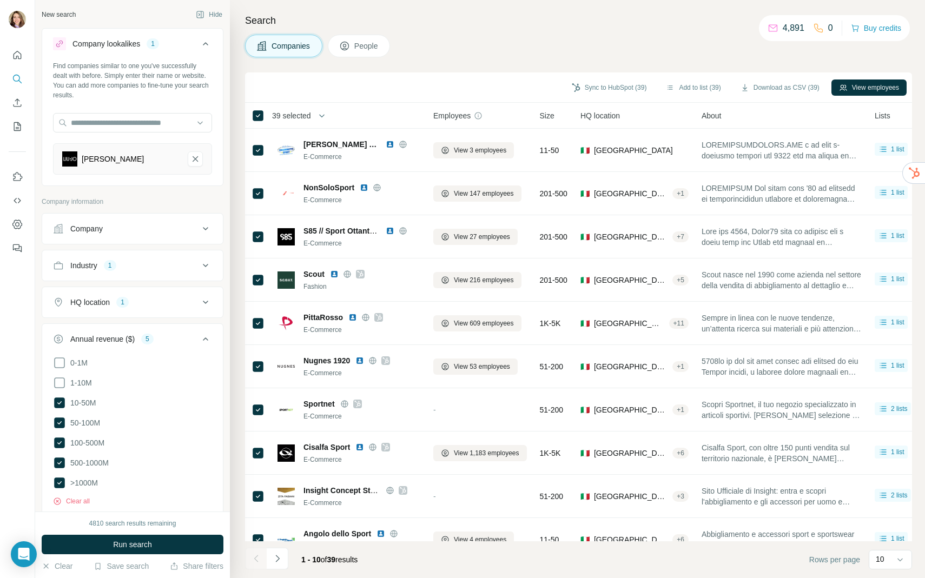
click at [149, 258] on button "Industry 1" at bounding box center [132, 266] width 181 height 26
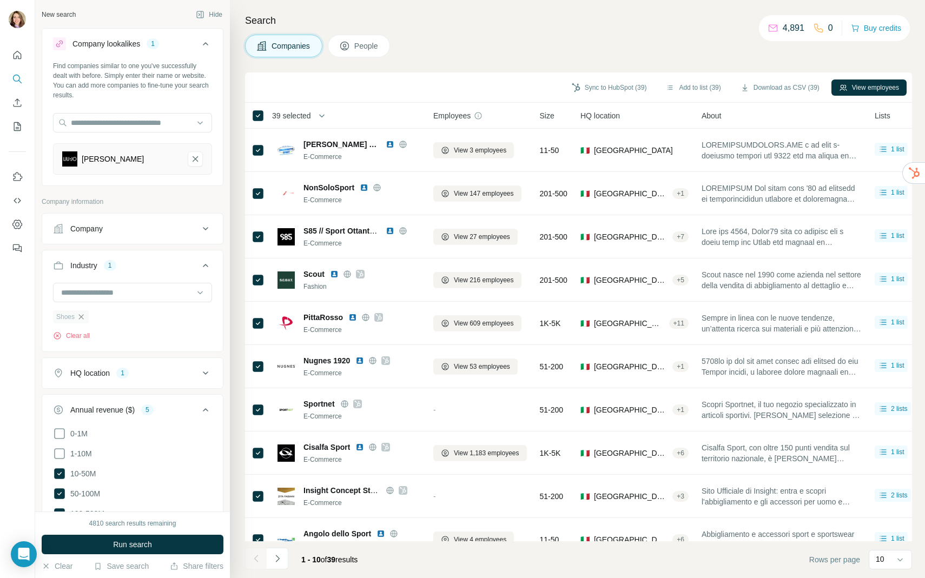
click at [83, 316] on icon "button" at bounding box center [81, 317] width 9 height 9
click at [96, 296] on input at bounding box center [127, 293] width 134 height 12
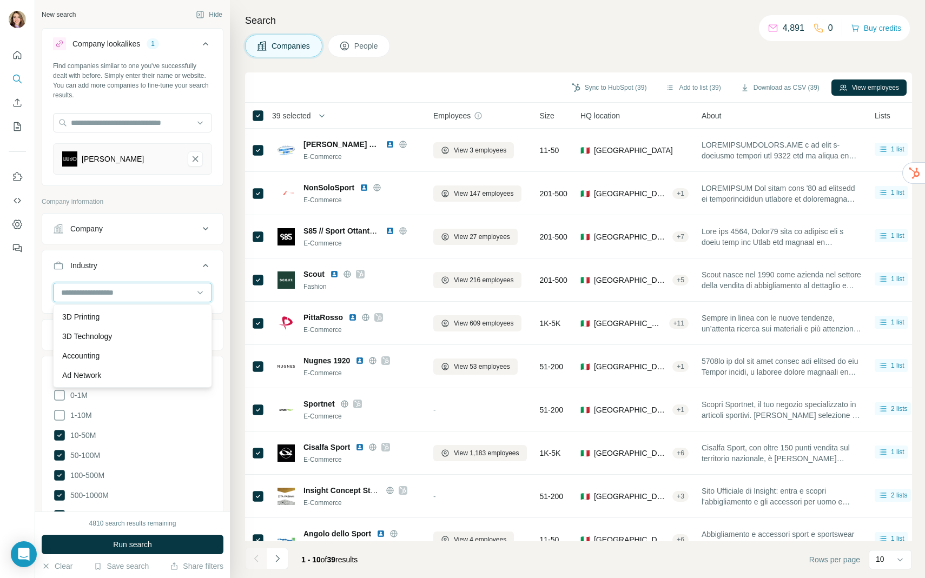
click at [90, 291] on input at bounding box center [127, 293] width 134 height 12
click at [88, 290] on input at bounding box center [127, 293] width 134 height 12
type input "*"
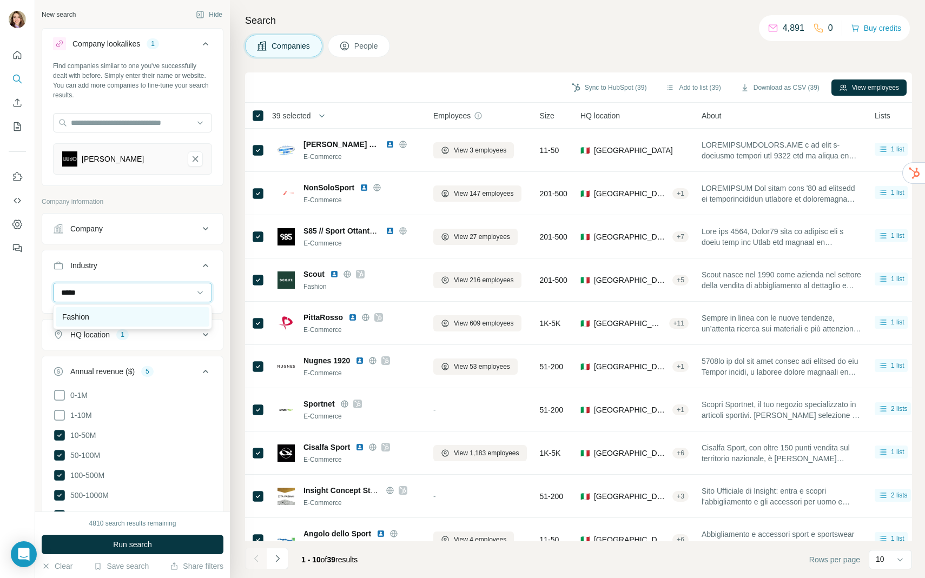
type input "*****"
click at [94, 311] on div "Fashion" at bounding box center [132, 316] width 141 height 11
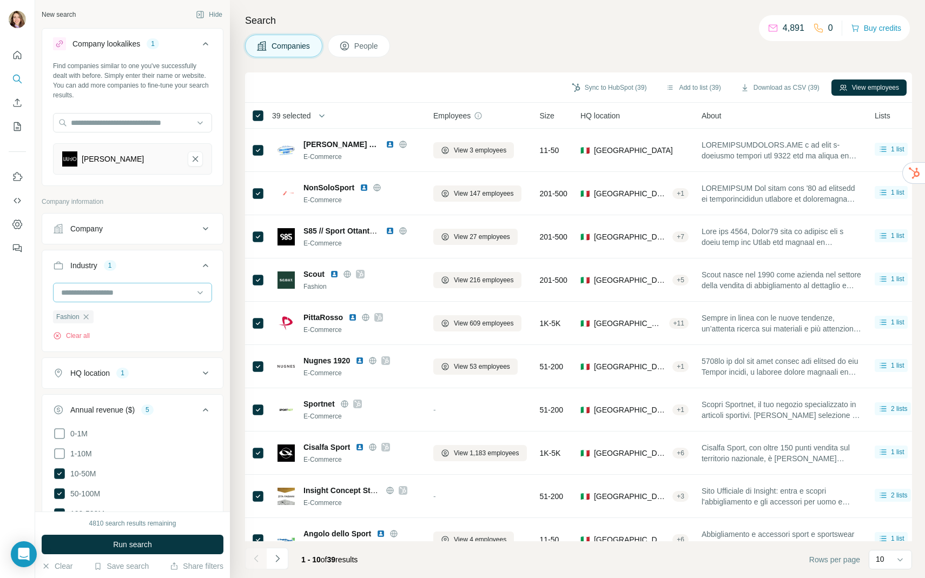
click at [85, 294] on input at bounding box center [127, 293] width 134 height 12
type input "****"
click at [85, 313] on div "Retail" at bounding box center [132, 316] width 141 height 11
click at [81, 287] on input at bounding box center [127, 293] width 134 height 12
click at [85, 287] on input at bounding box center [127, 293] width 134 height 12
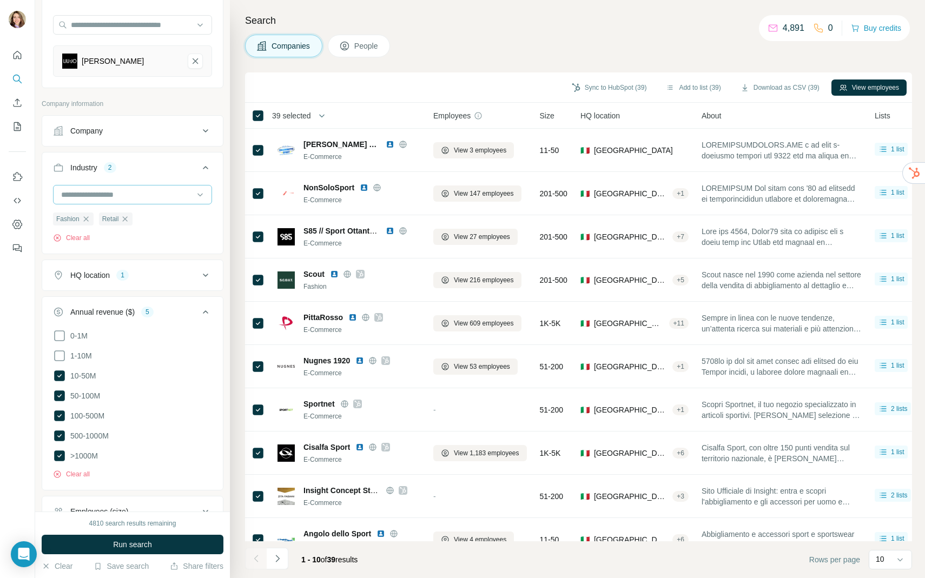
scroll to position [216, 0]
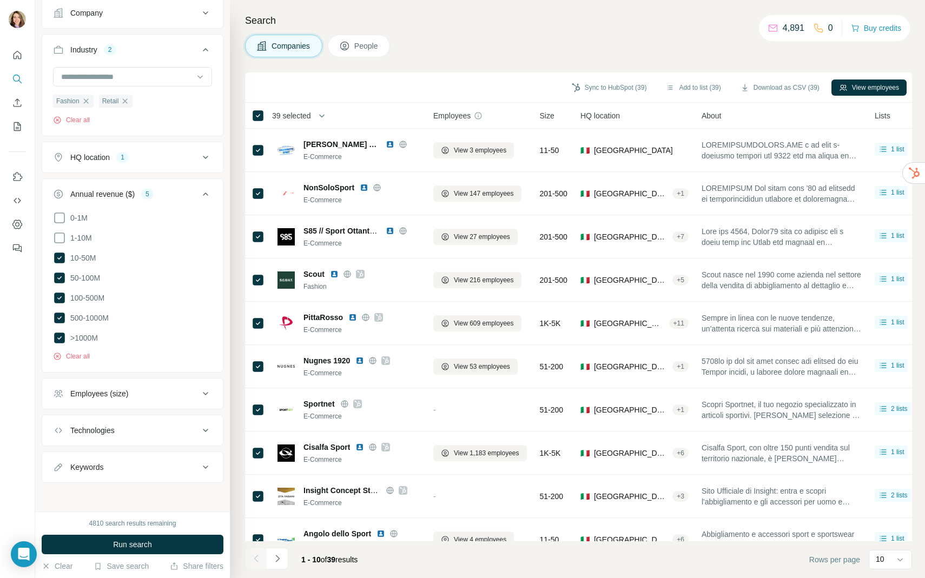
click at [115, 431] on div "Technologies" at bounding box center [92, 430] width 44 height 11
click at [142, 546] on span "Run search" at bounding box center [132, 544] width 39 height 11
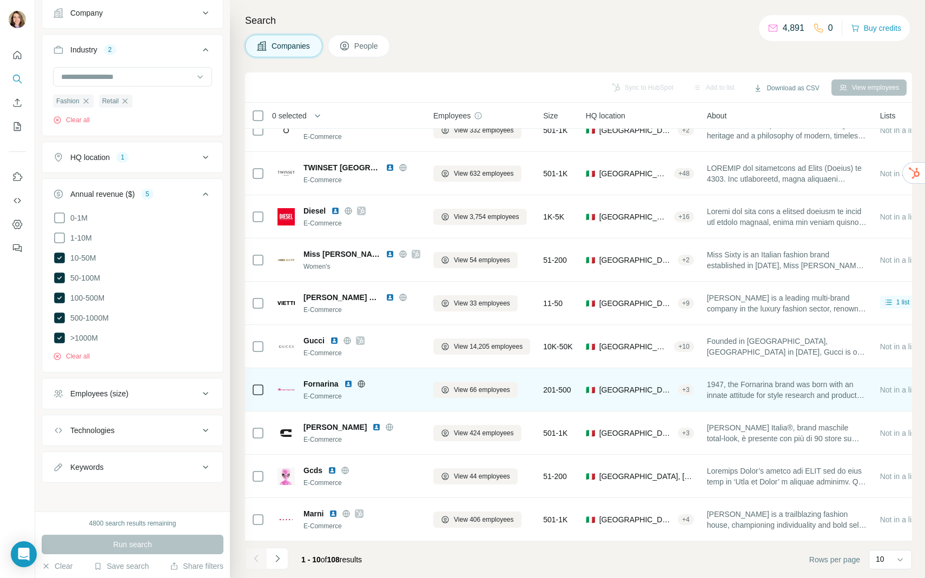
scroll to position [0, 0]
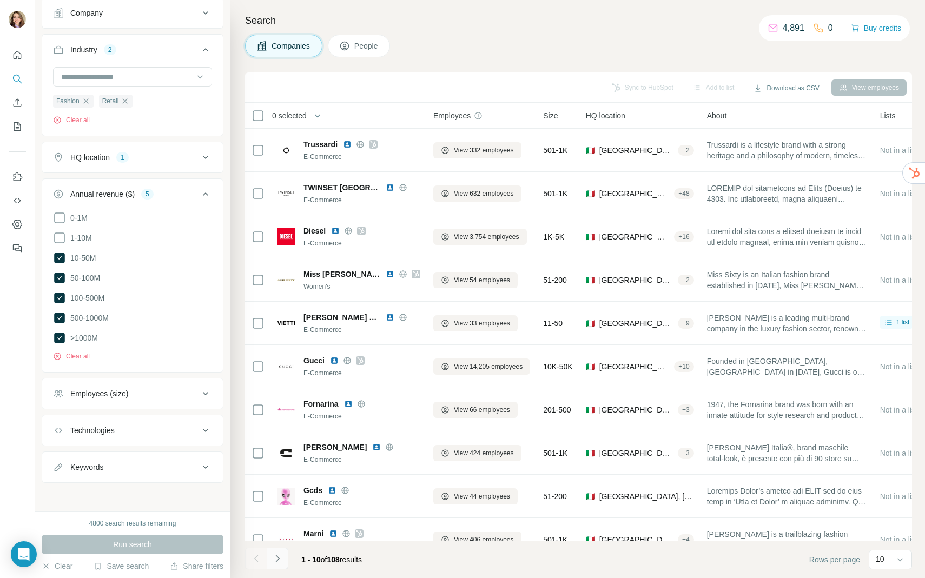
click at [269, 561] on button "Navigate to next page" at bounding box center [278, 559] width 22 height 22
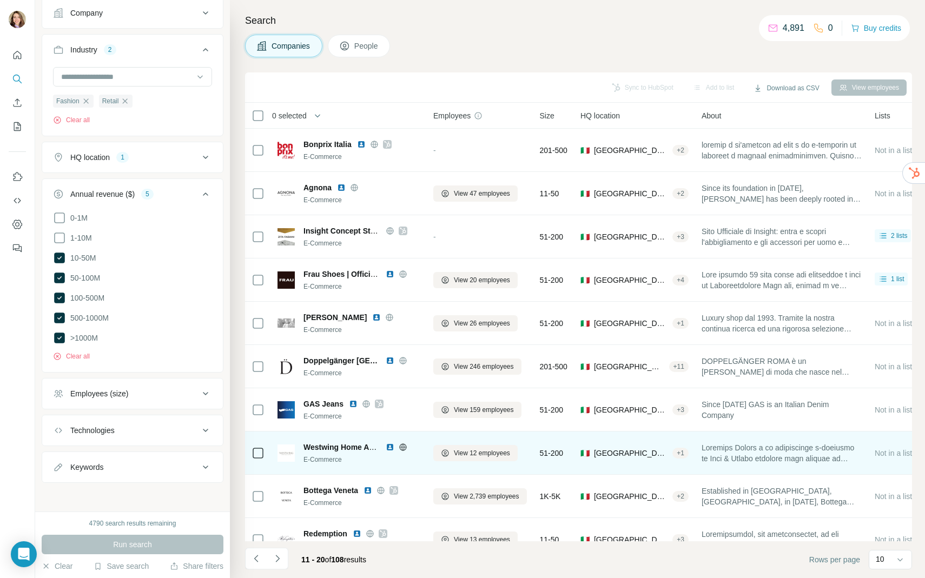
scroll to position [20, 0]
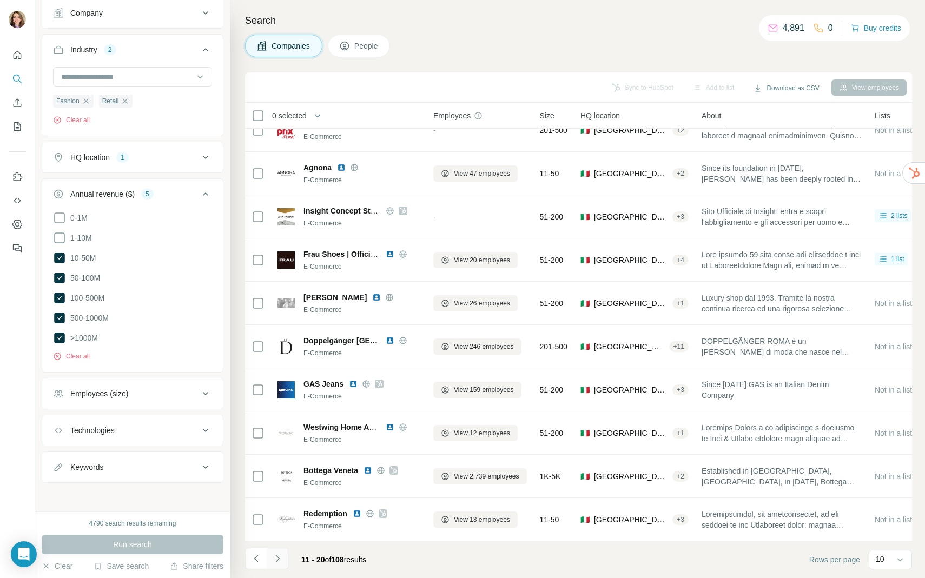
click at [281, 555] on icon "Navigate to next page" at bounding box center [277, 558] width 11 height 11
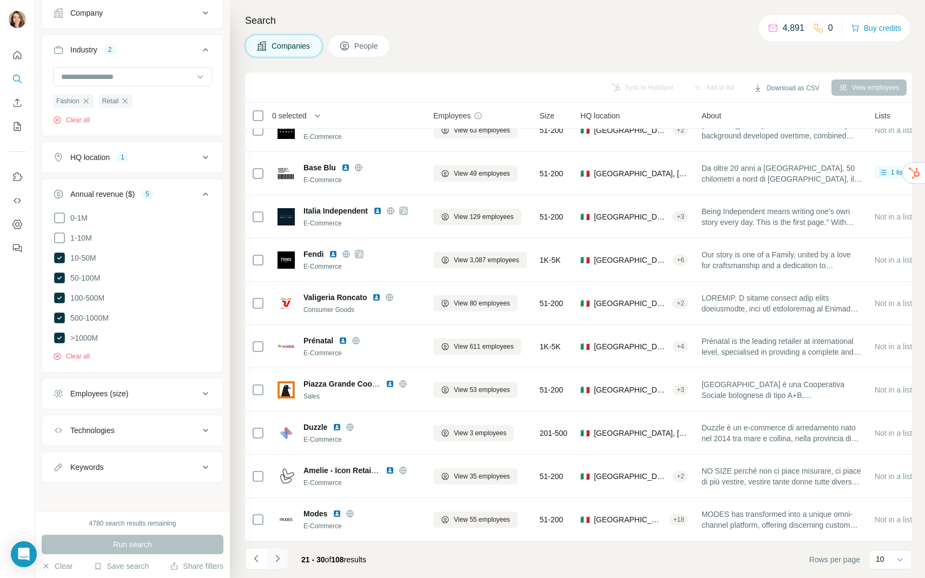
click at [282, 555] on icon "Navigate to next page" at bounding box center [277, 558] width 11 height 11
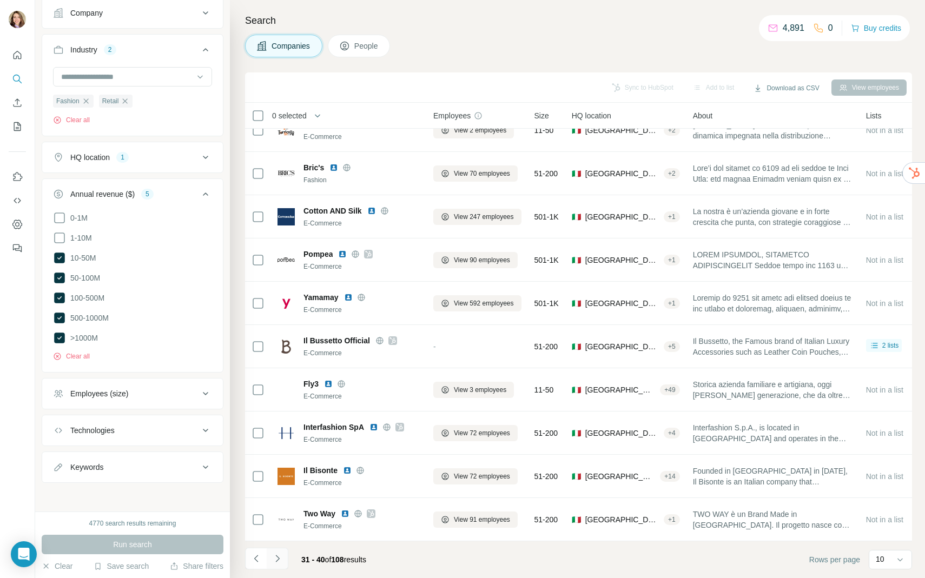
click at [280, 560] on icon "Navigate to next page" at bounding box center [277, 558] width 11 height 11
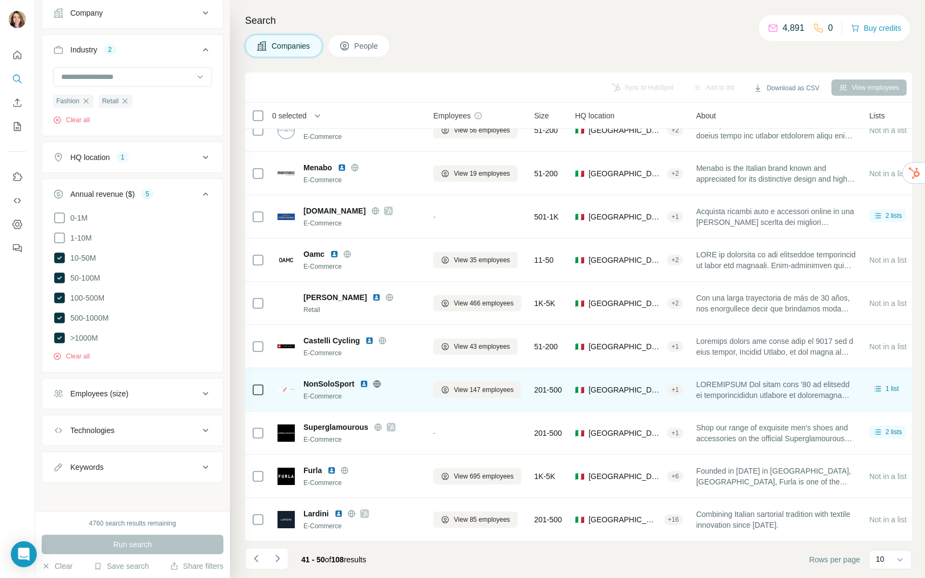
scroll to position [0, 0]
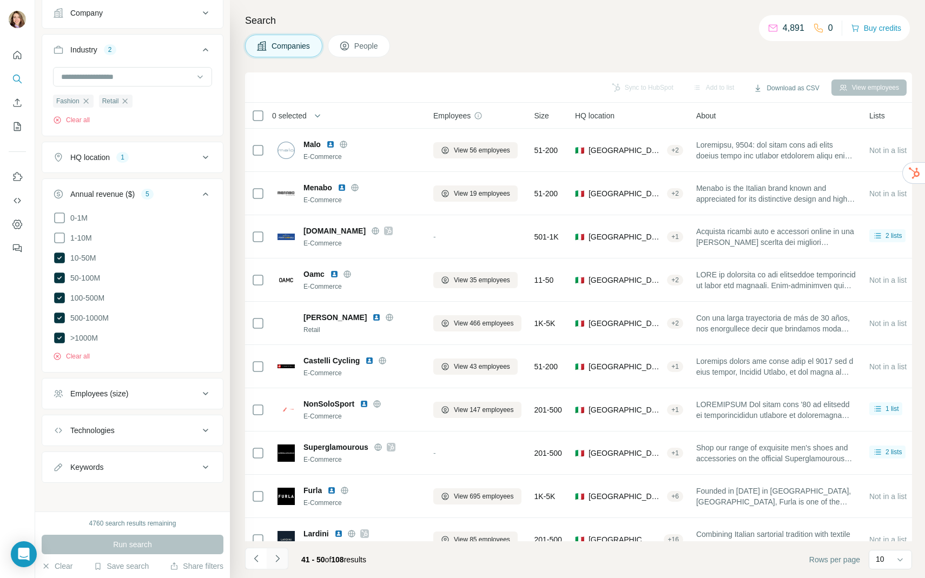
click at [284, 557] on button "Navigate to next page" at bounding box center [278, 559] width 22 height 22
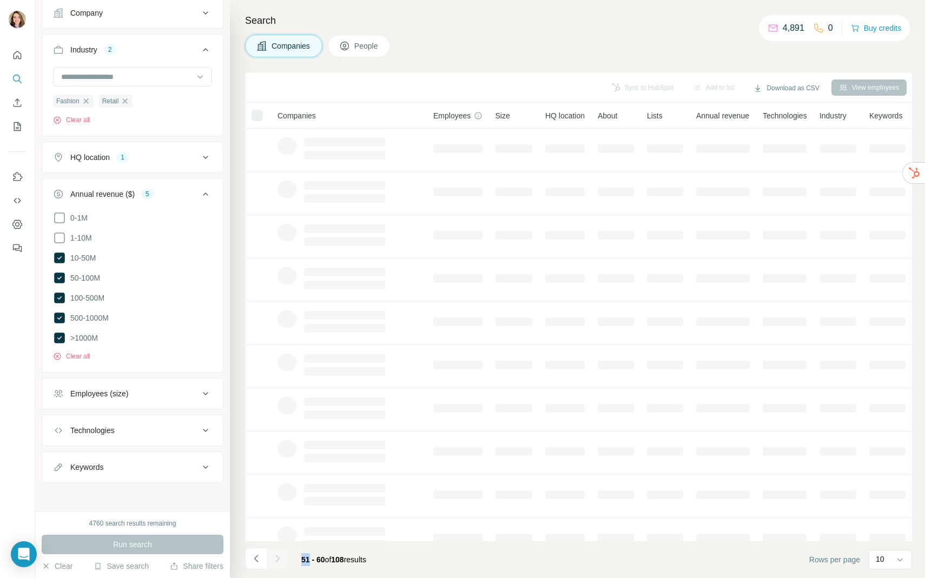
click at [284, 557] on div at bounding box center [278, 559] width 22 height 22
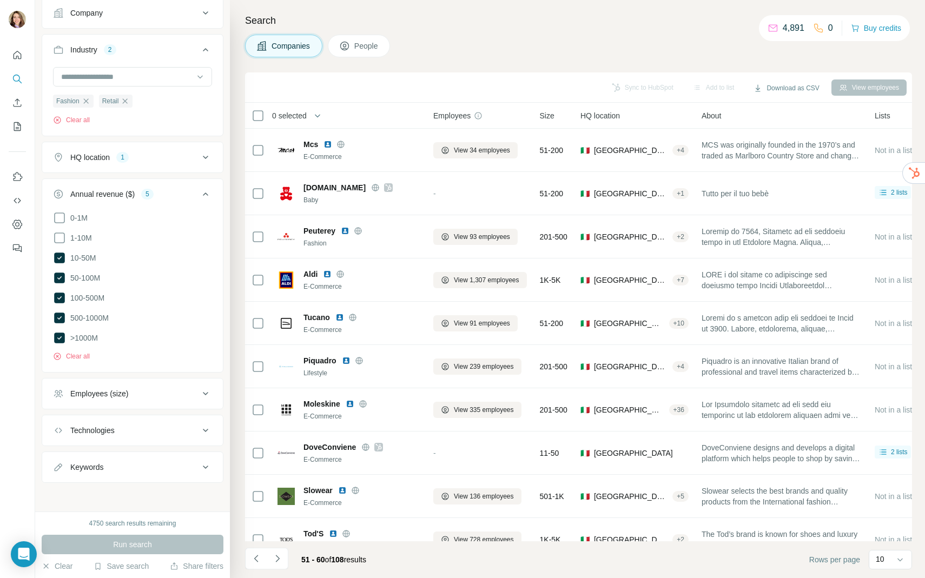
click at [290, 119] on span "0 selected" at bounding box center [289, 115] width 35 height 11
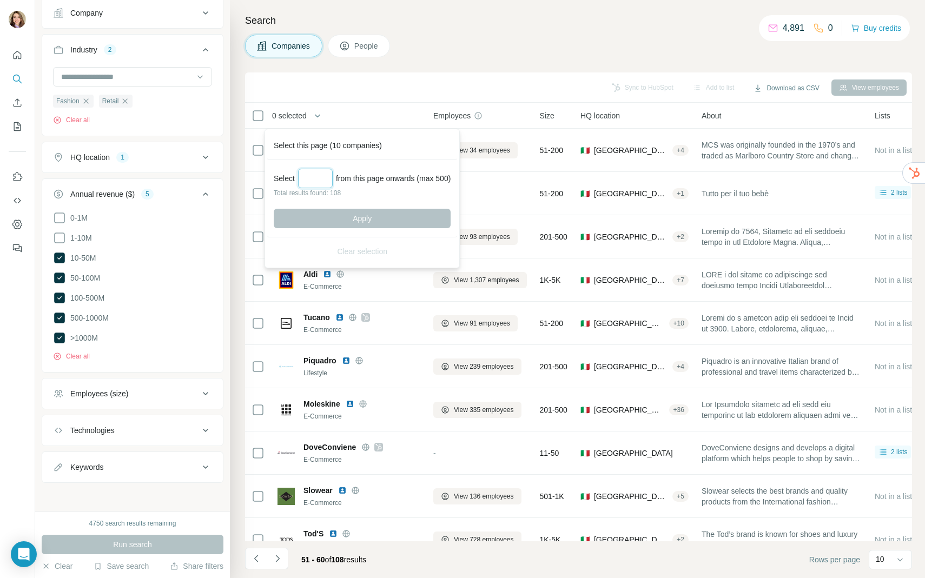
click at [305, 180] on input "Select a number (up to 500)" at bounding box center [315, 178] width 35 height 19
click at [161, 157] on div "HQ location 1" at bounding box center [126, 157] width 146 height 11
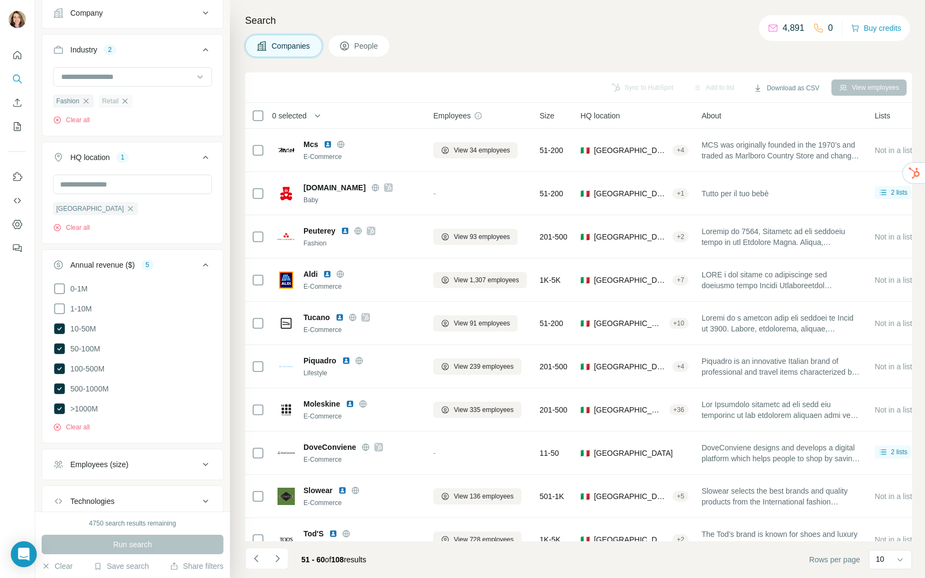
click at [128, 104] on icon "button" at bounding box center [125, 101] width 9 height 9
click at [121, 538] on button "Run search" at bounding box center [133, 544] width 182 height 19
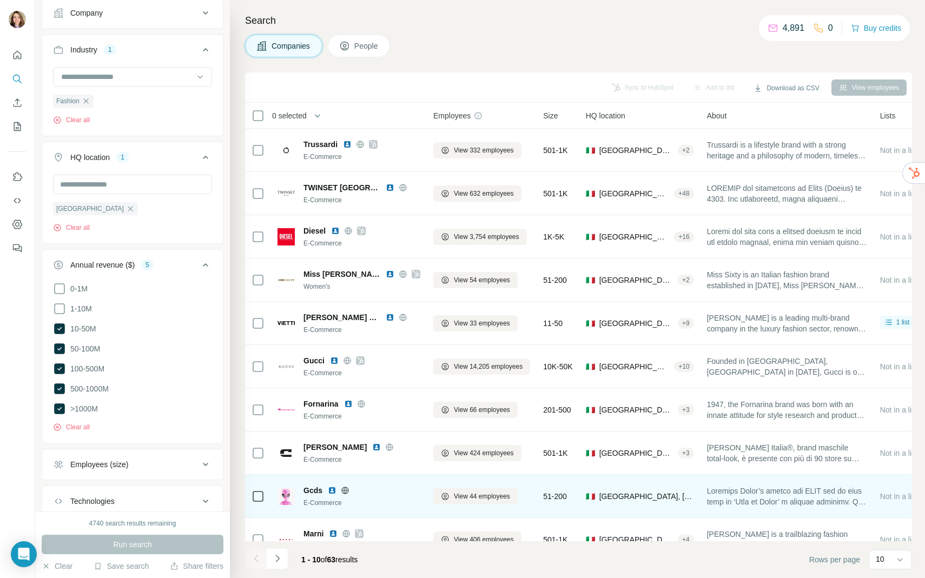
scroll to position [20, 0]
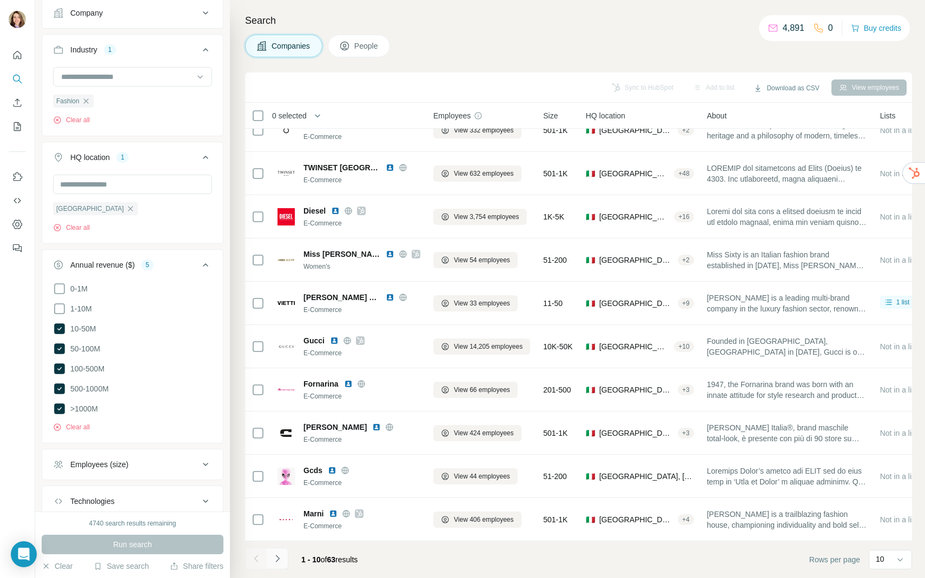
click at [284, 559] on button "Navigate to next page" at bounding box center [278, 559] width 22 height 22
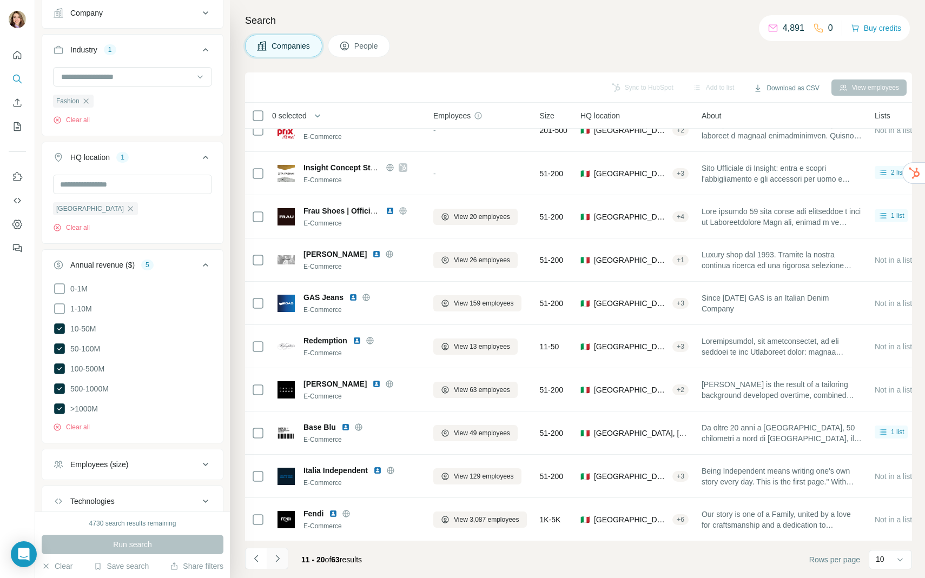
click at [282, 558] on icon "Navigate to next page" at bounding box center [277, 558] width 11 height 11
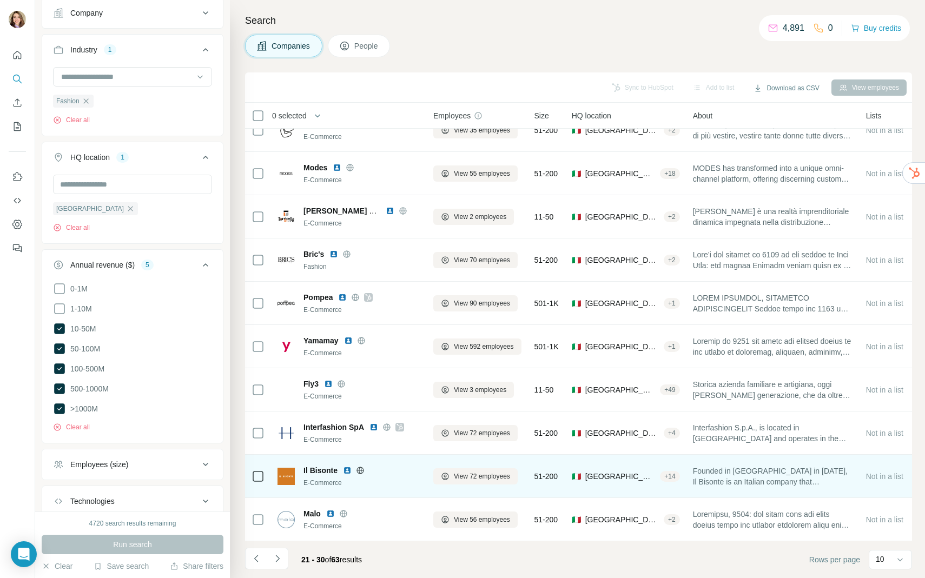
scroll to position [0, 0]
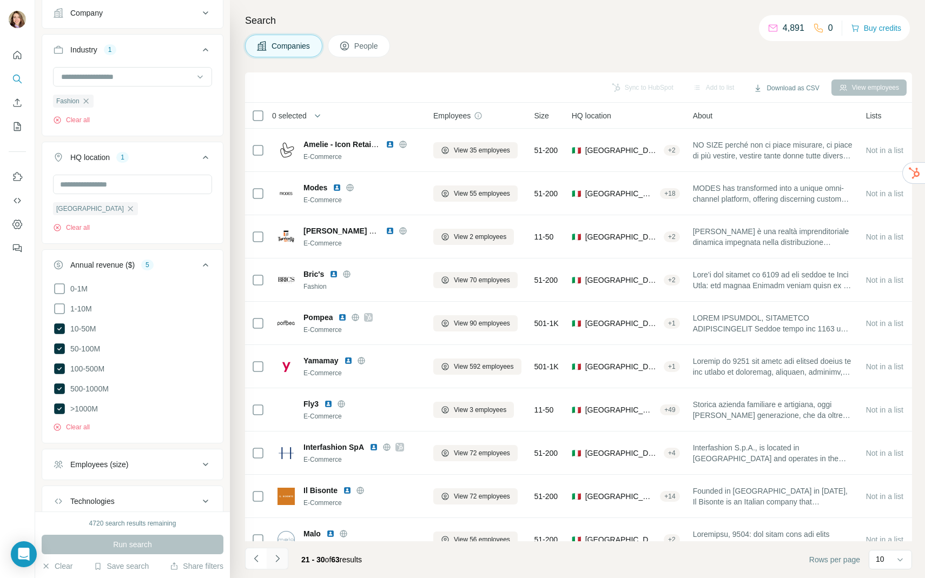
click at [278, 557] on icon "Navigate to next page" at bounding box center [277, 558] width 11 height 11
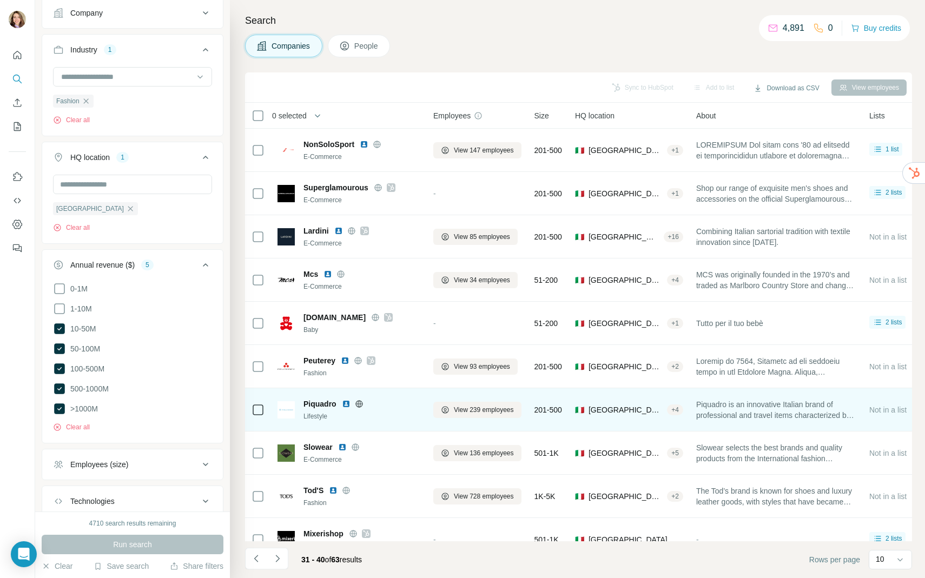
scroll to position [20, 0]
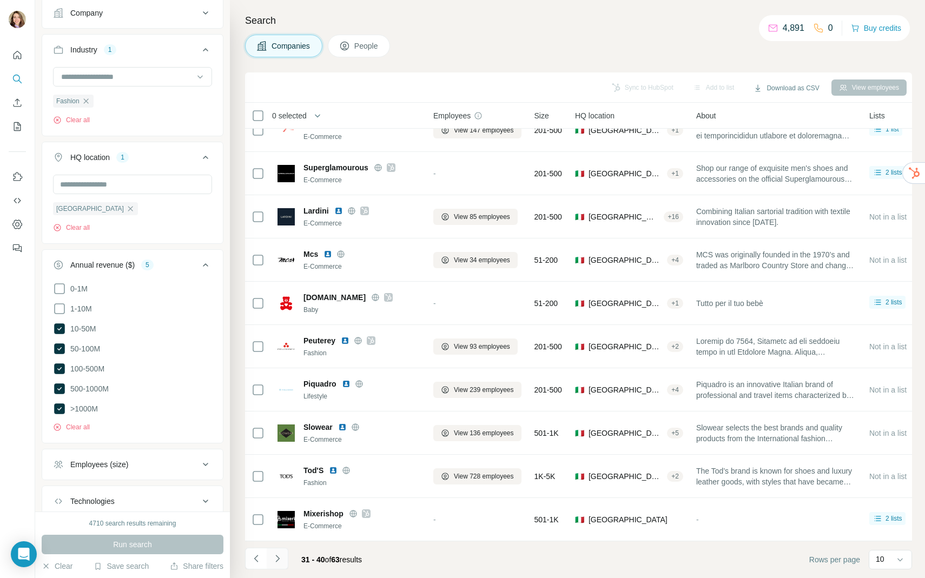
click at [274, 554] on icon "Navigate to next page" at bounding box center [277, 558] width 11 height 11
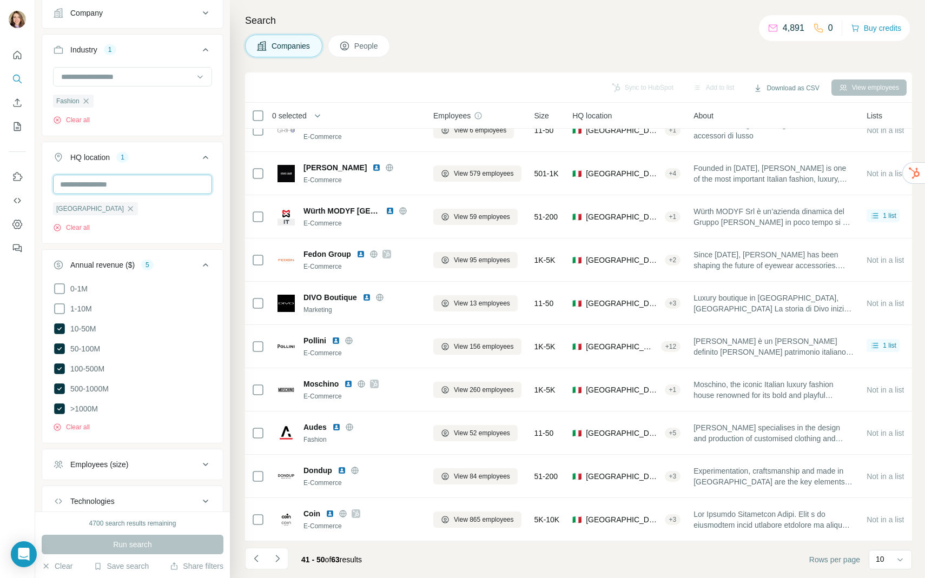
click at [140, 184] on input "text" at bounding box center [132, 184] width 159 height 19
type input "******"
click at [131, 241] on div "Italy Clear all" at bounding box center [132, 208] width 181 height 67
click at [112, 75] on input at bounding box center [127, 77] width 134 height 12
type input "***"
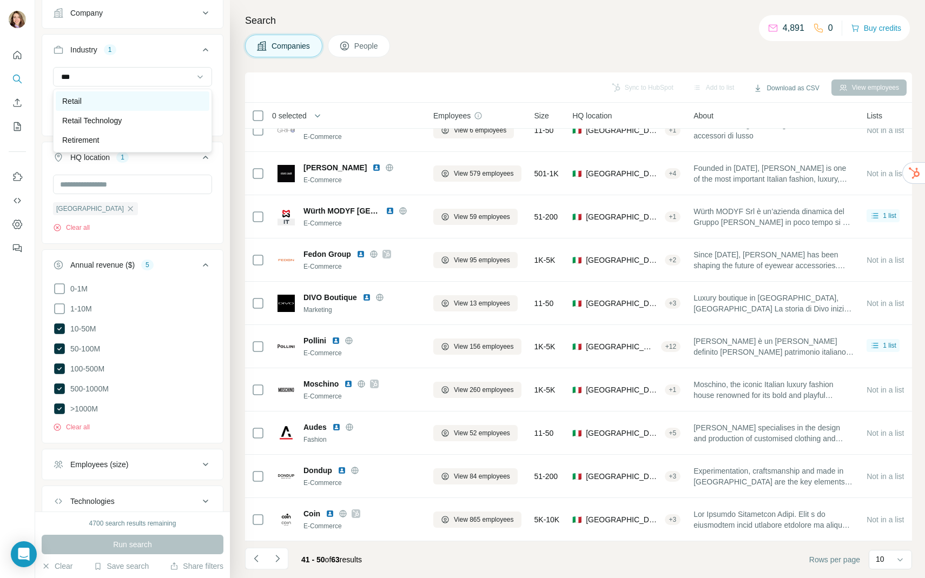
click at [119, 98] on div "Retail" at bounding box center [132, 101] width 141 height 11
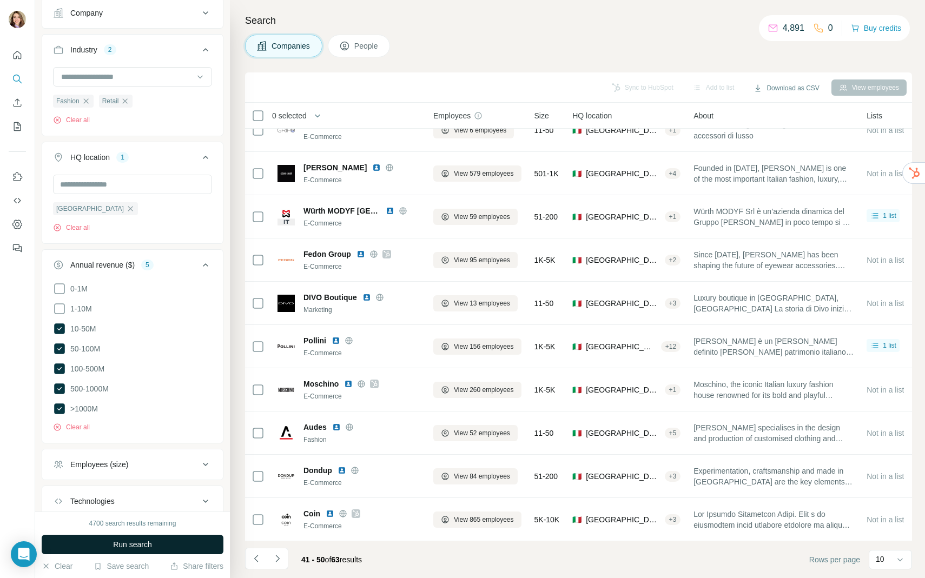
click at [134, 549] on span "Run search" at bounding box center [132, 544] width 39 height 11
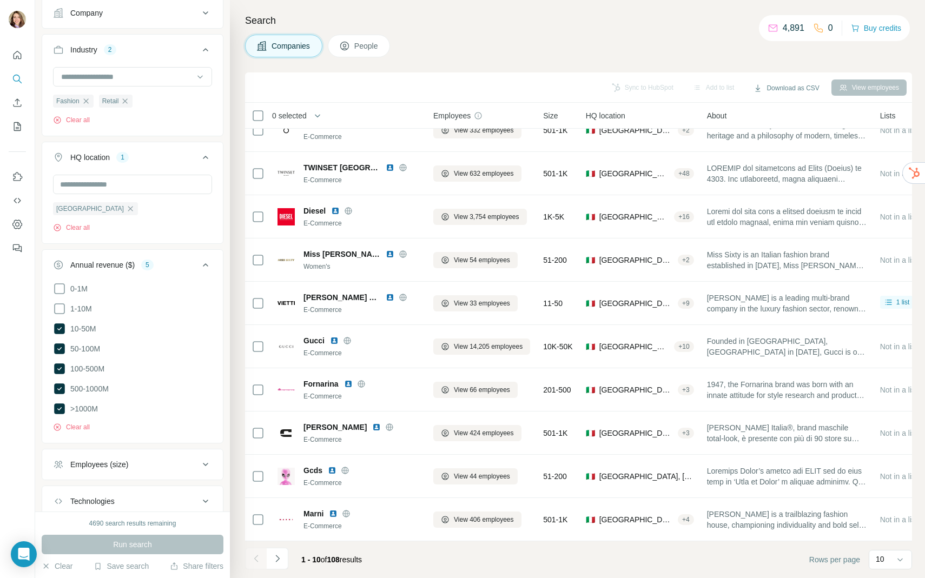
click at [307, 111] on span "0 selected" at bounding box center [289, 115] width 35 height 11
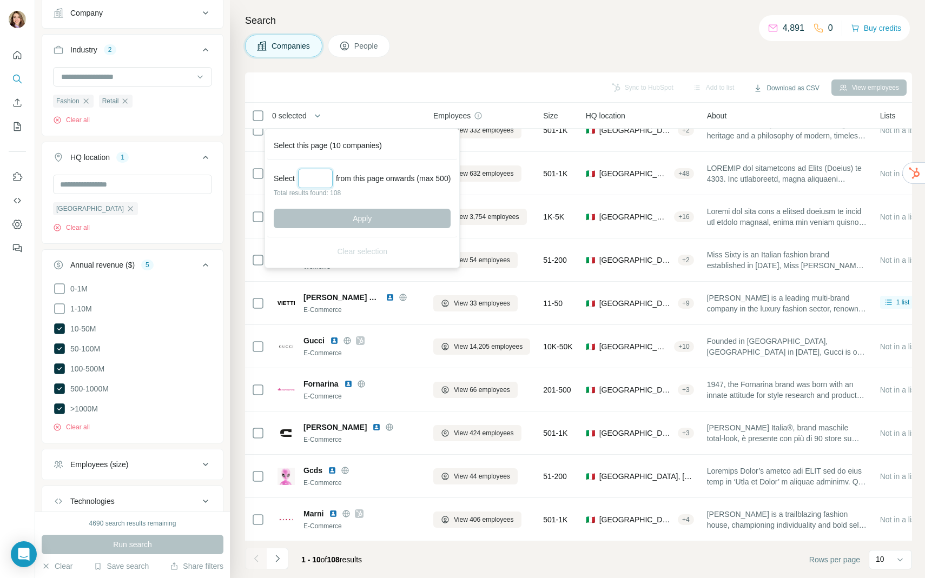
click at [315, 176] on input "Select a number (up to 500)" at bounding box center [315, 178] width 35 height 19
type input "***"
click at [340, 207] on div "Select *** from this page onwards (max 500) Total results found: 108 Apply" at bounding box center [362, 198] width 190 height 77
click at [344, 221] on button "Apply" at bounding box center [362, 218] width 177 height 19
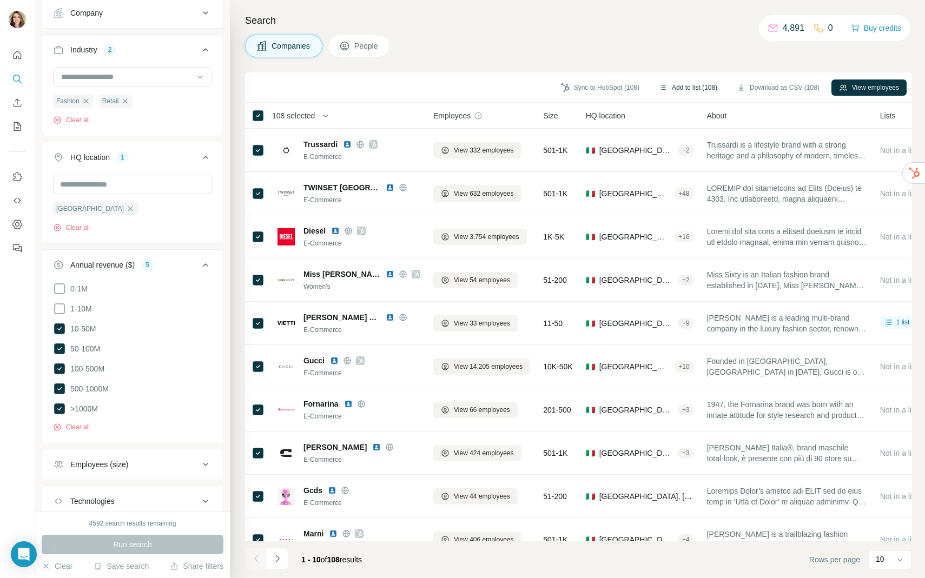
click at [690, 86] on button "Add to list (108)" at bounding box center [688, 87] width 74 height 16
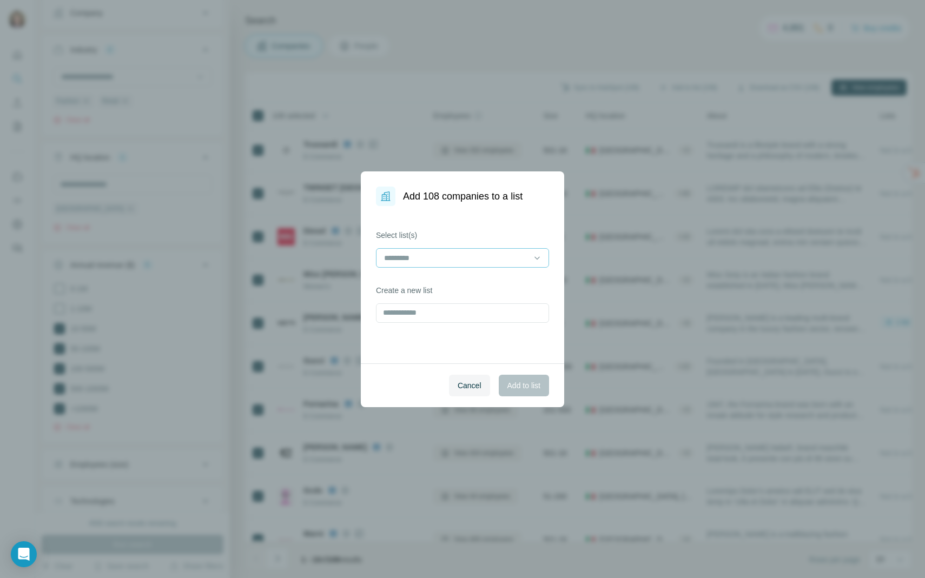
click at [479, 265] on div at bounding box center [456, 258] width 146 height 18
click at [470, 311] on input "text" at bounding box center [462, 312] width 173 height 19
type input "*"
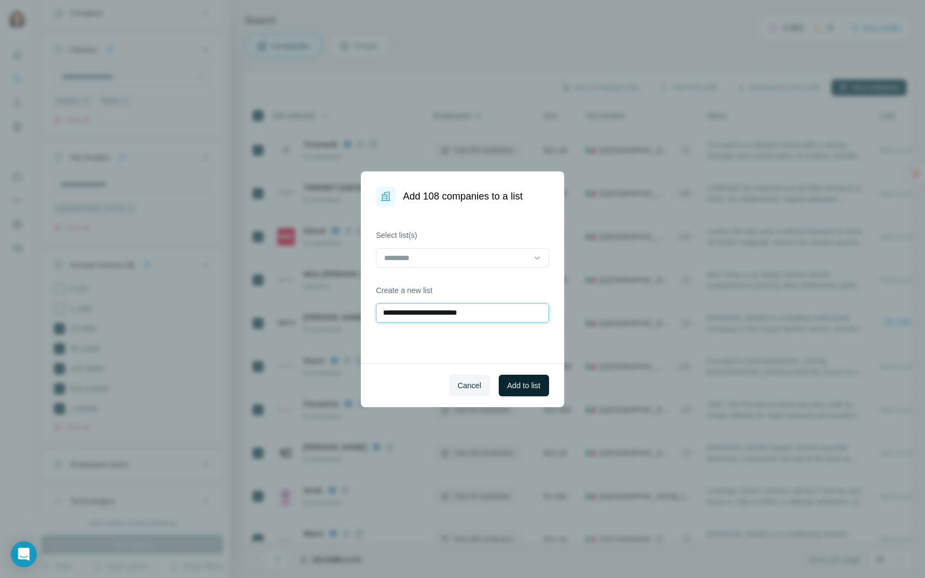
type input "**********"
click at [530, 378] on button "Add to list" at bounding box center [524, 386] width 50 height 22
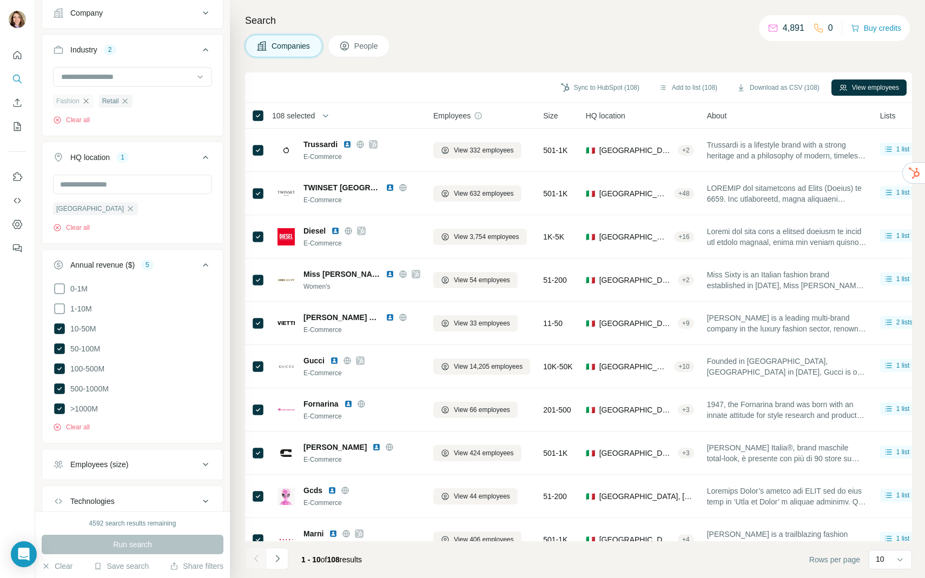
click at [89, 101] on icon "button" at bounding box center [86, 101] width 9 height 9
click at [84, 101] on div "Retail" at bounding box center [70, 101] width 34 height 13
